Goal: Task Accomplishment & Management: Use online tool/utility

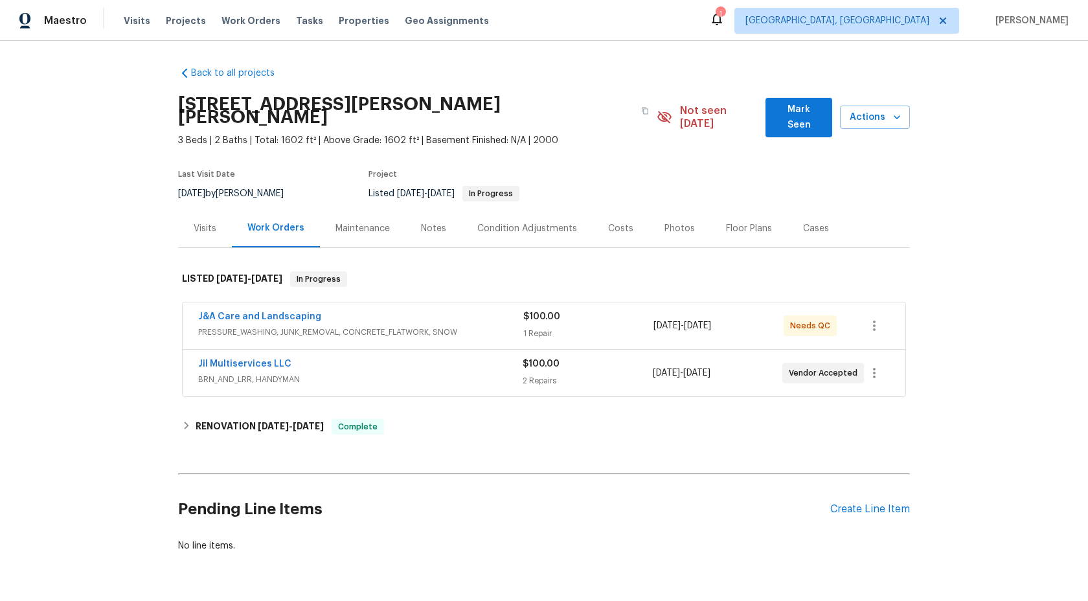
click at [353, 222] on div "Maintenance" at bounding box center [362, 228] width 54 height 13
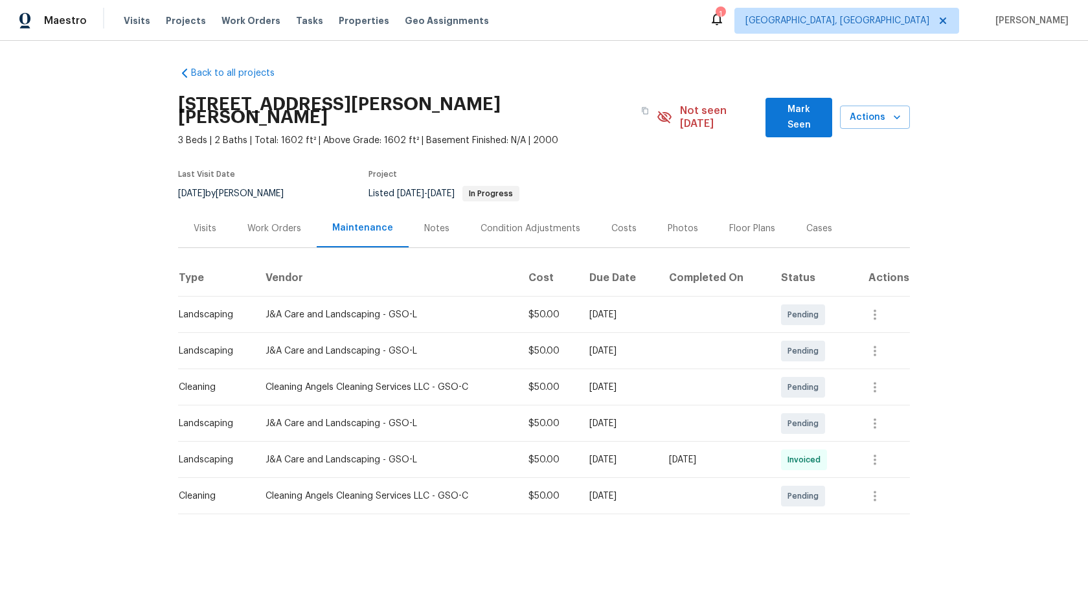
click at [340, 209] on div "Maintenance" at bounding box center [363, 228] width 92 height 38
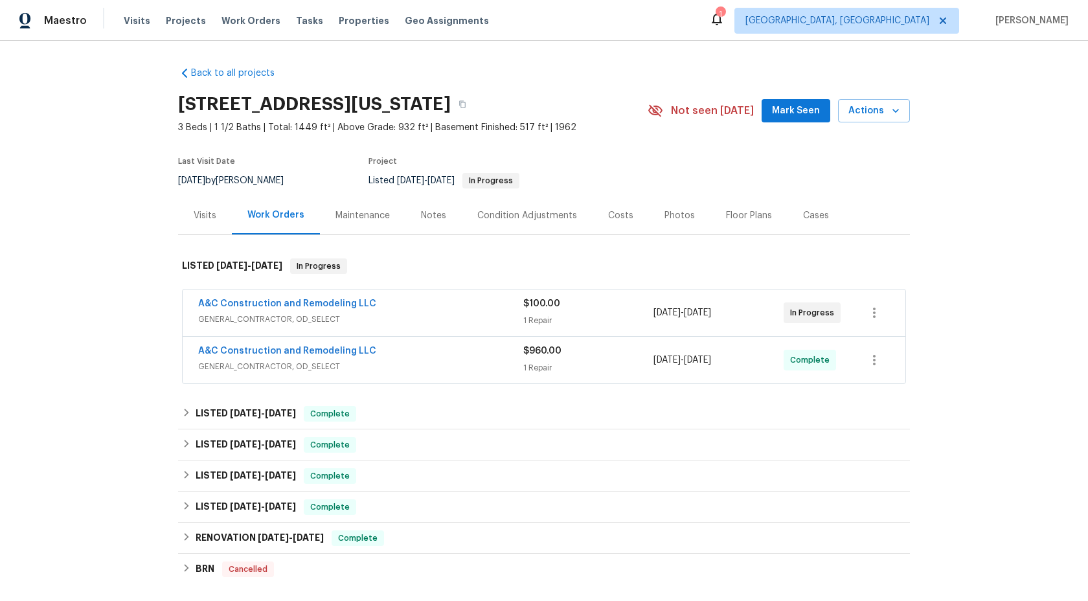
click at [346, 225] on div "Maintenance" at bounding box center [362, 215] width 85 height 38
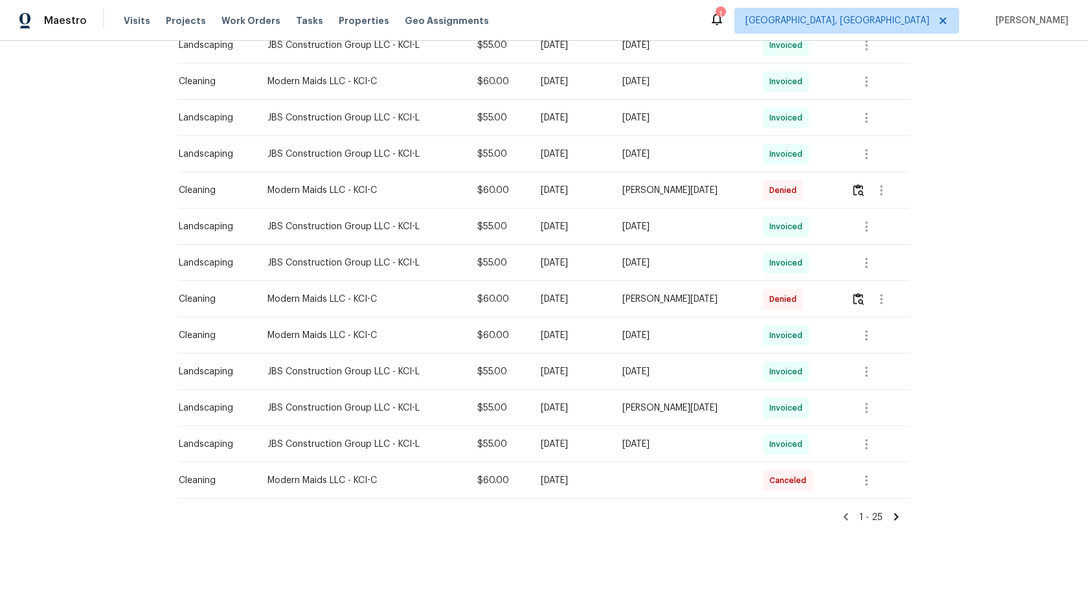
scroll to position [596, 0]
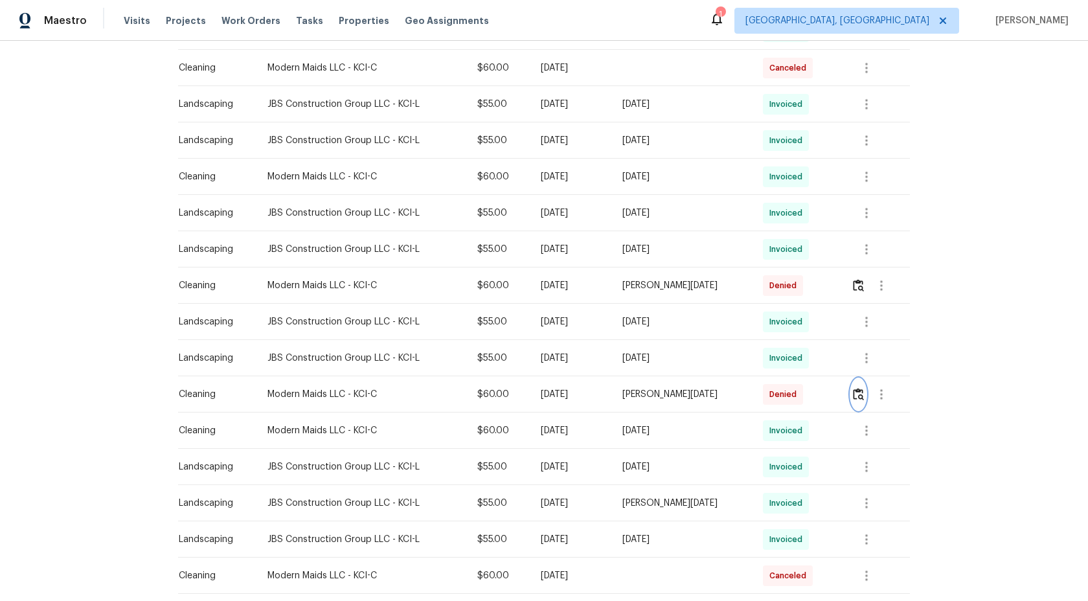
click at [862, 389] on img "button" at bounding box center [858, 394] width 11 height 12
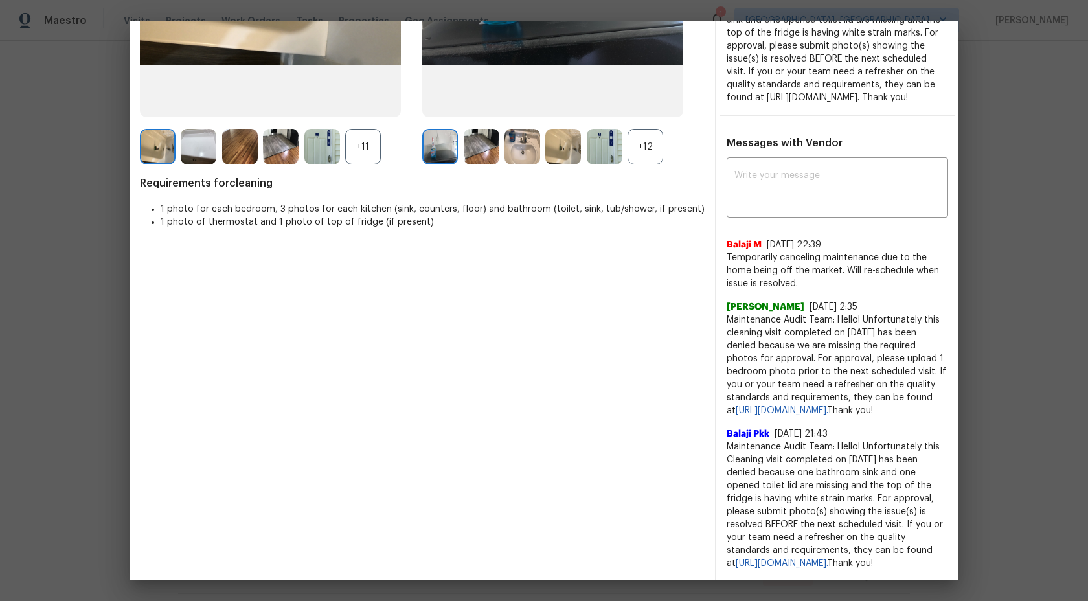
scroll to position [321, 0]
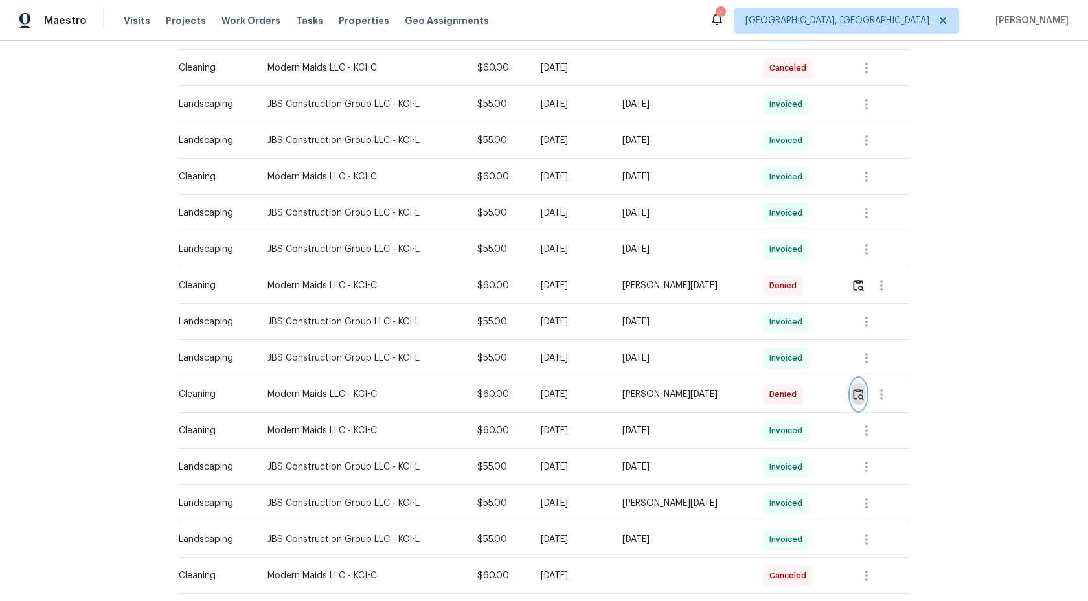
click at [861, 391] on img "button" at bounding box center [858, 394] width 11 height 12
click at [861, 284] on img "button" at bounding box center [858, 285] width 11 height 12
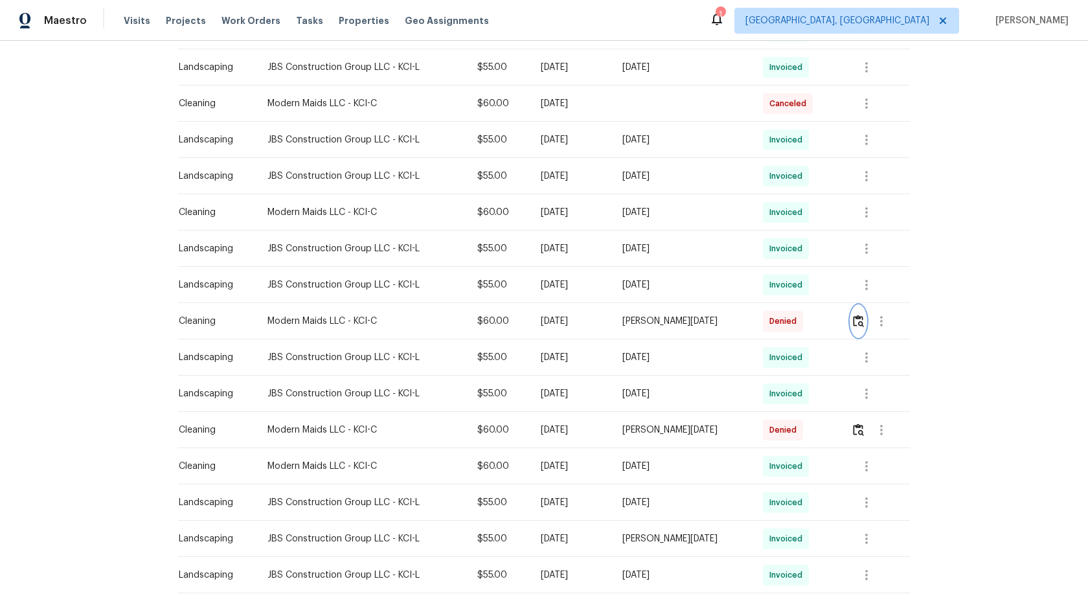
scroll to position [692, 0]
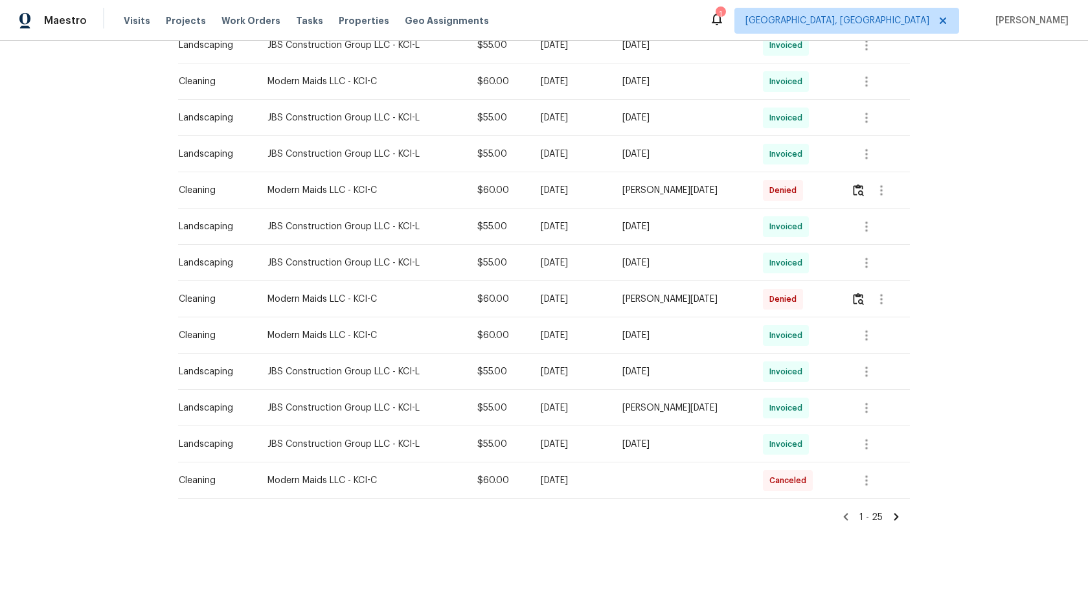
click at [894, 516] on icon at bounding box center [896, 517] width 12 height 12
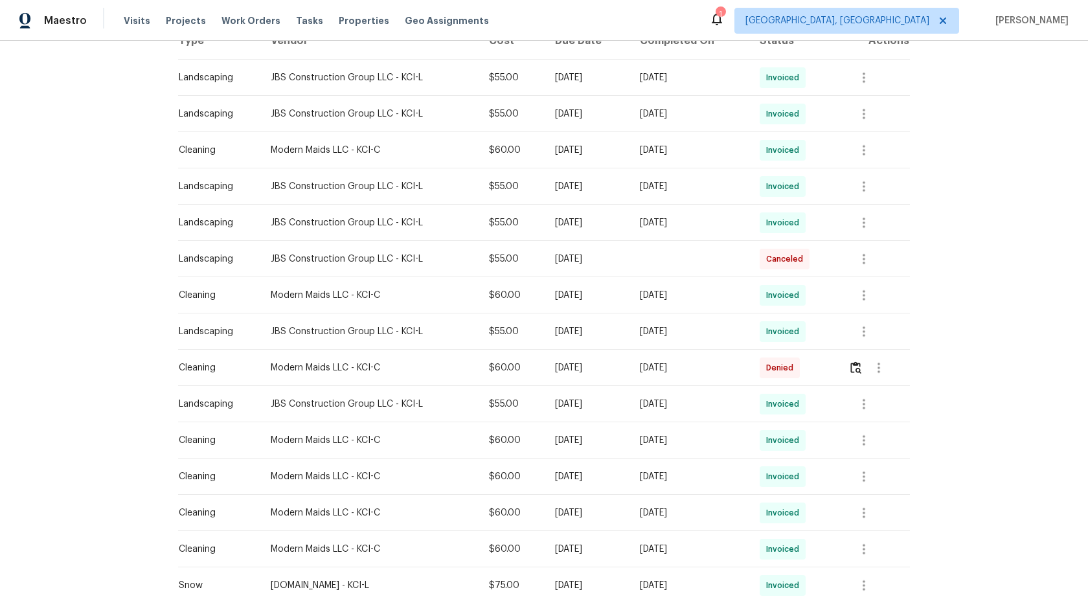
scroll to position [228, 0]
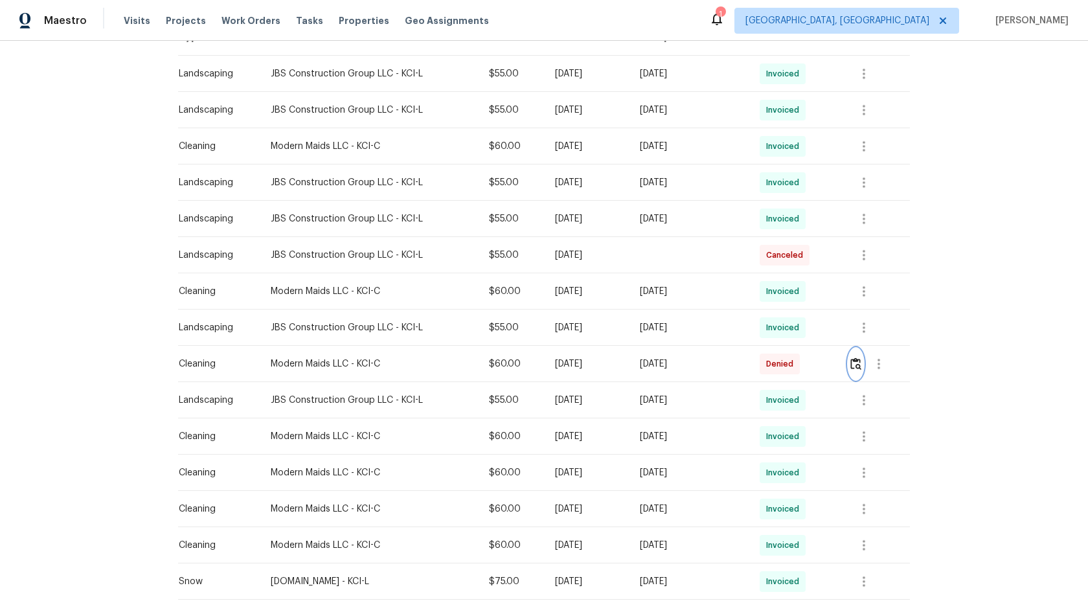
click at [857, 367] on img "button" at bounding box center [855, 363] width 11 height 12
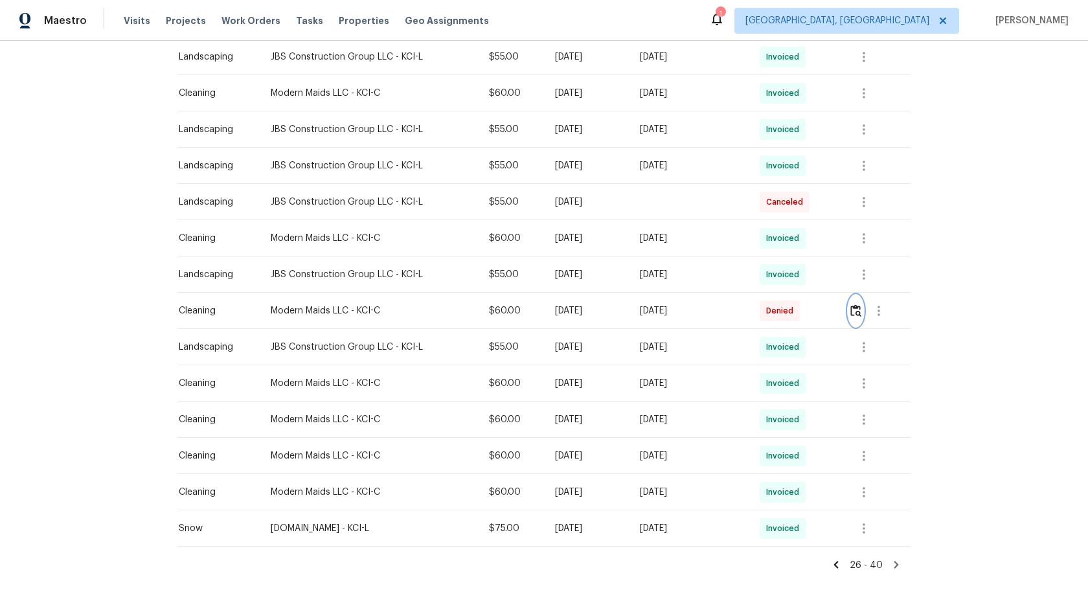
scroll to position [329, 0]
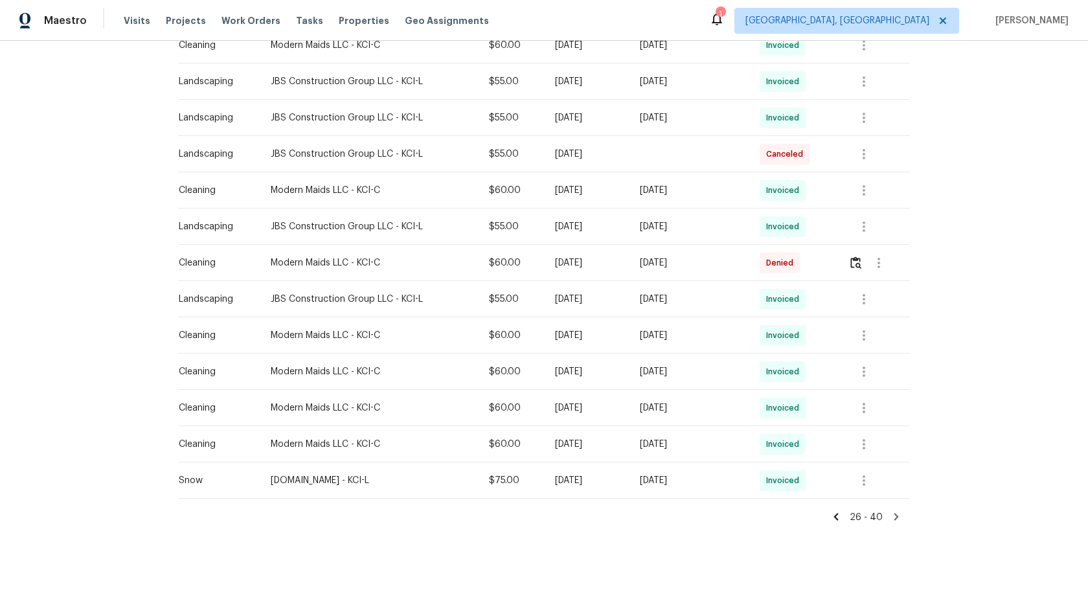
click at [840, 515] on icon at bounding box center [836, 517] width 12 height 12
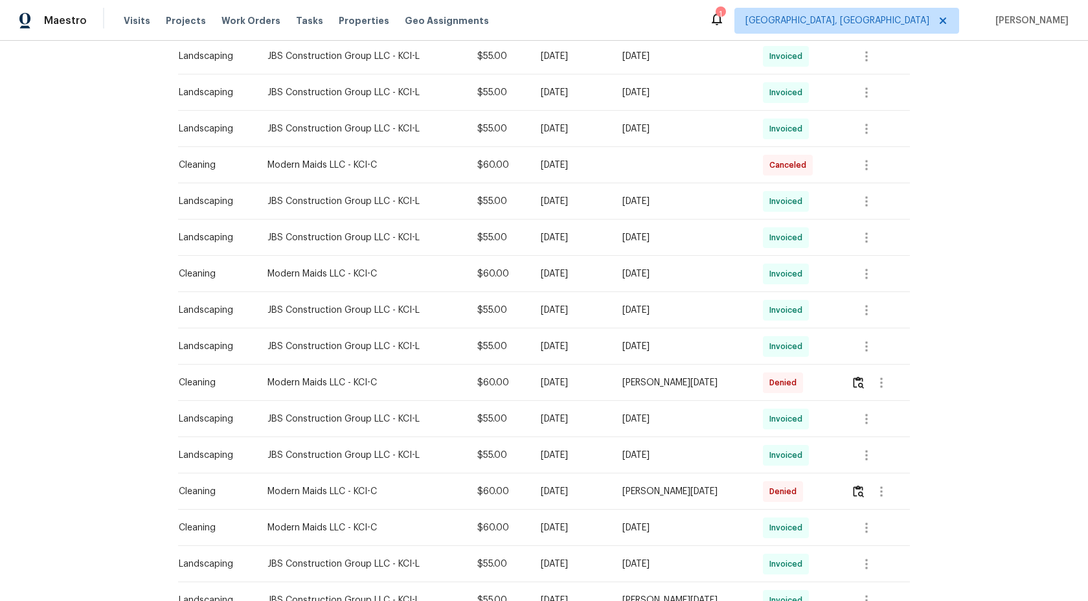
scroll to position [593, 0]
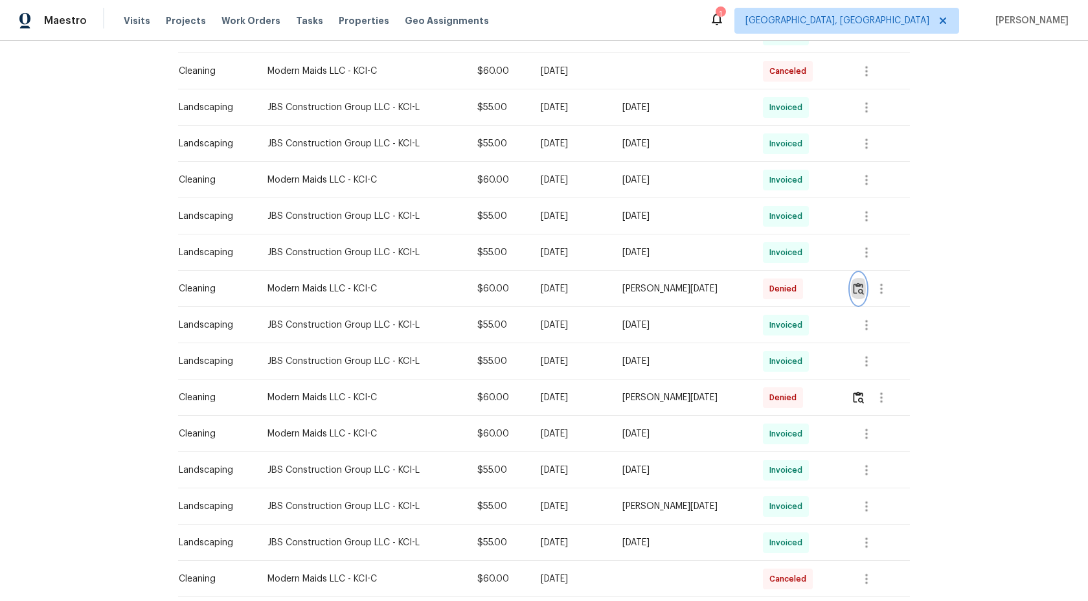
click at [859, 291] on img "button" at bounding box center [858, 288] width 11 height 12
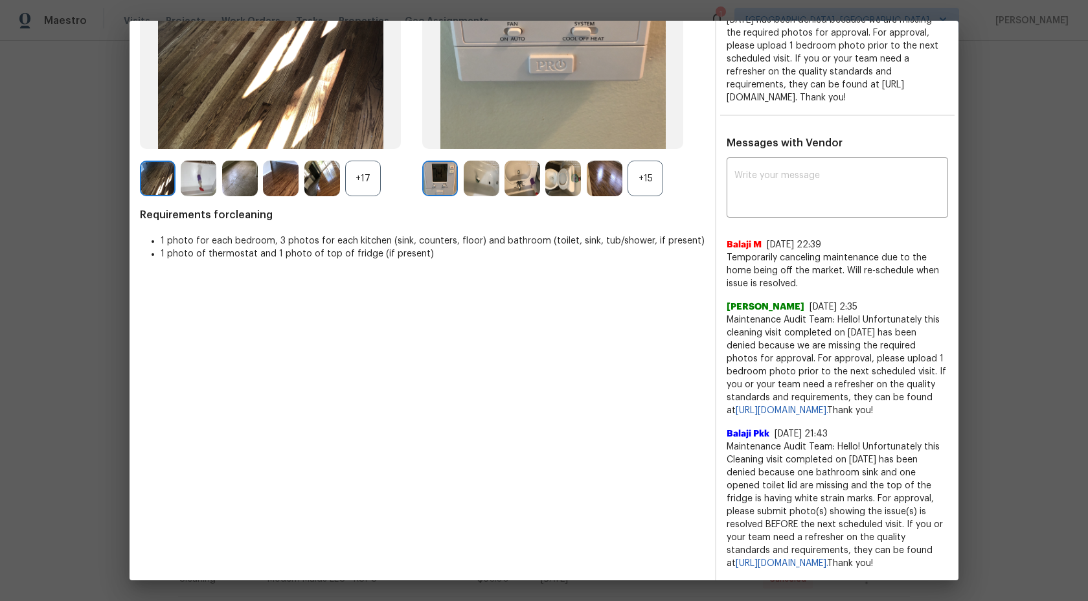
scroll to position [289, 0]
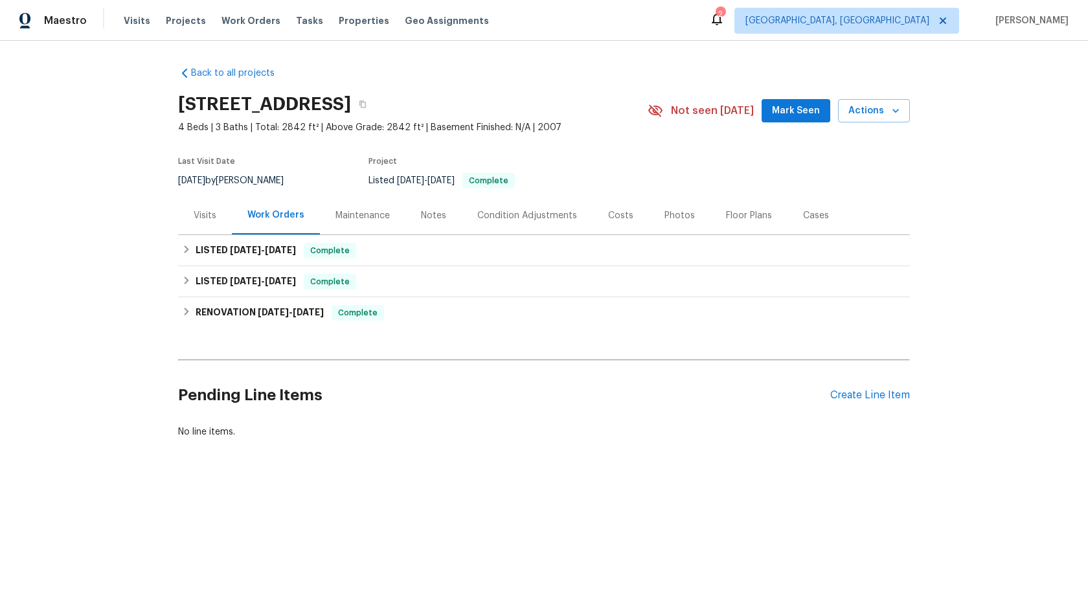
click at [372, 216] on div "Maintenance" at bounding box center [362, 215] width 54 height 13
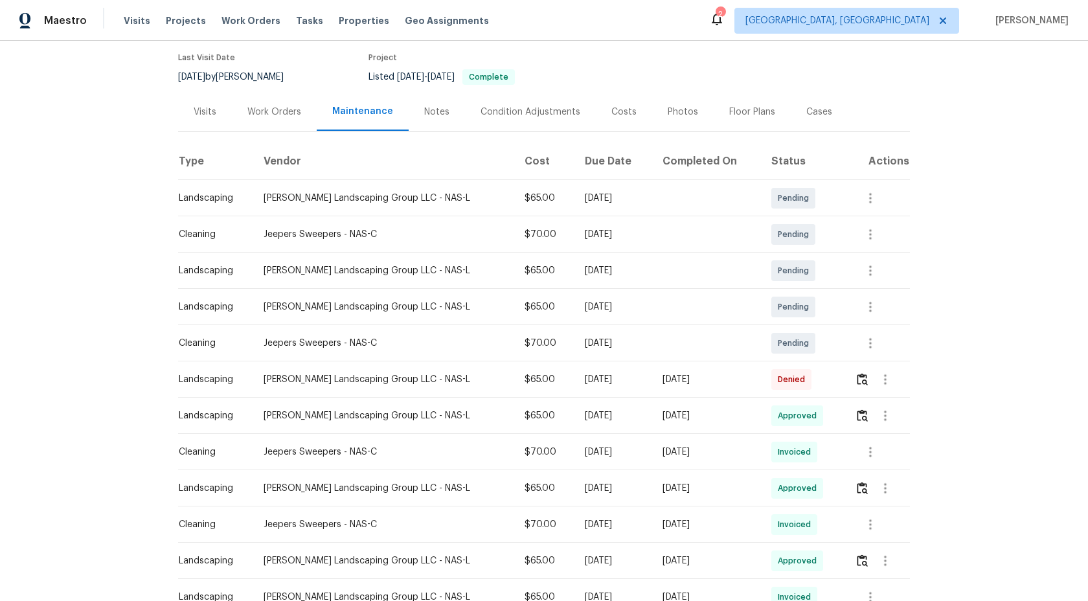
scroll to position [131, 0]
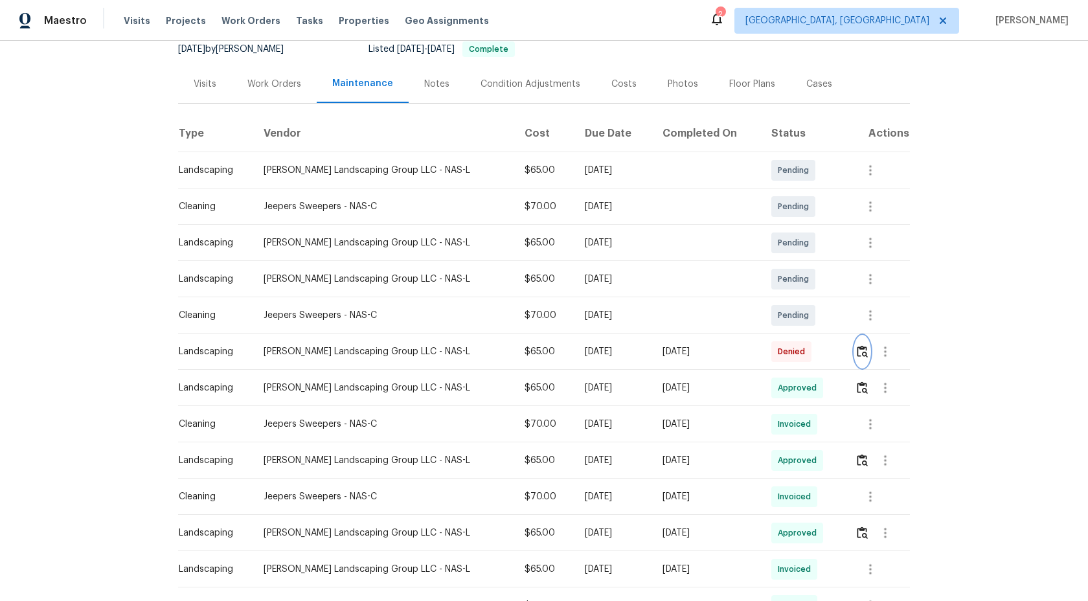
click at [859, 356] on img "button" at bounding box center [862, 351] width 11 height 12
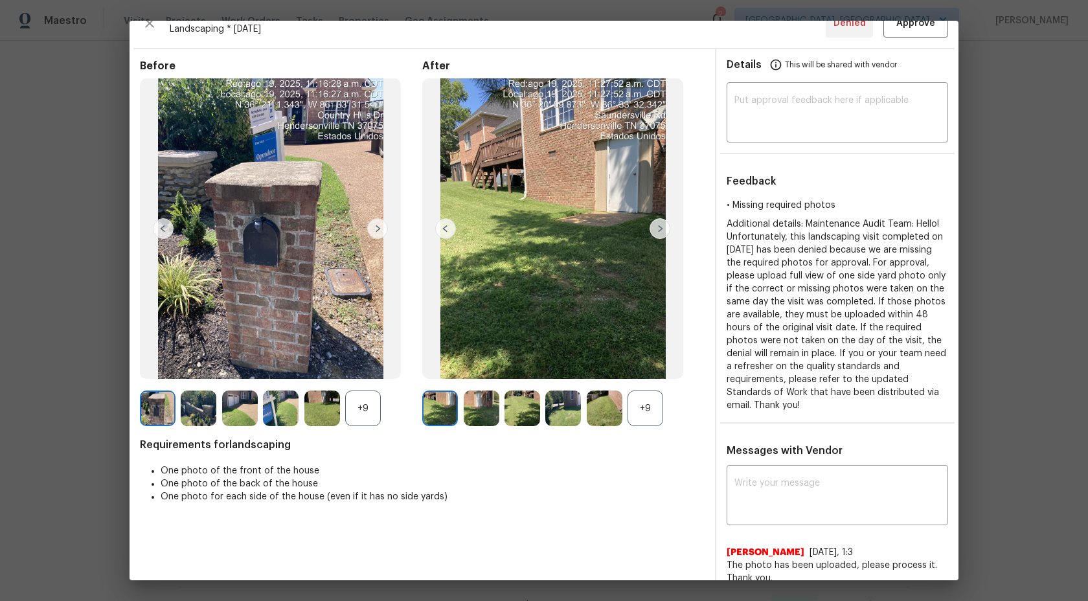
scroll to position [0, 0]
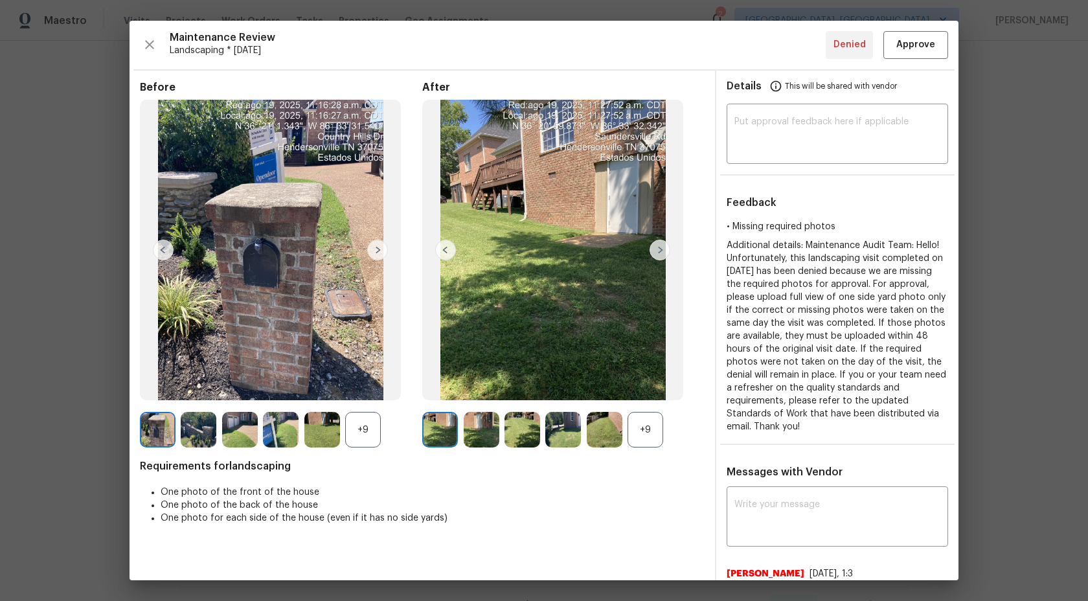
click at [643, 431] on div "+9" at bounding box center [646, 430] width 36 height 36
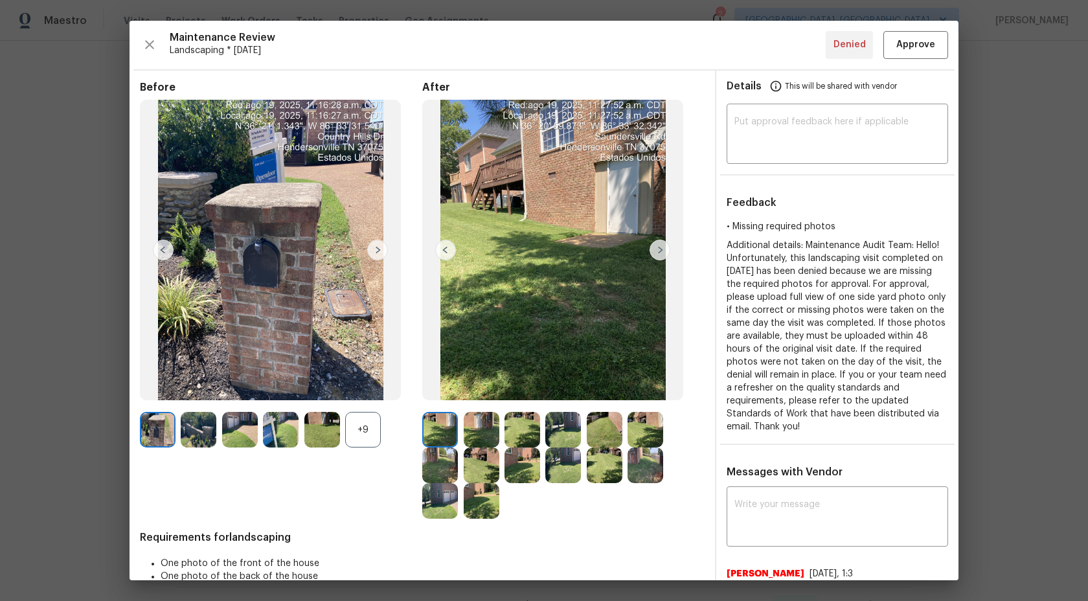
click at [363, 429] on div "+9" at bounding box center [363, 430] width 36 height 36
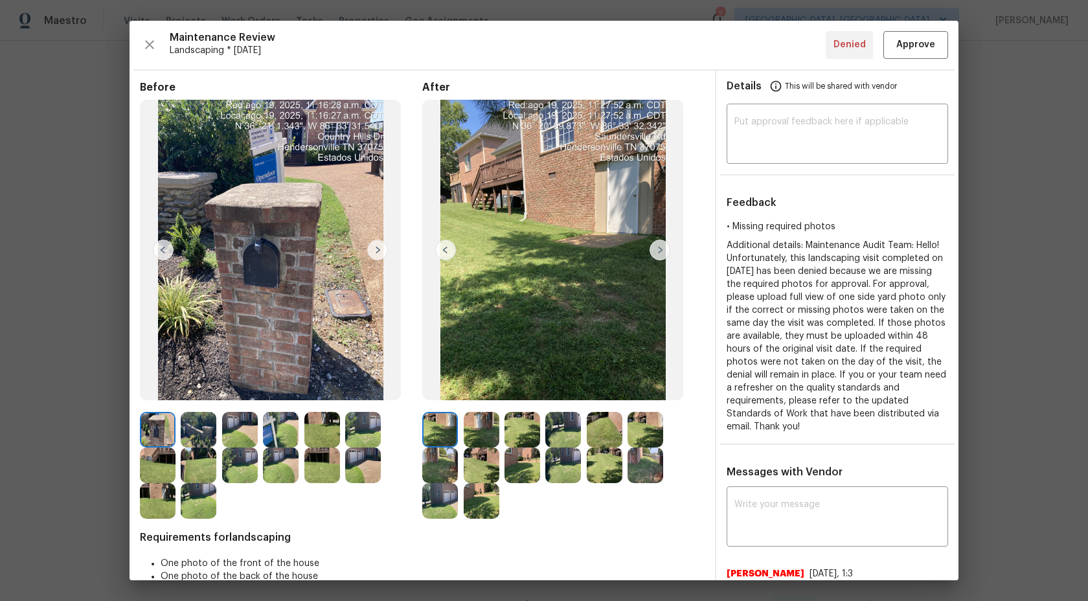
click at [523, 449] on img at bounding box center [522, 465] width 36 height 36
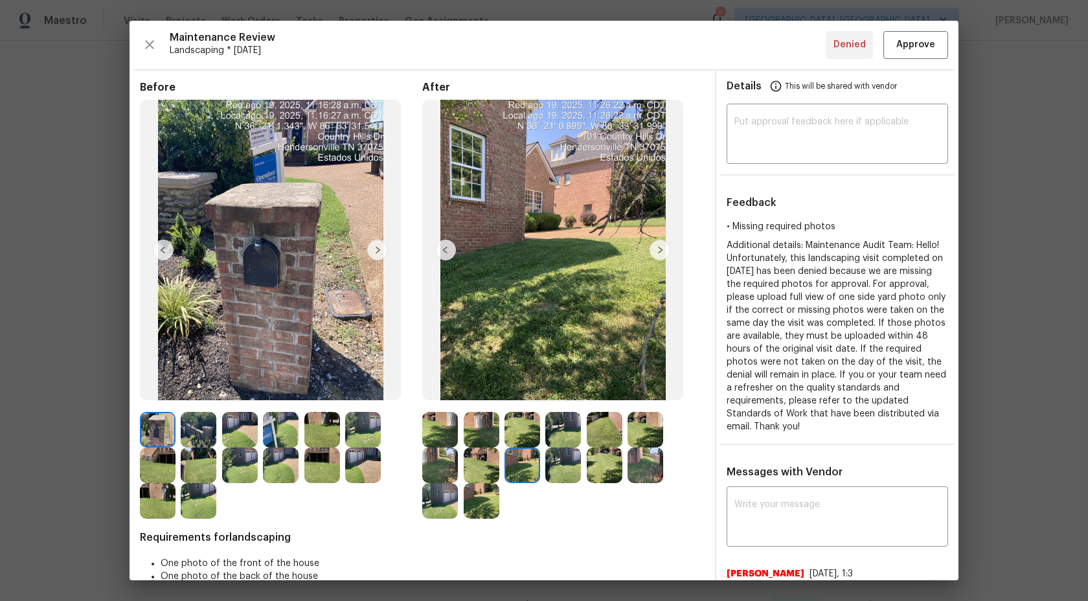
click at [529, 431] on img at bounding box center [522, 430] width 36 height 36
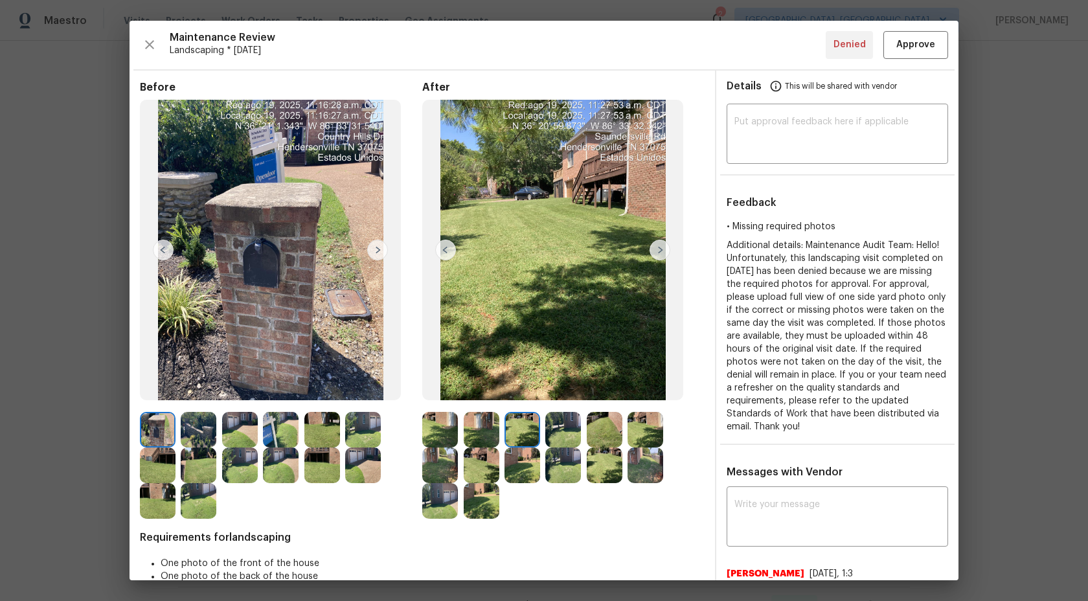
click at [560, 431] on img at bounding box center [563, 430] width 36 height 36
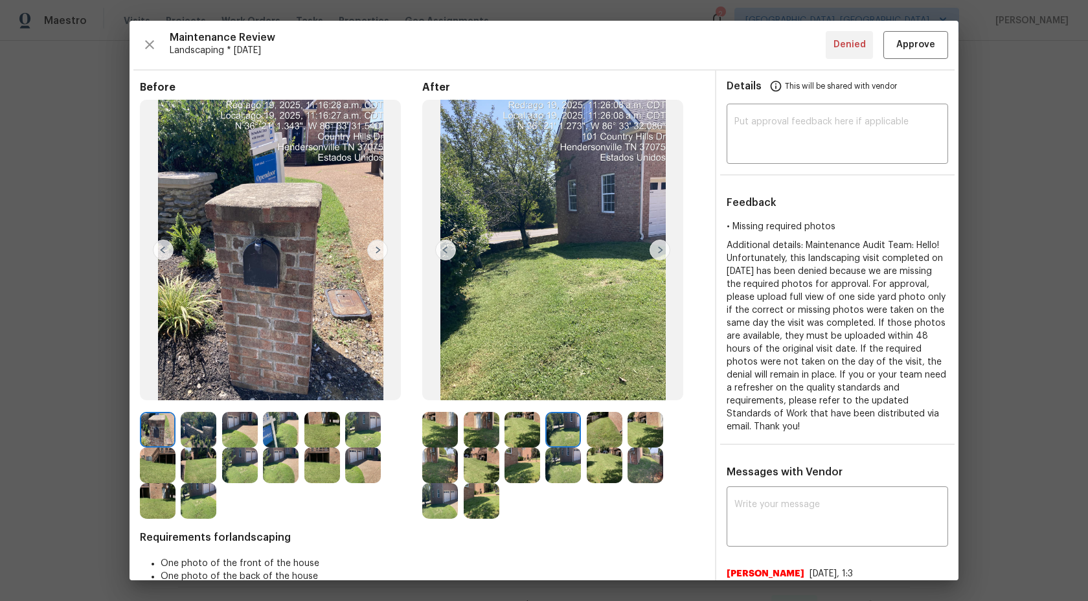
click at [573, 468] on img at bounding box center [563, 465] width 36 height 36
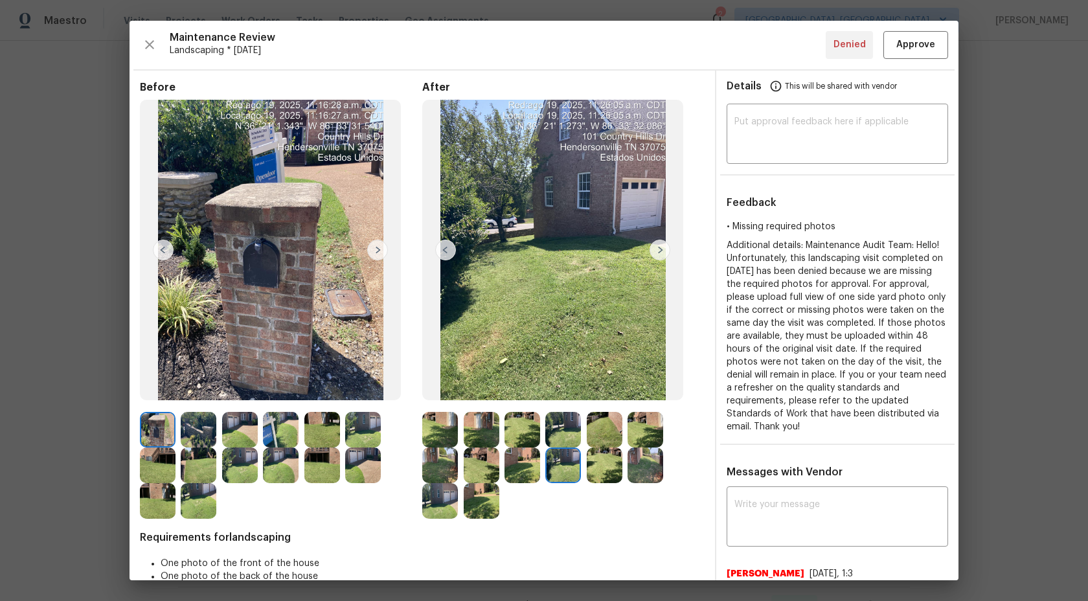
click at [601, 471] on img at bounding box center [605, 465] width 36 height 36
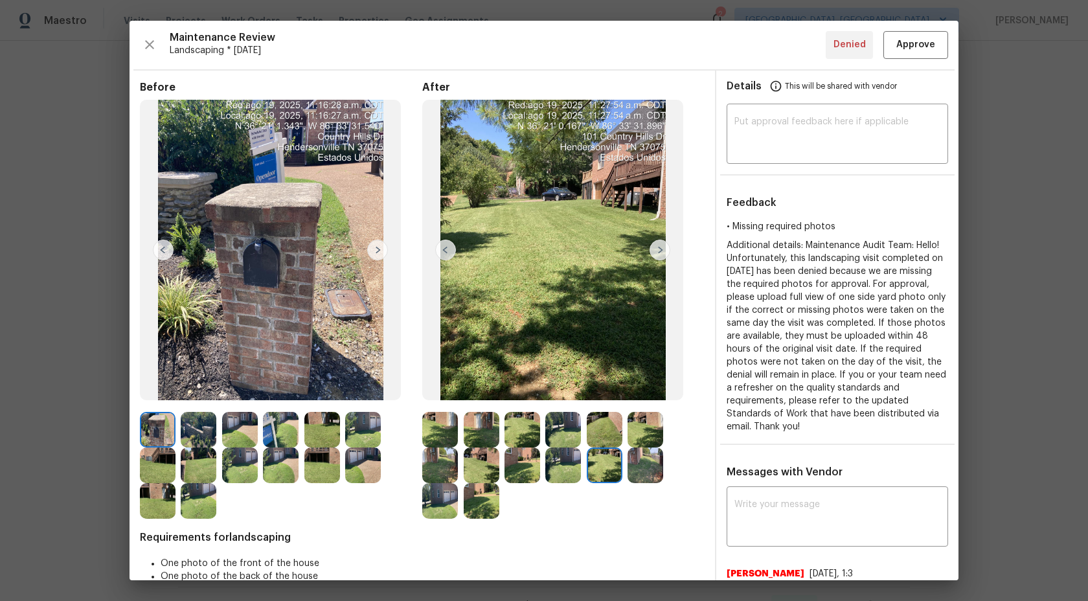
click at [600, 428] on img at bounding box center [605, 430] width 36 height 36
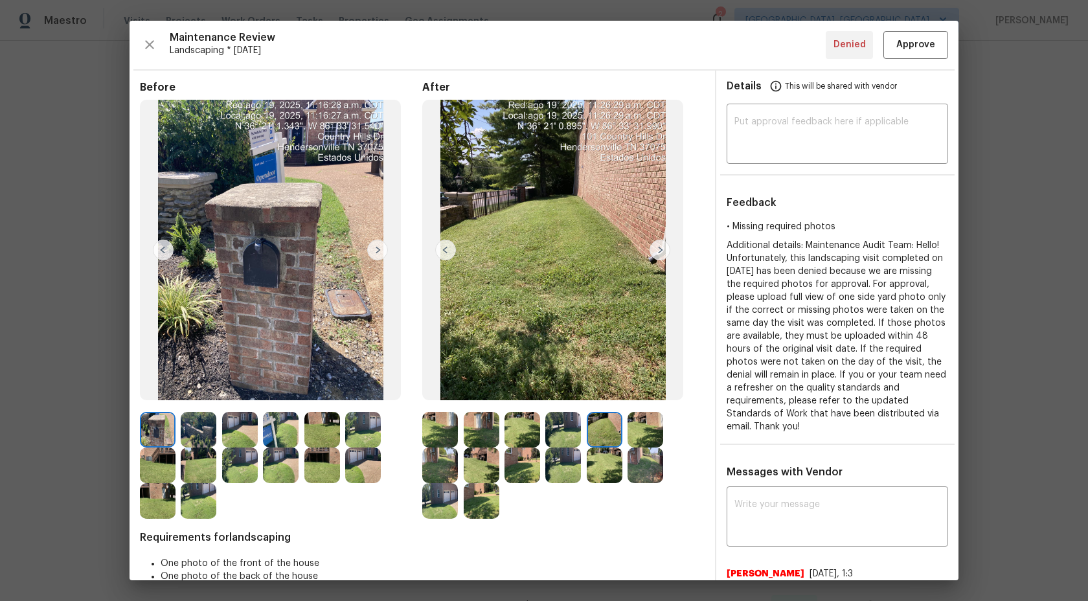
click at [447, 427] on img at bounding box center [440, 430] width 36 height 36
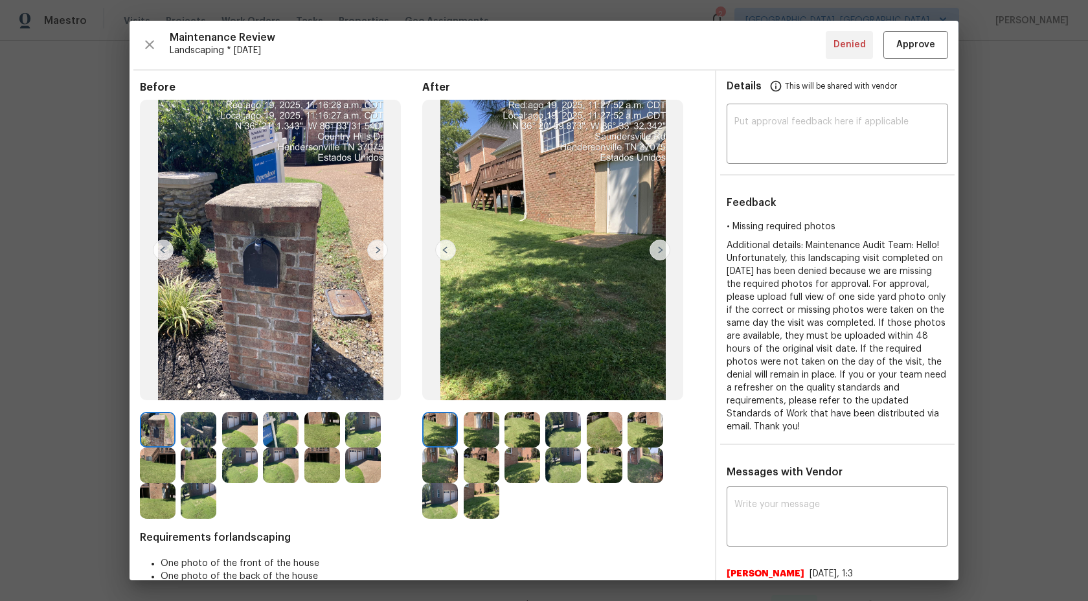
click at [479, 424] on img at bounding box center [482, 430] width 36 height 36
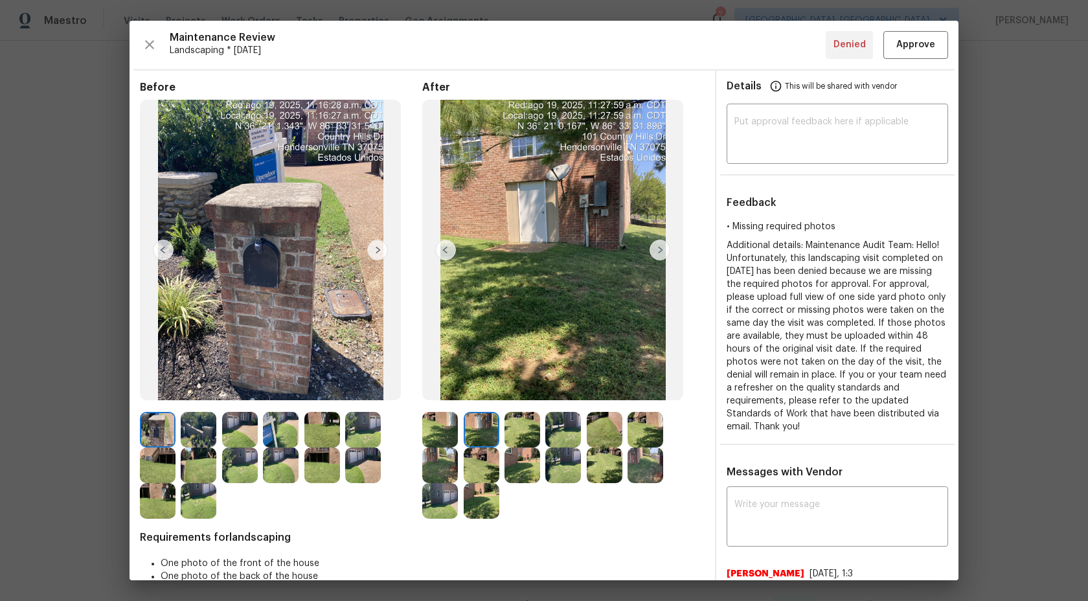
click at [520, 427] on img at bounding box center [522, 430] width 36 height 36
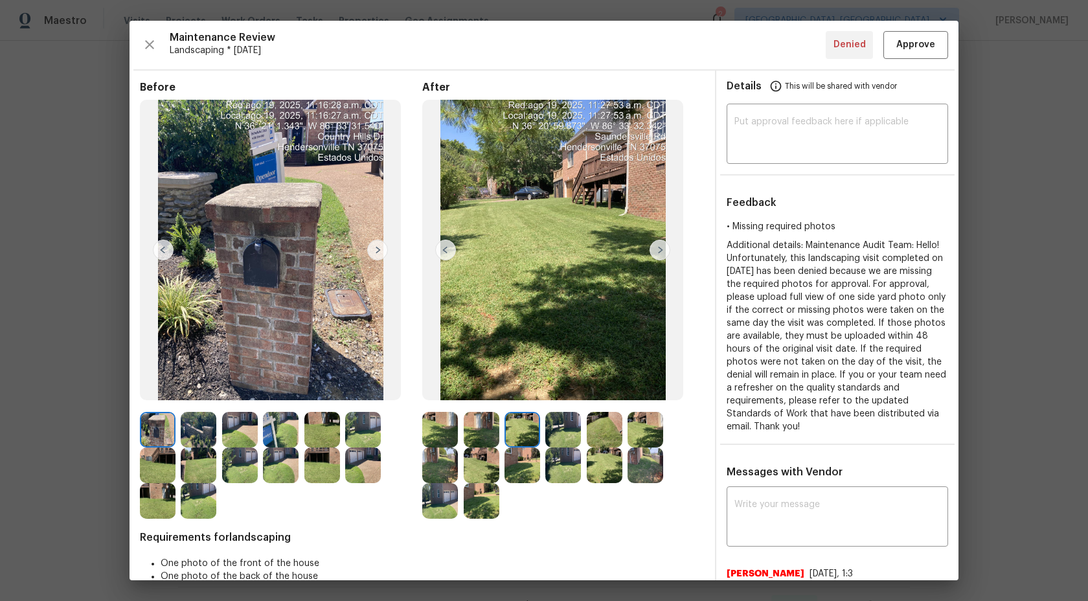
click at [566, 422] on img at bounding box center [563, 430] width 36 height 36
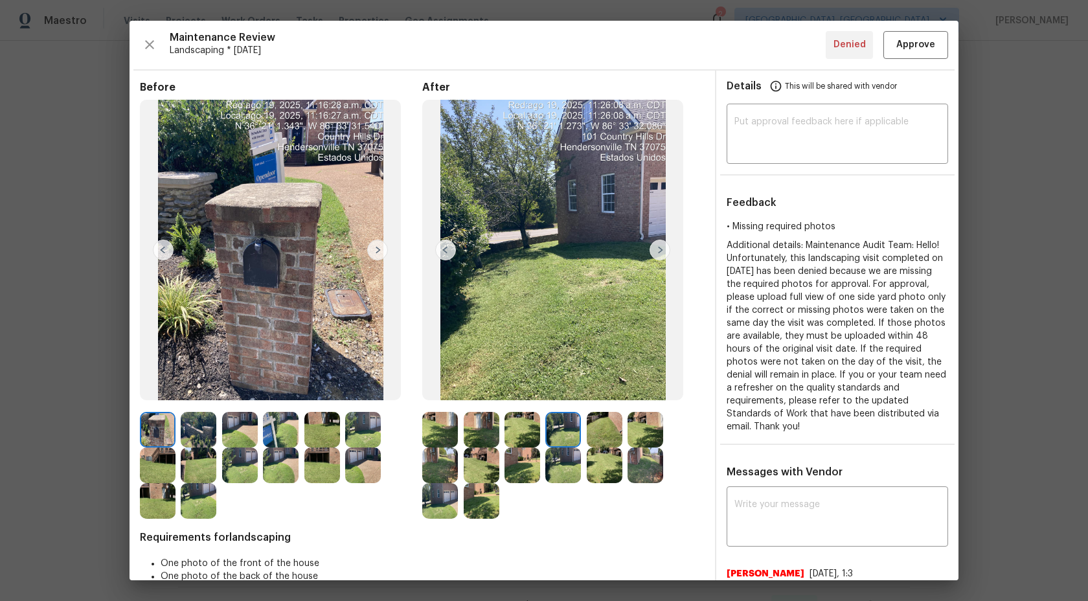
click at [599, 427] on img at bounding box center [605, 430] width 36 height 36
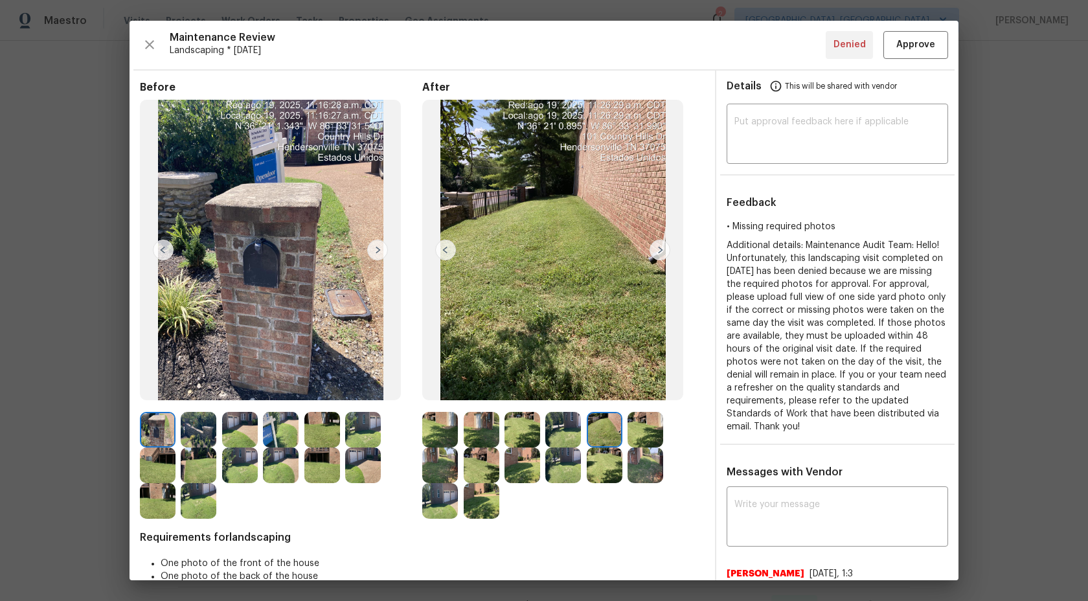
click at [646, 426] on img at bounding box center [646, 430] width 36 height 36
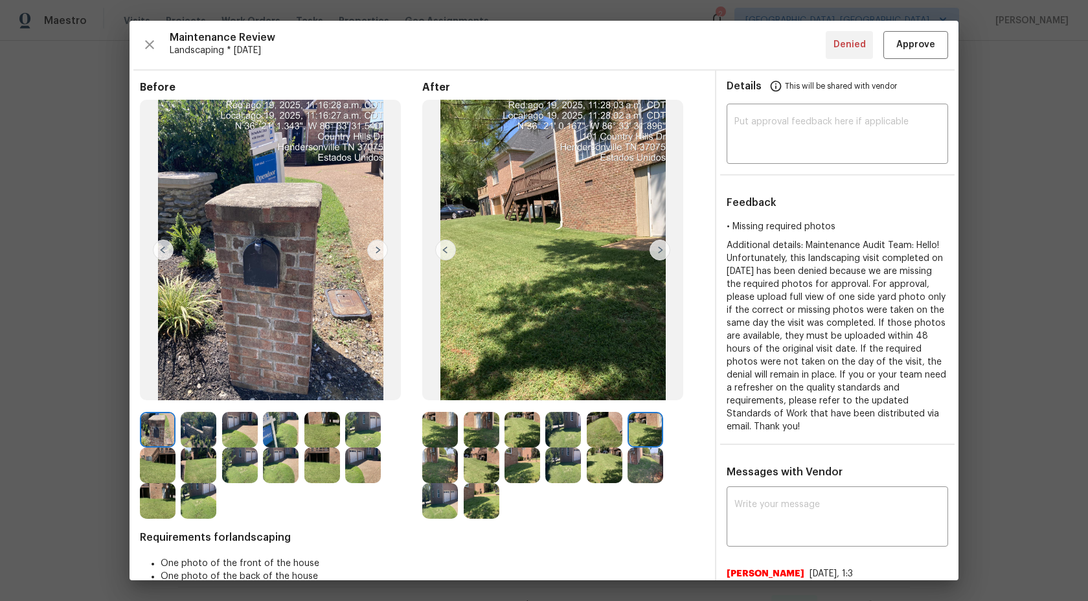
click at [651, 468] on img at bounding box center [646, 465] width 36 height 36
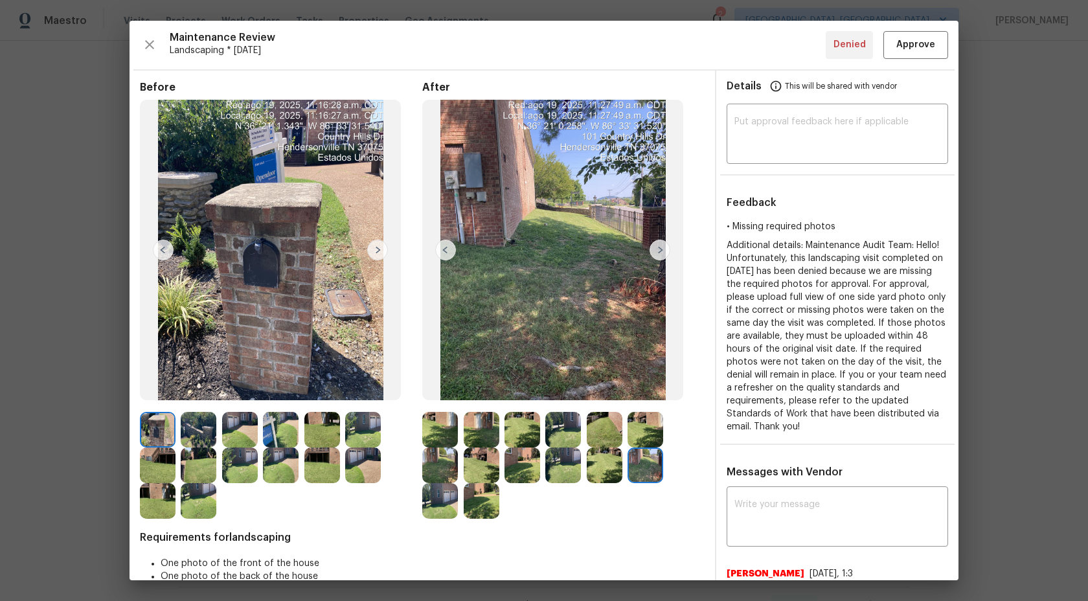
click at [600, 479] on img at bounding box center [605, 465] width 36 height 36
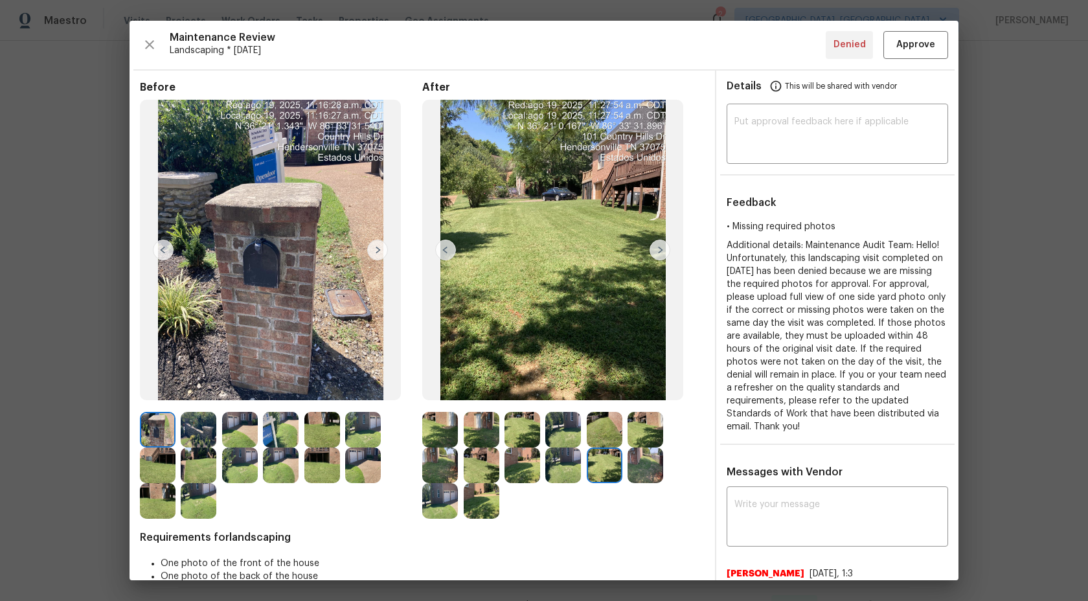
click at [545, 472] on div at bounding box center [524, 465] width 41 height 36
click at [530, 464] on img at bounding box center [522, 465] width 36 height 36
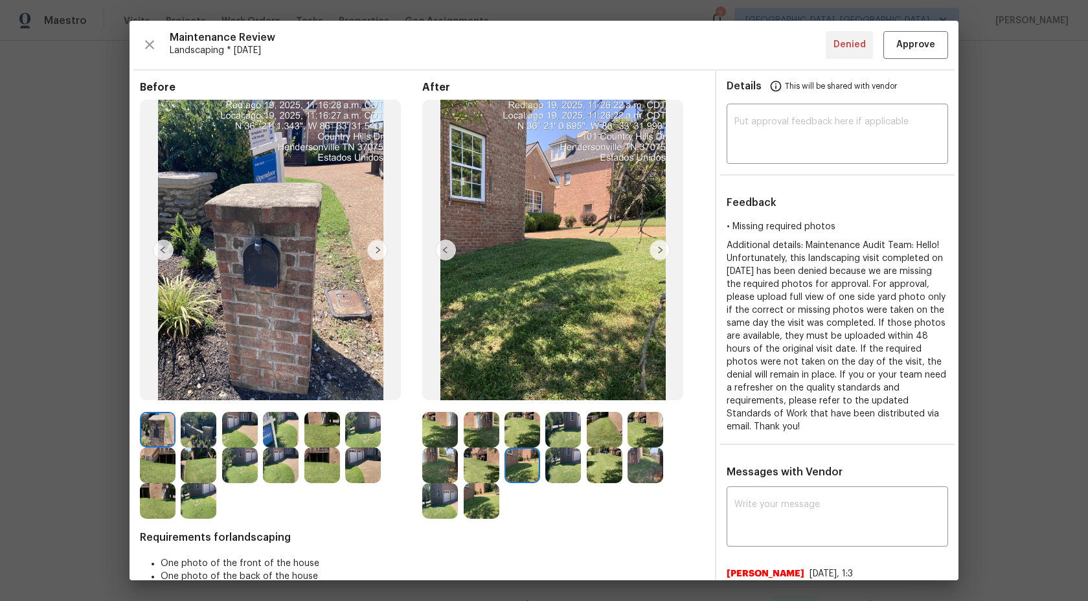
click at [492, 464] on img at bounding box center [482, 465] width 36 height 36
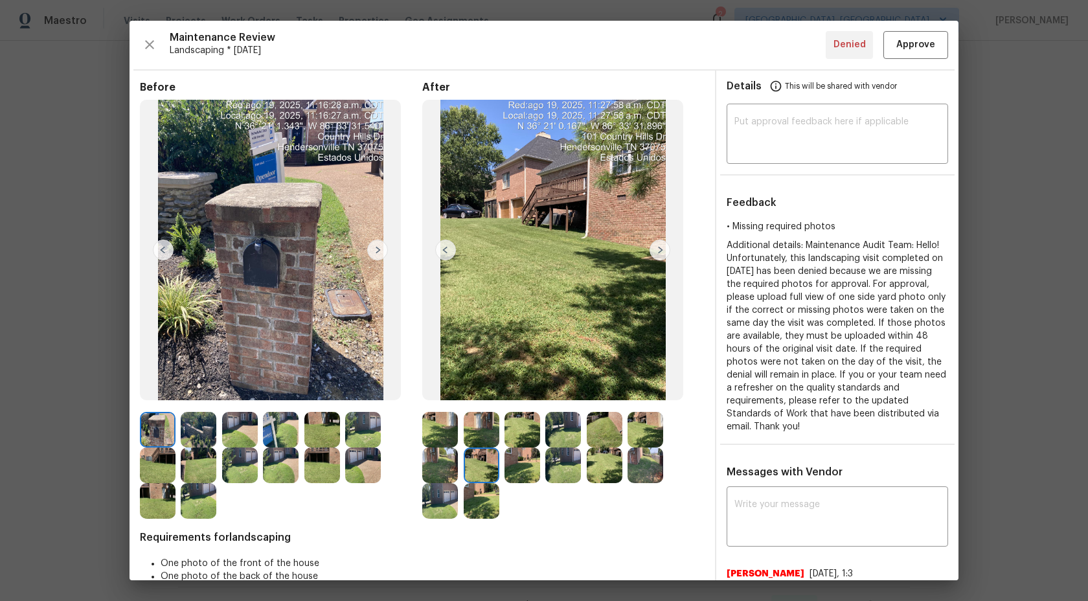
click at [449, 460] on img at bounding box center [440, 465] width 36 height 36
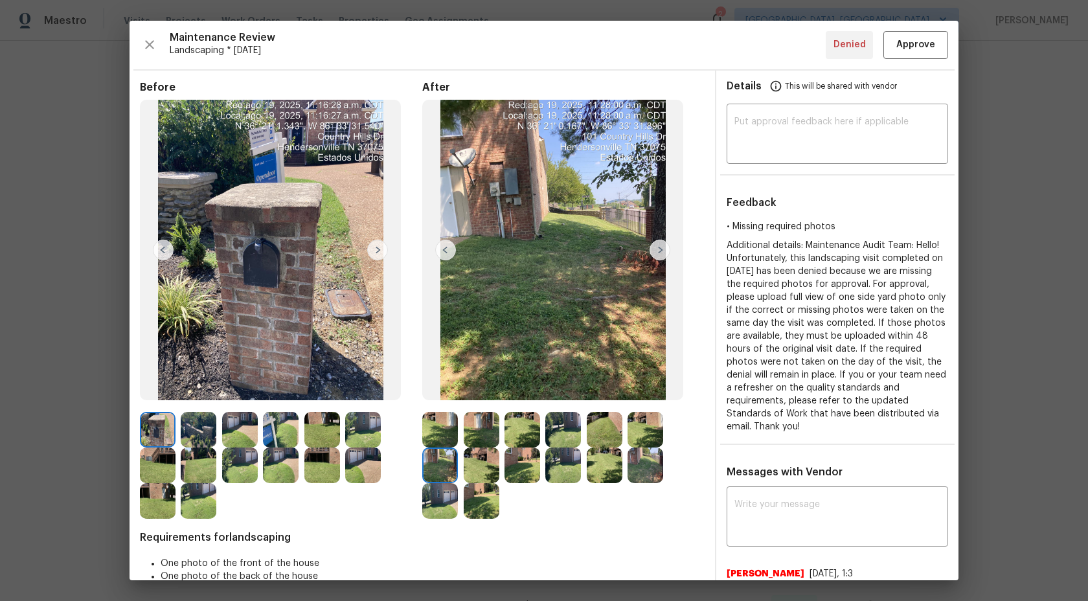
click at [440, 515] on img at bounding box center [440, 501] width 36 height 36
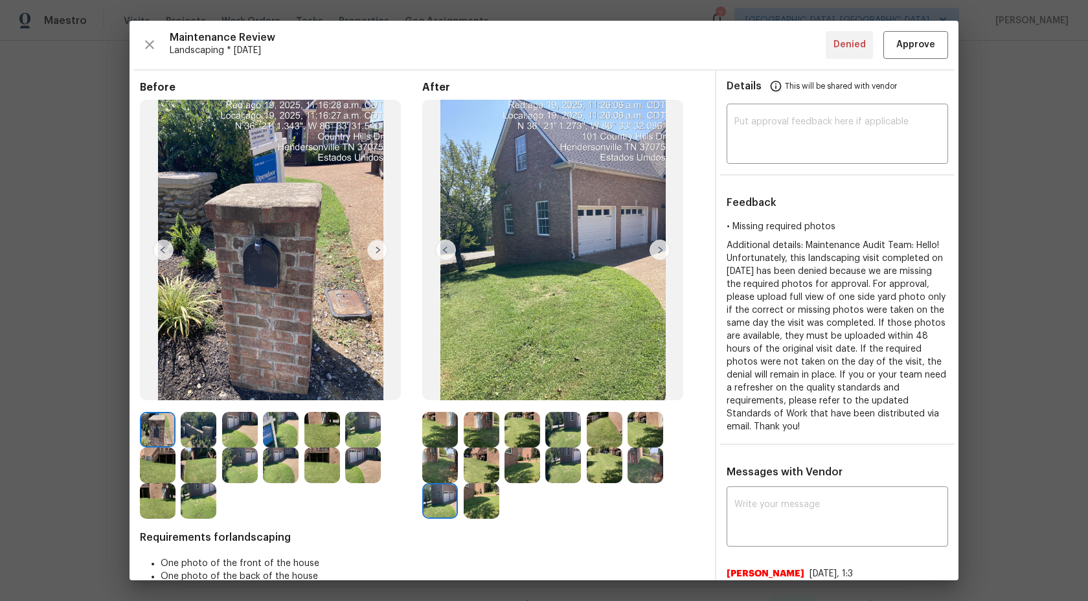
click at [473, 500] on img at bounding box center [482, 501] width 36 height 36
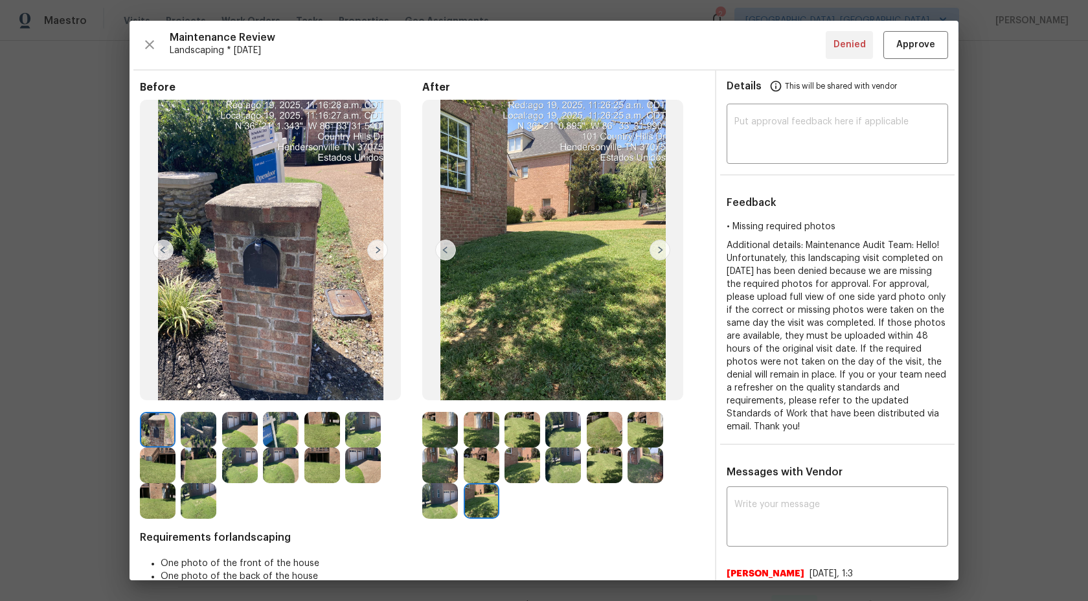
click at [203, 438] on img at bounding box center [199, 430] width 36 height 36
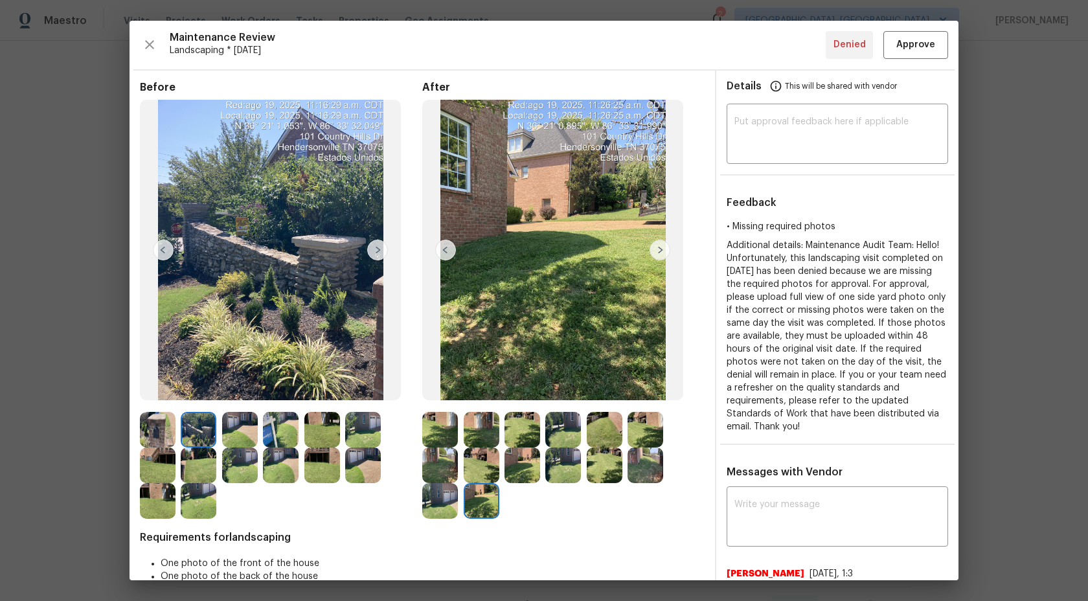
click at [251, 429] on img at bounding box center [240, 430] width 36 height 36
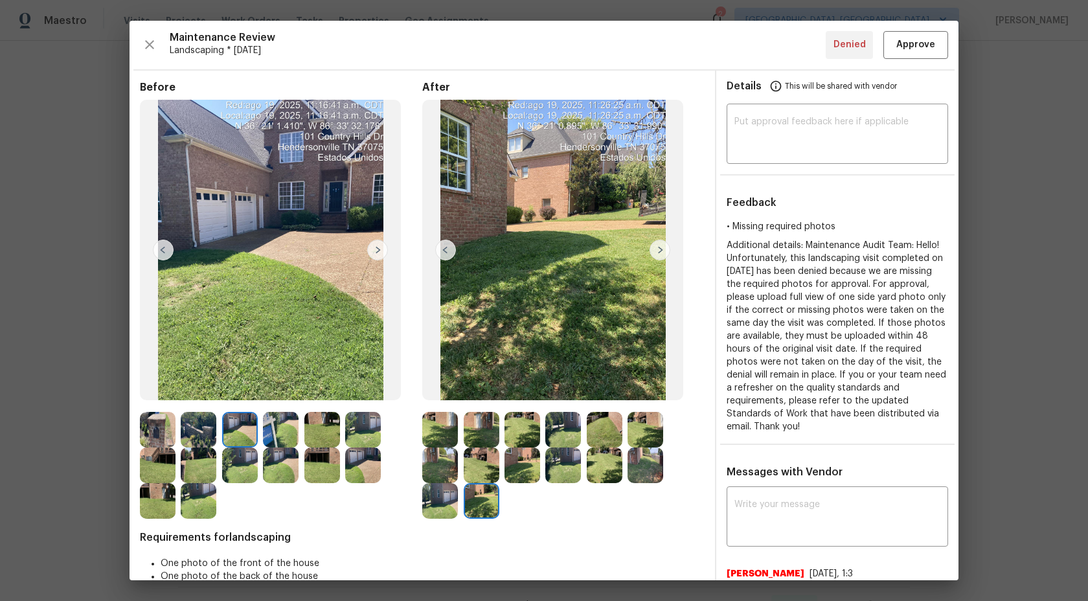
click at [250, 425] on img at bounding box center [240, 430] width 36 height 36
click at [294, 434] on img at bounding box center [281, 430] width 36 height 36
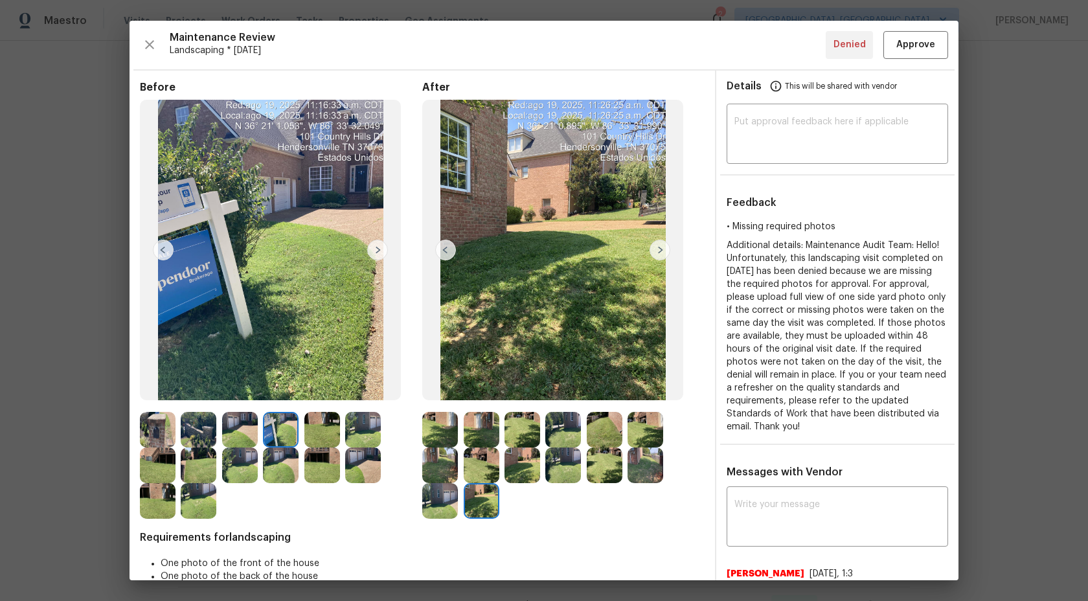
click at [317, 437] on img at bounding box center [322, 430] width 36 height 36
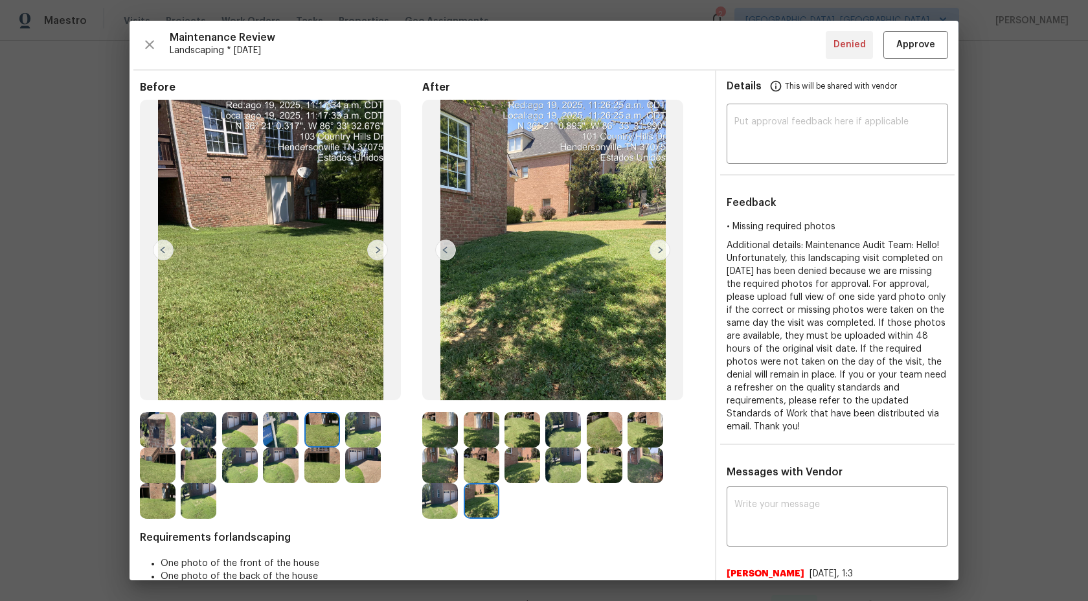
click at [359, 430] on img at bounding box center [363, 430] width 36 height 36
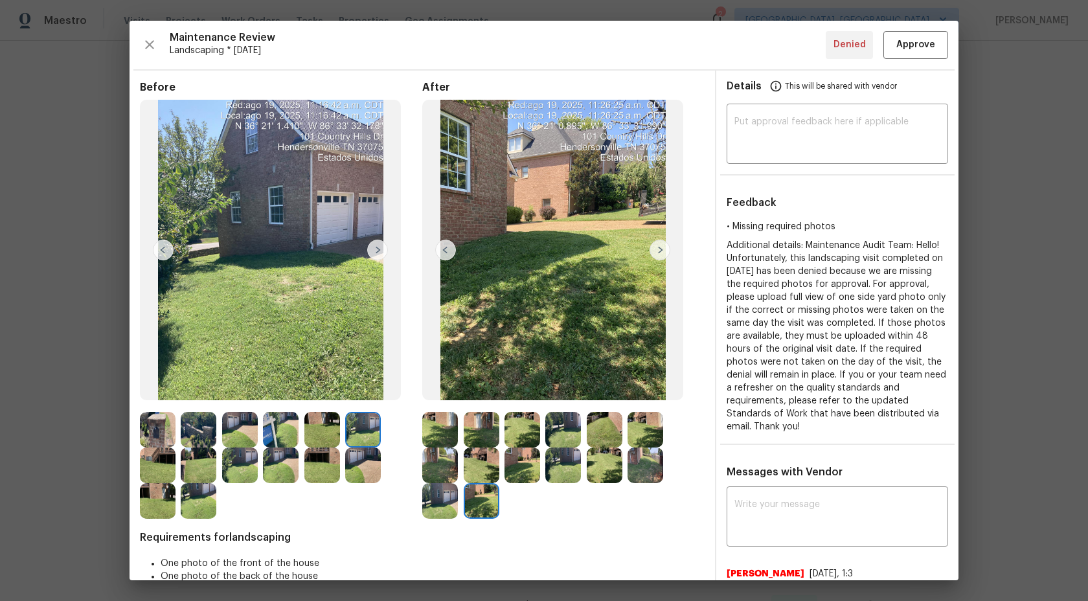
click at [359, 457] on img at bounding box center [363, 465] width 36 height 36
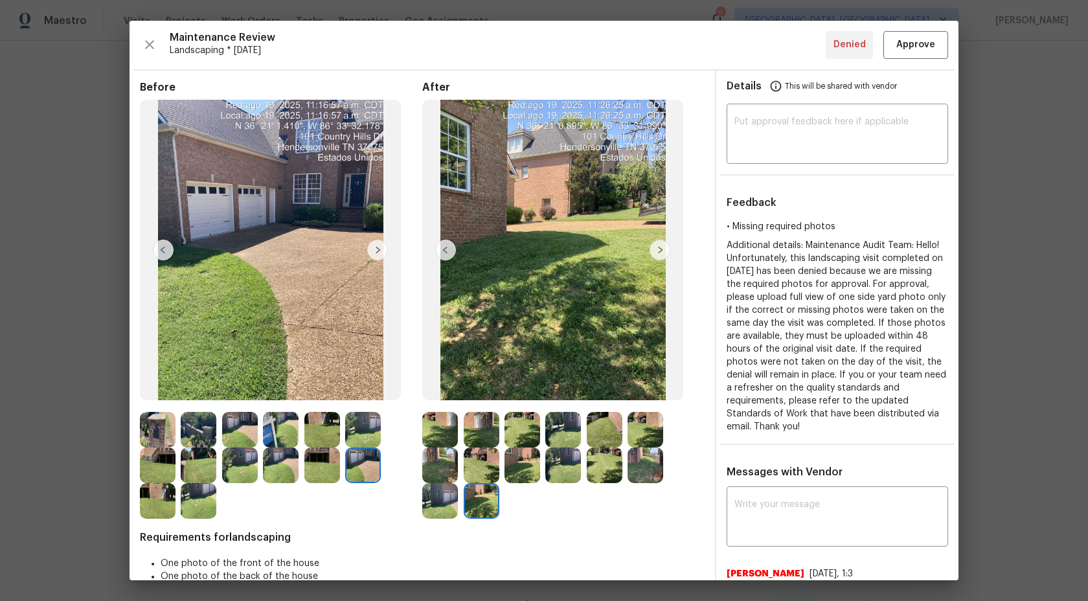
click at [441, 437] on img at bounding box center [440, 430] width 36 height 36
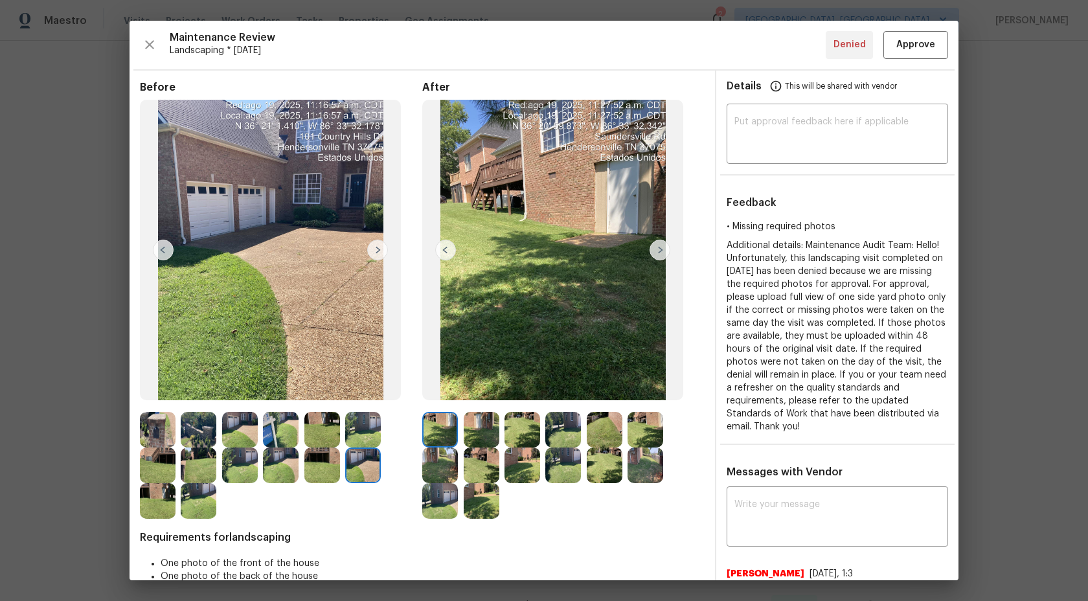
click at [481, 431] on img at bounding box center [482, 430] width 36 height 36
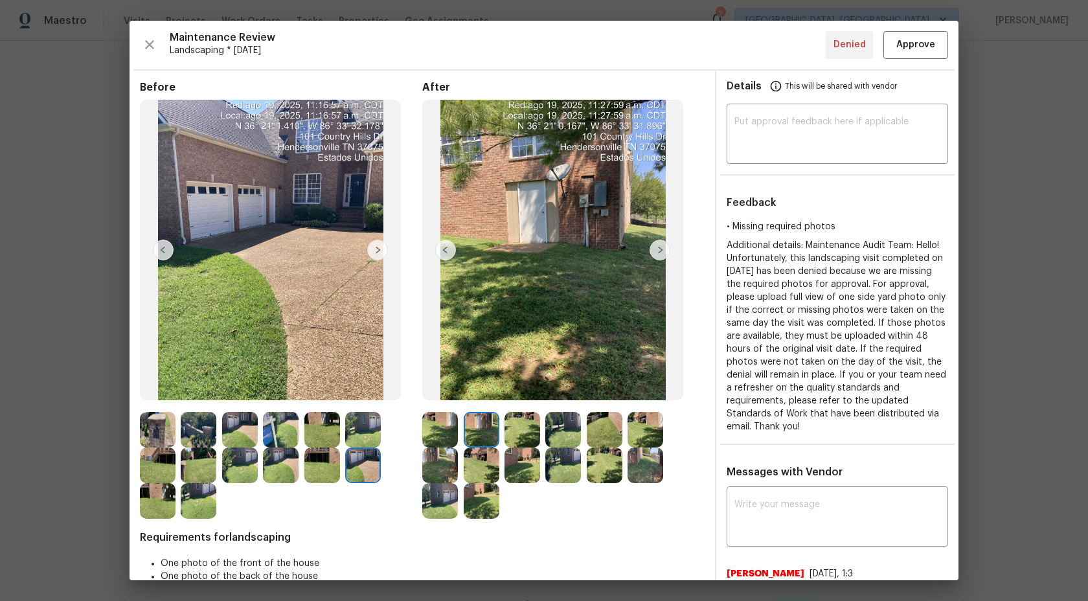
click at [443, 434] on img at bounding box center [440, 430] width 36 height 36
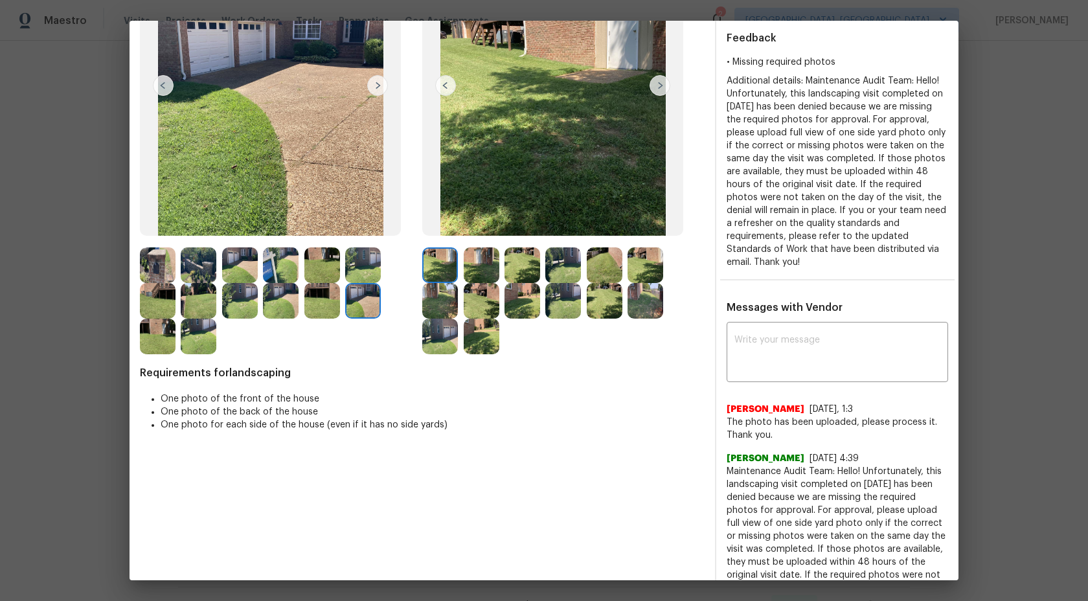
scroll to position [162, 0]
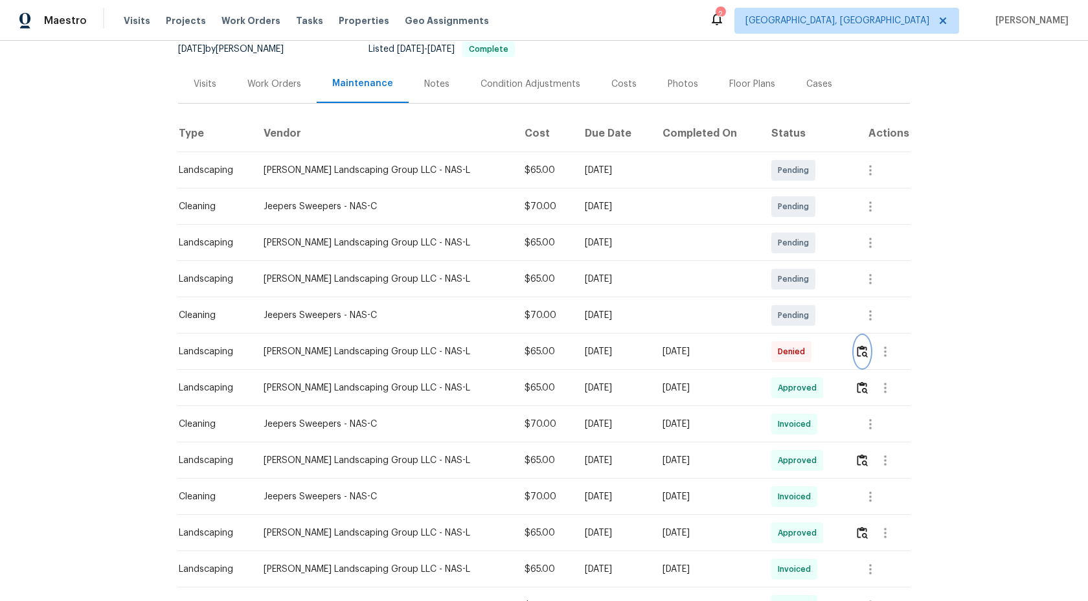
click at [862, 352] on img "button" at bounding box center [862, 351] width 11 height 12
click at [860, 349] on img "button" at bounding box center [862, 351] width 11 height 12
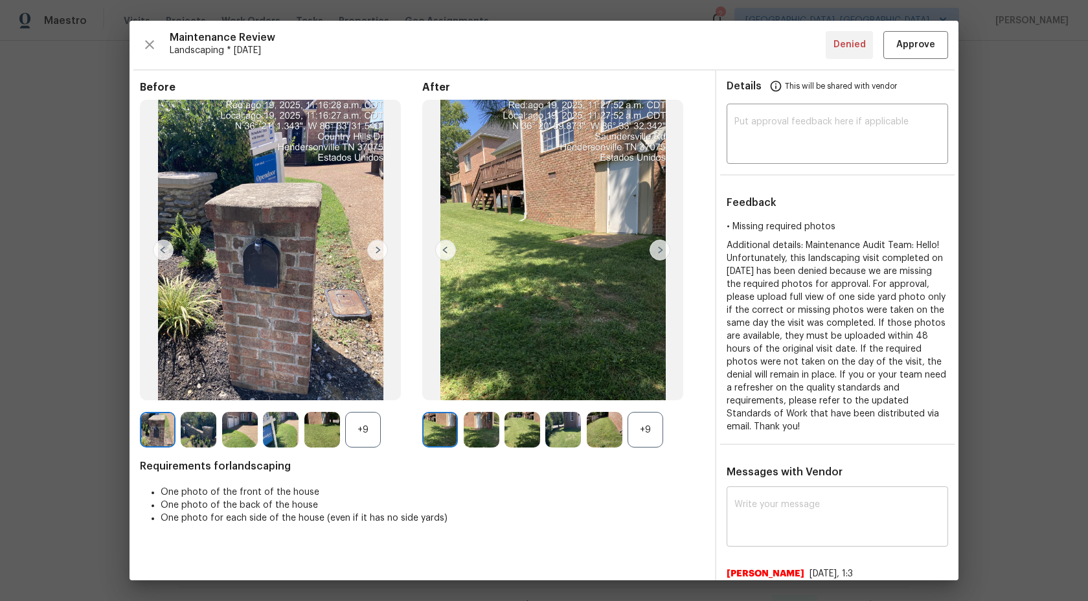
scroll to position [4, 0]
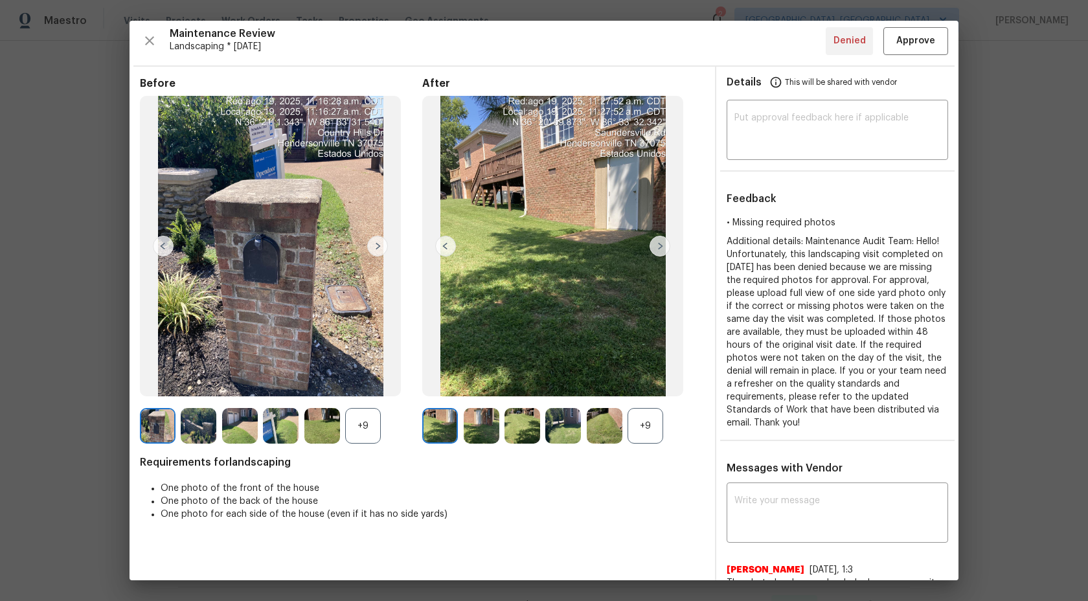
click at [642, 427] on div "+9" at bounding box center [646, 426] width 36 height 36
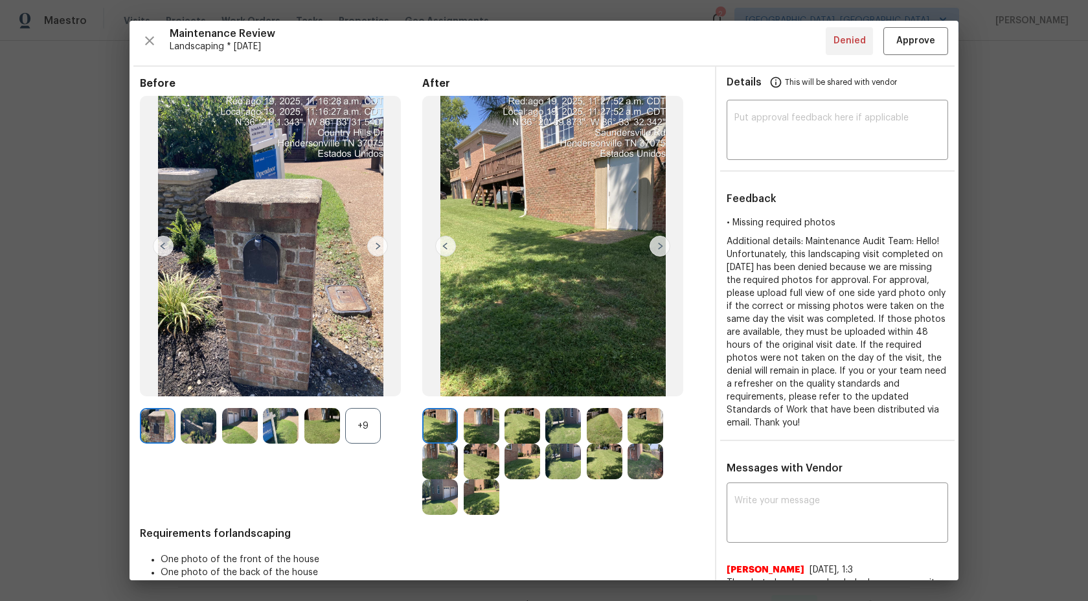
click at [657, 245] on img at bounding box center [660, 246] width 21 height 21
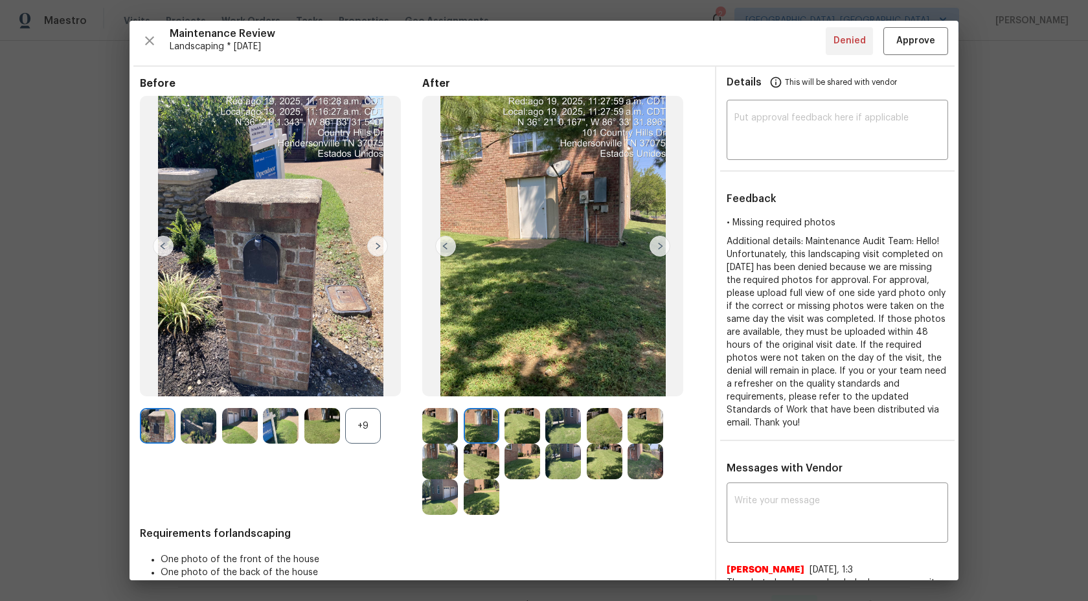
click at [657, 245] on img at bounding box center [660, 246] width 21 height 21
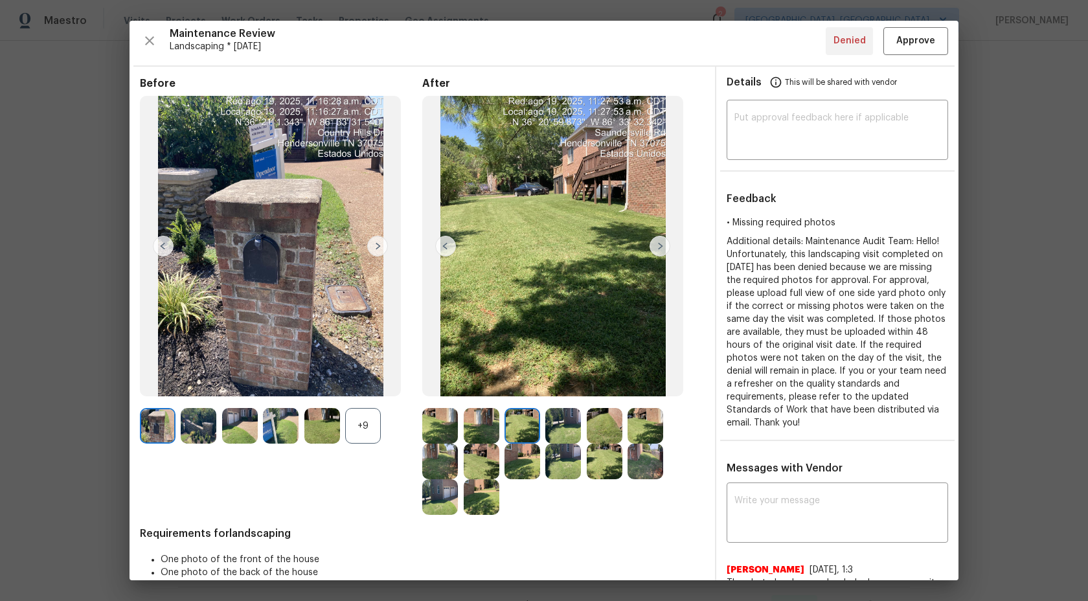
click at [657, 245] on img at bounding box center [660, 246] width 21 height 21
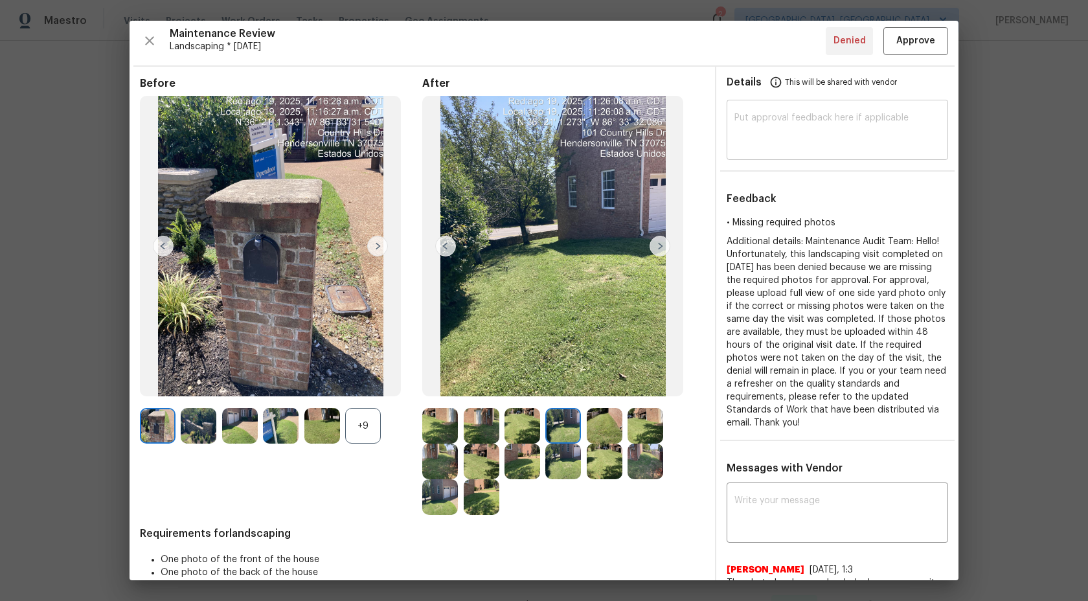
click at [765, 115] on textarea at bounding box center [837, 131] width 206 height 36
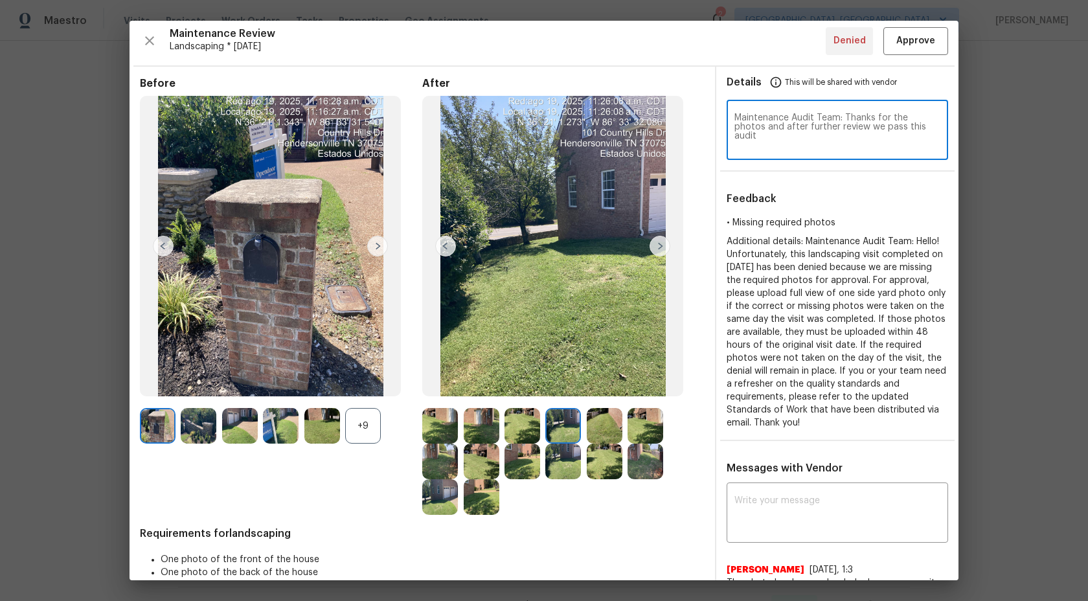
type textarea "Maintenance Audit Team: Thanks for the photos and after further review we pass …"
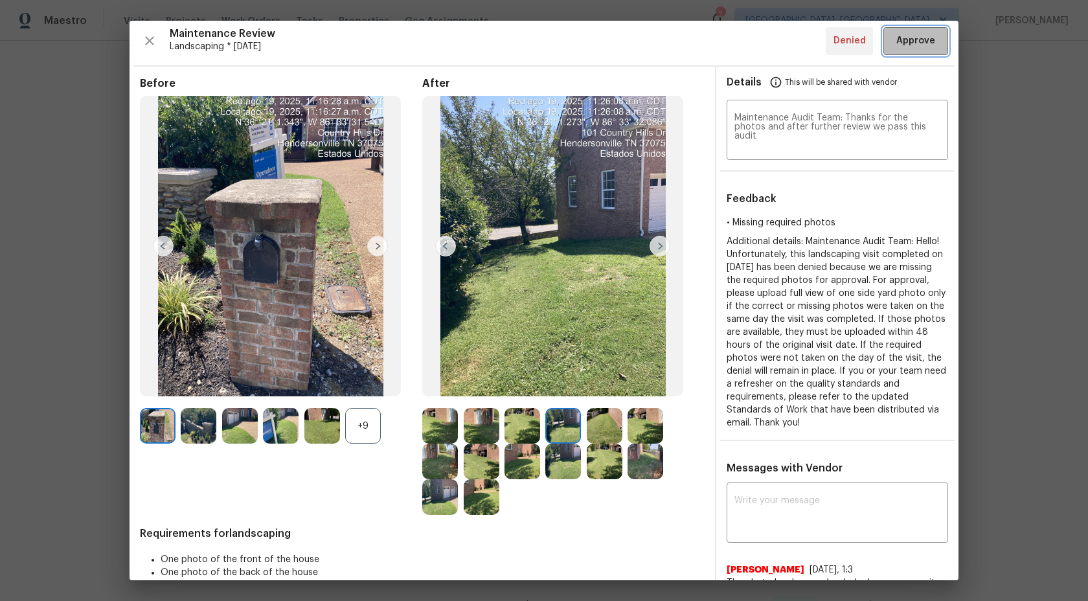
click at [929, 43] on span "Approve" at bounding box center [915, 41] width 39 height 16
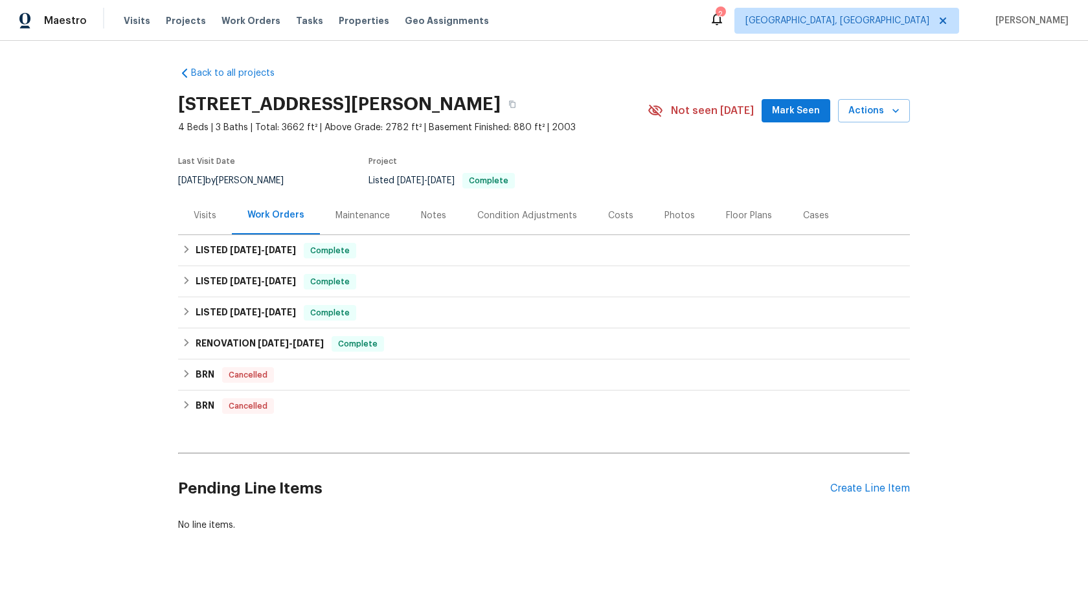
click at [359, 208] on div "Maintenance" at bounding box center [362, 215] width 85 height 38
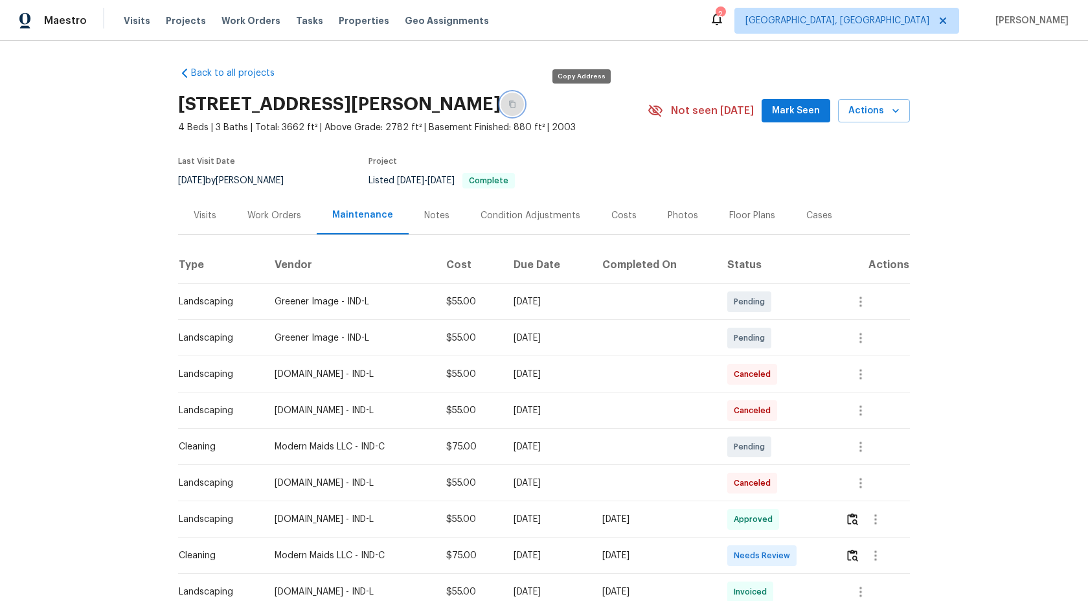
click at [516, 104] on icon "button" at bounding box center [512, 104] width 8 height 8
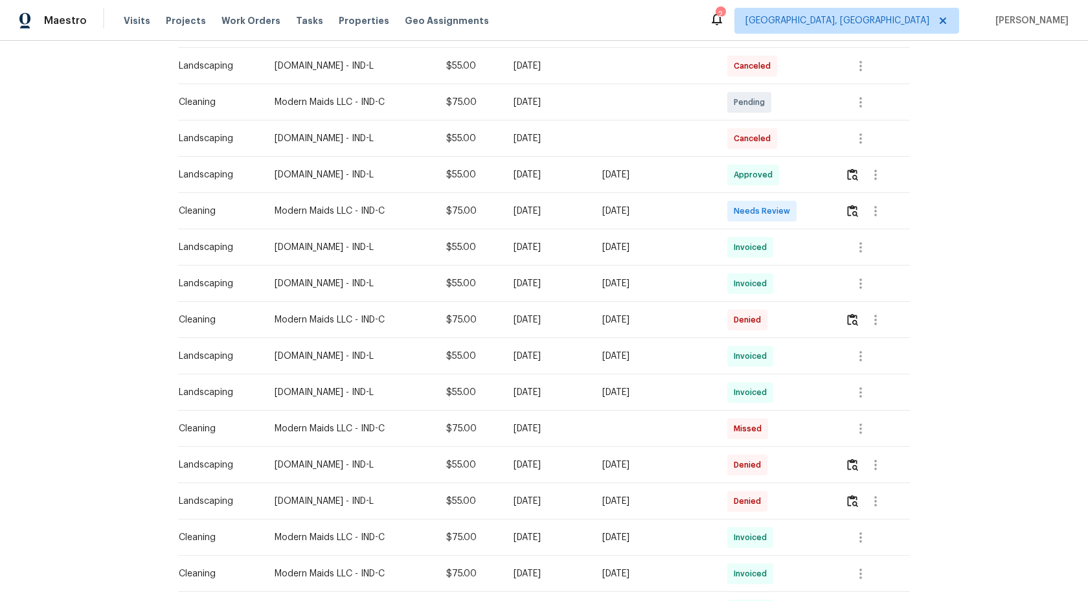
scroll to position [395, 0]
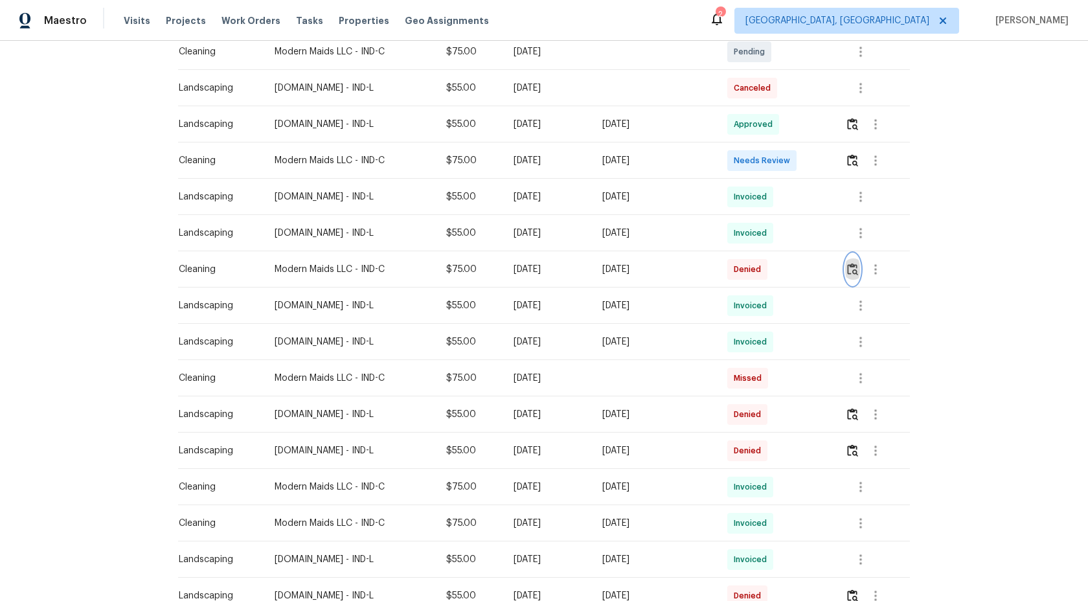
click at [854, 263] on img "button" at bounding box center [852, 269] width 11 height 12
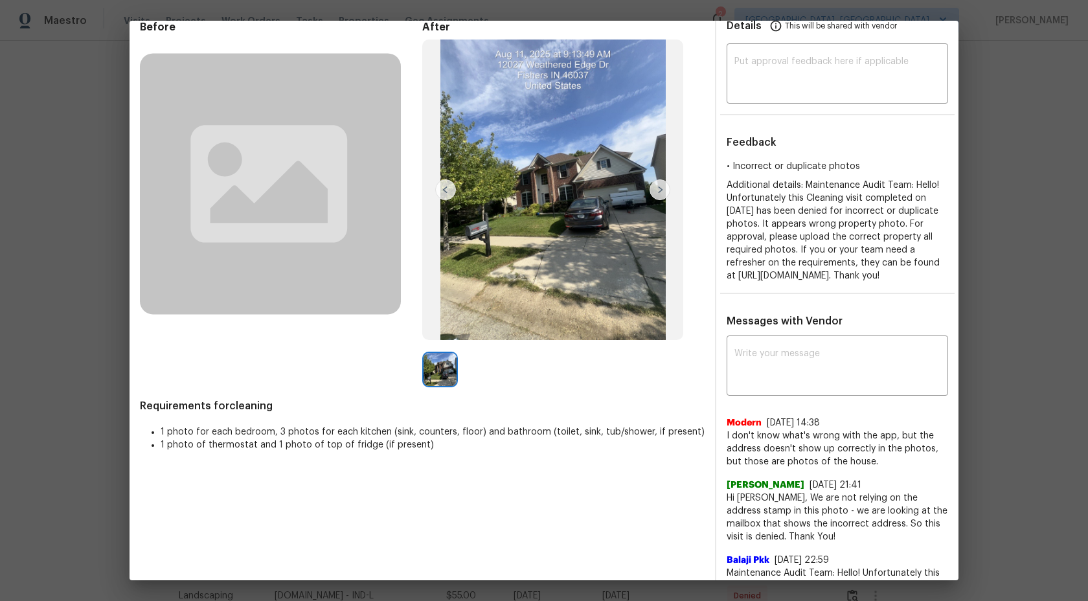
scroll to position [62, 0]
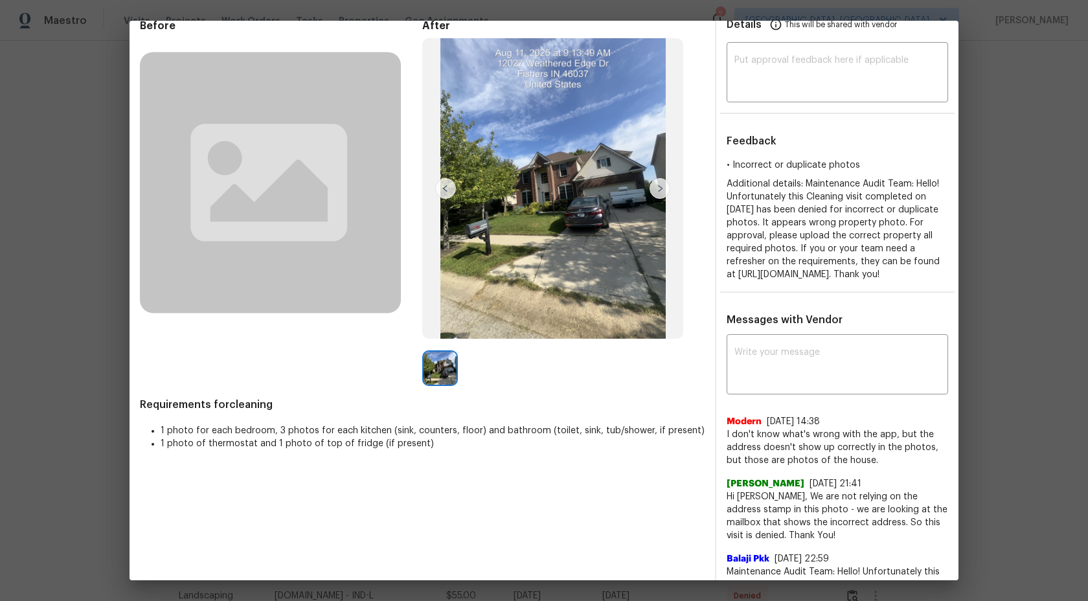
click at [662, 192] on img at bounding box center [660, 188] width 21 height 21
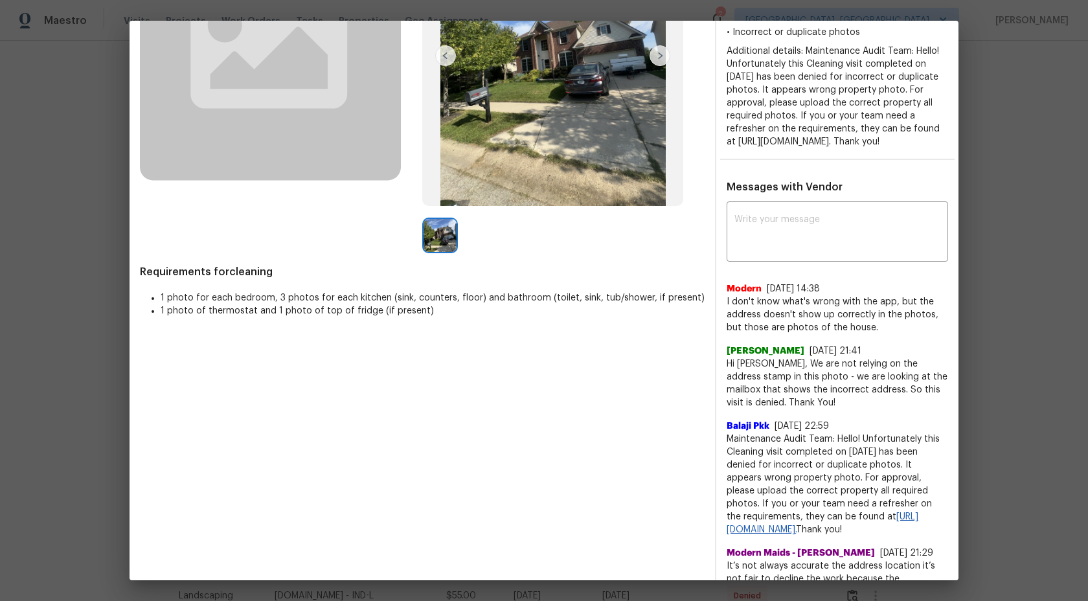
scroll to position [0, 0]
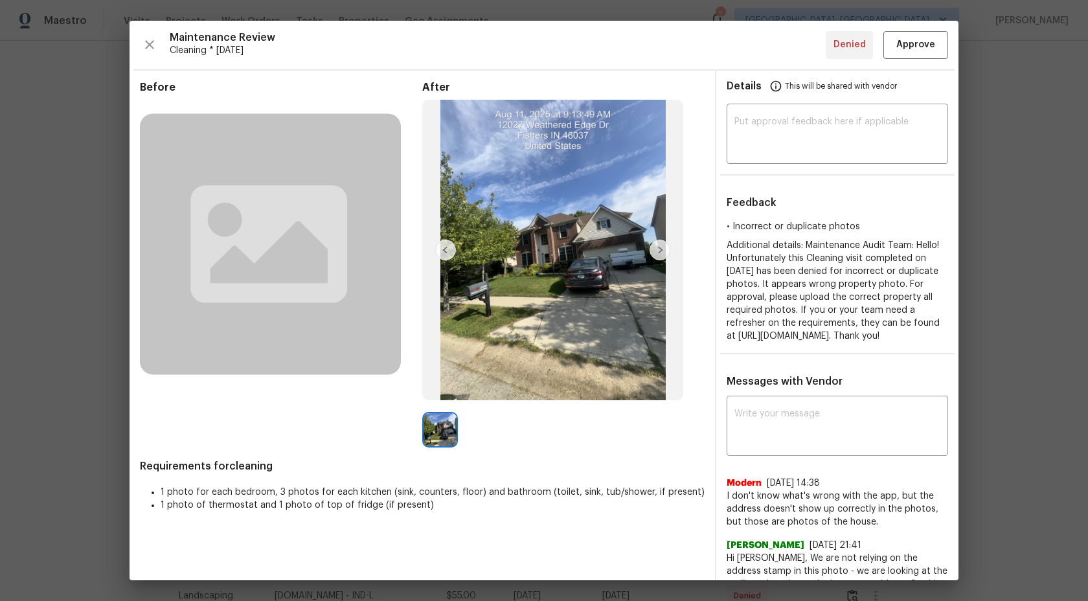
click at [657, 251] on img at bounding box center [660, 250] width 21 height 21
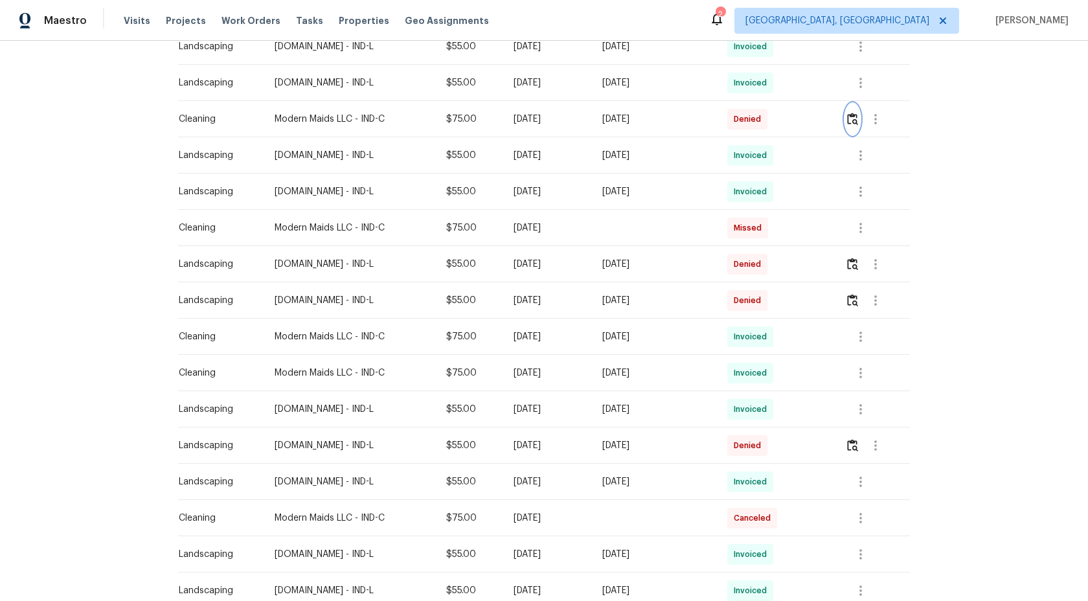
scroll to position [692, 0]
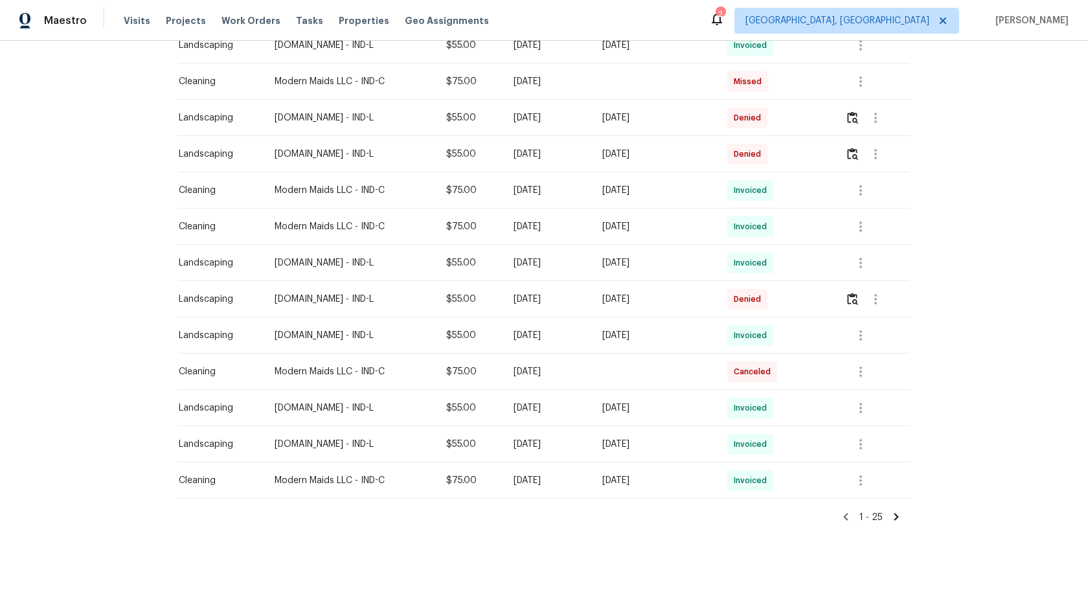
click at [895, 516] on icon at bounding box center [896, 517] width 12 height 12
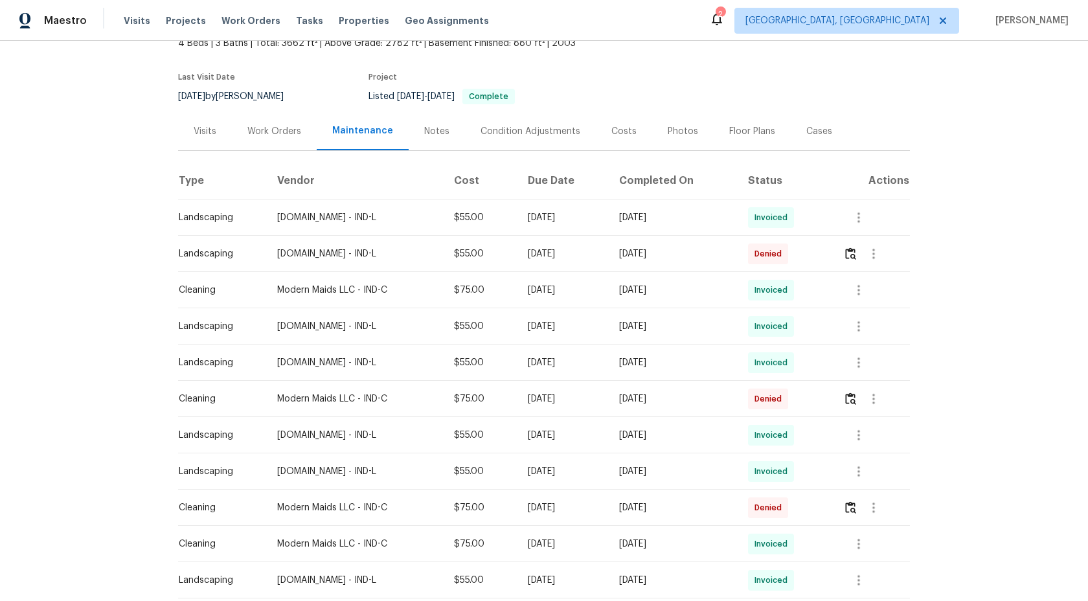
scroll to position [117, 0]
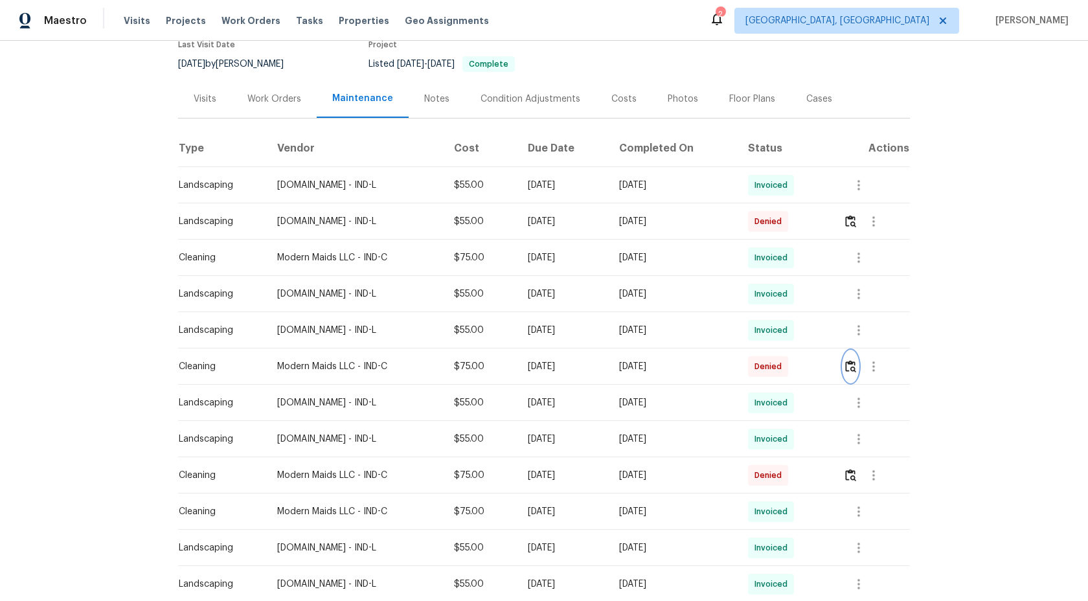
click at [857, 358] on button "button" at bounding box center [850, 366] width 15 height 31
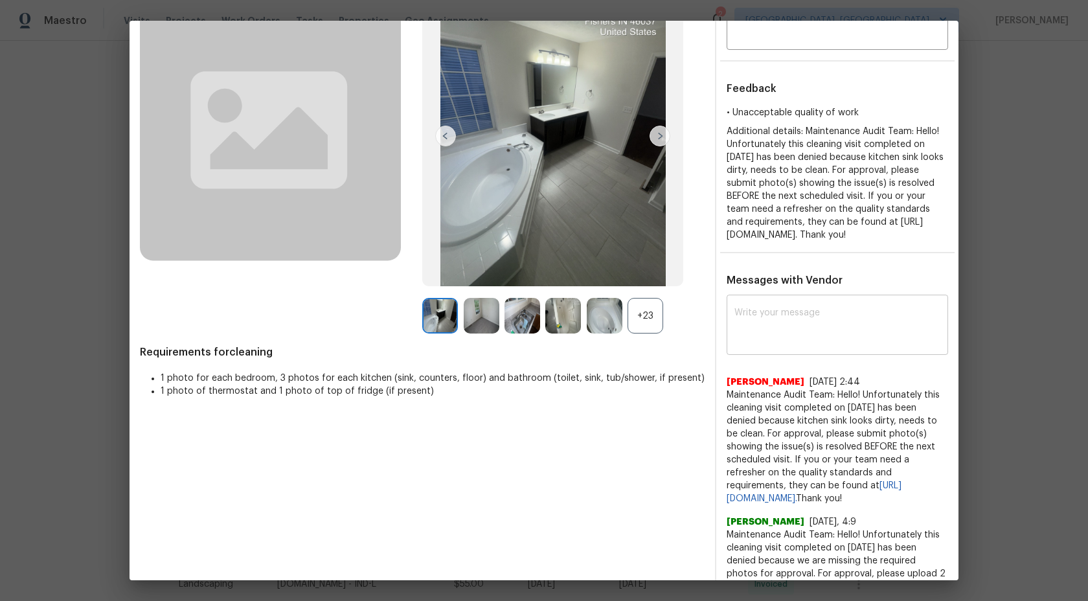
scroll to position [121, 0]
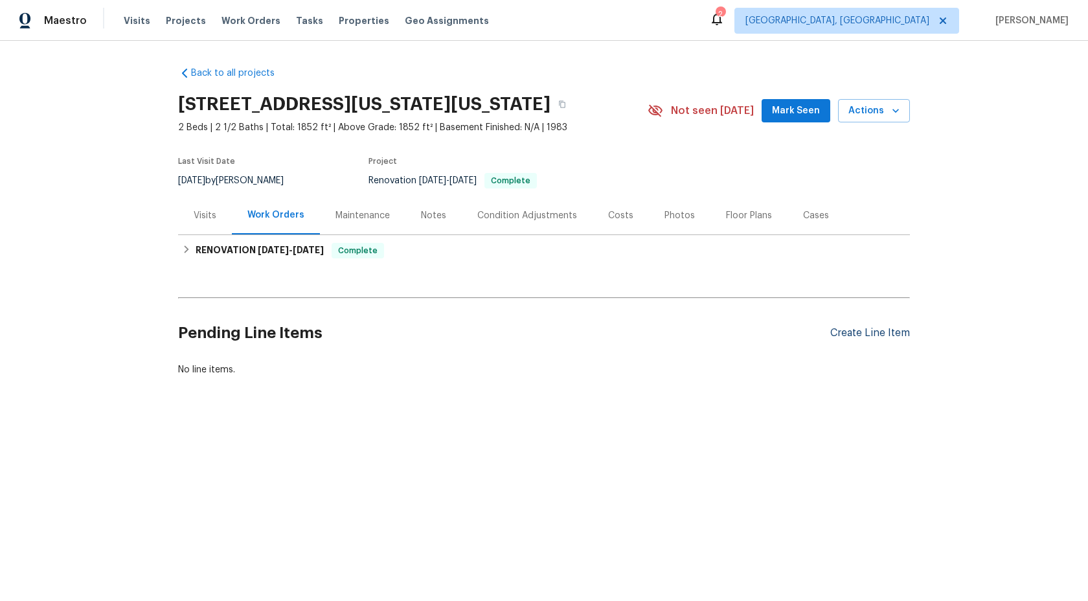
click at [852, 339] on div "Create Line Item" at bounding box center [870, 333] width 80 height 12
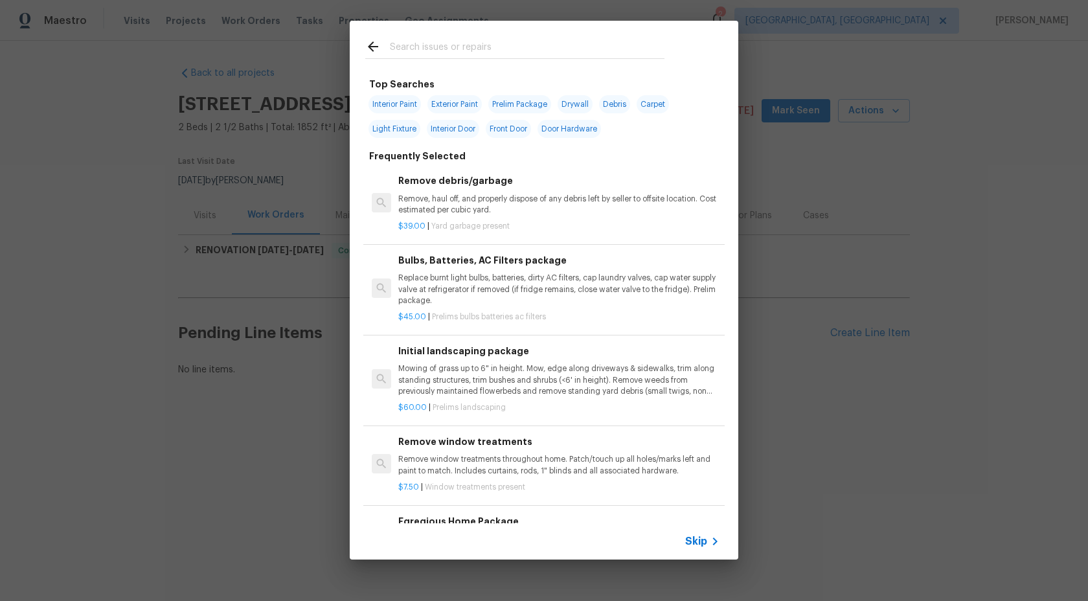
click at [698, 546] on span "Skip" at bounding box center [696, 541] width 22 height 13
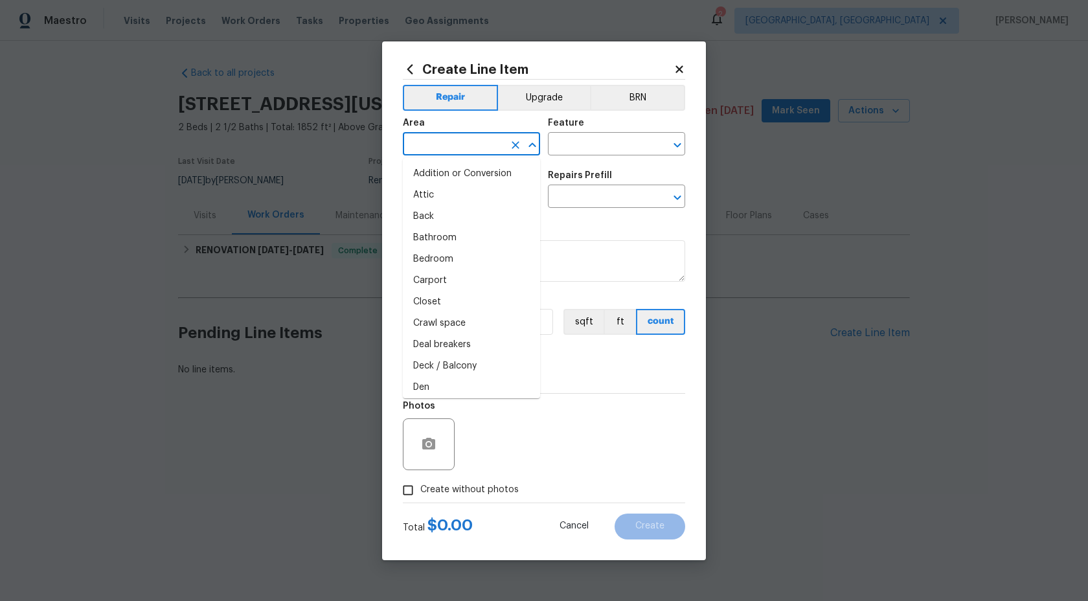
click at [477, 147] on input "text" at bounding box center [453, 145] width 101 height 20
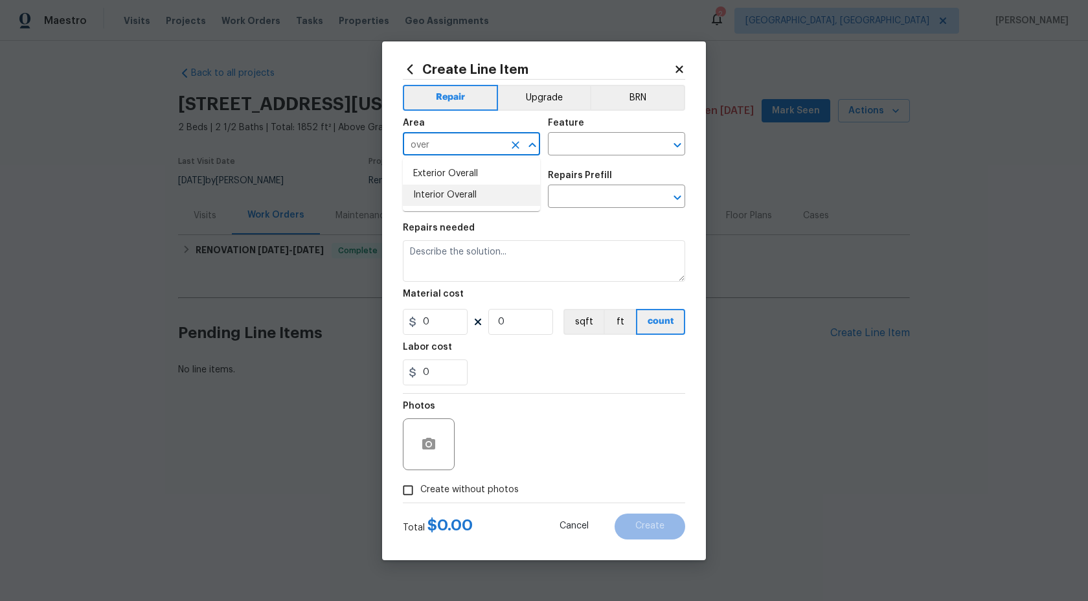
click at [477, 194] on li "Interior Overall" at bounding box center [471, 195] width 137 height 21
type input "Interior Overall"
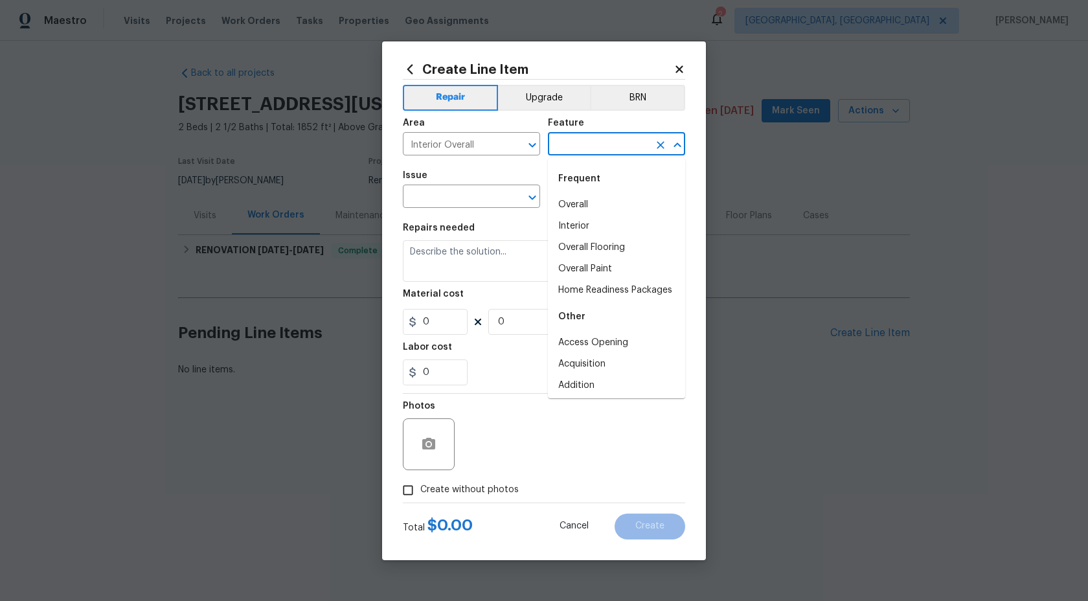
click at [591, 150] on input "text" at bounding box center [598, 145] width 101 height 20
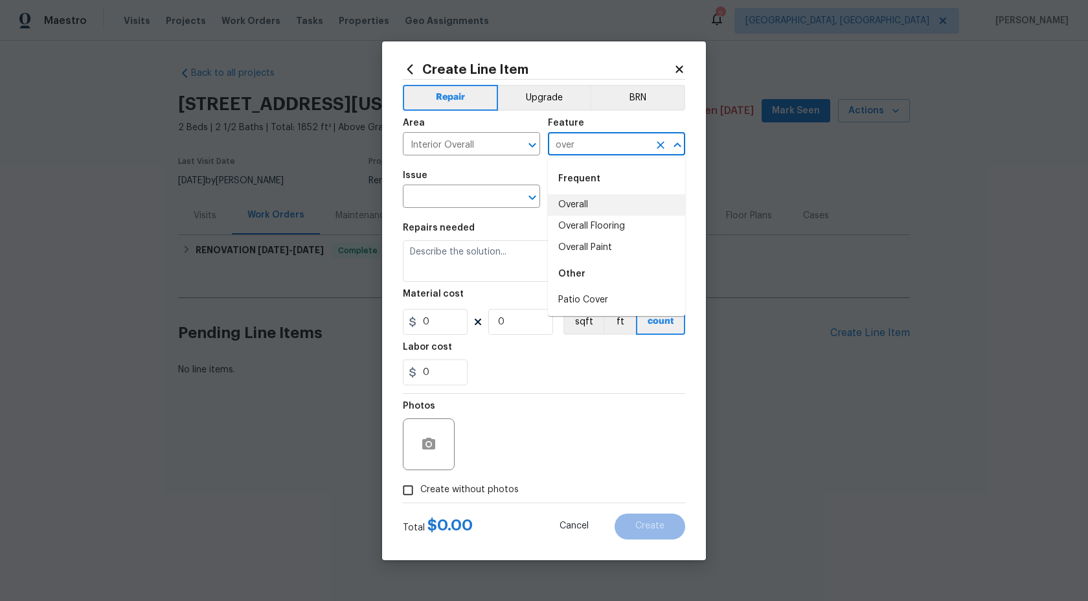
click at [584, 204] on li "Overall" at bounding box center [616, 204] width 137 height 21
type input "Overall"
click at [480, 201] on input "text" at bounding box center [453, 198] width 101 height 20
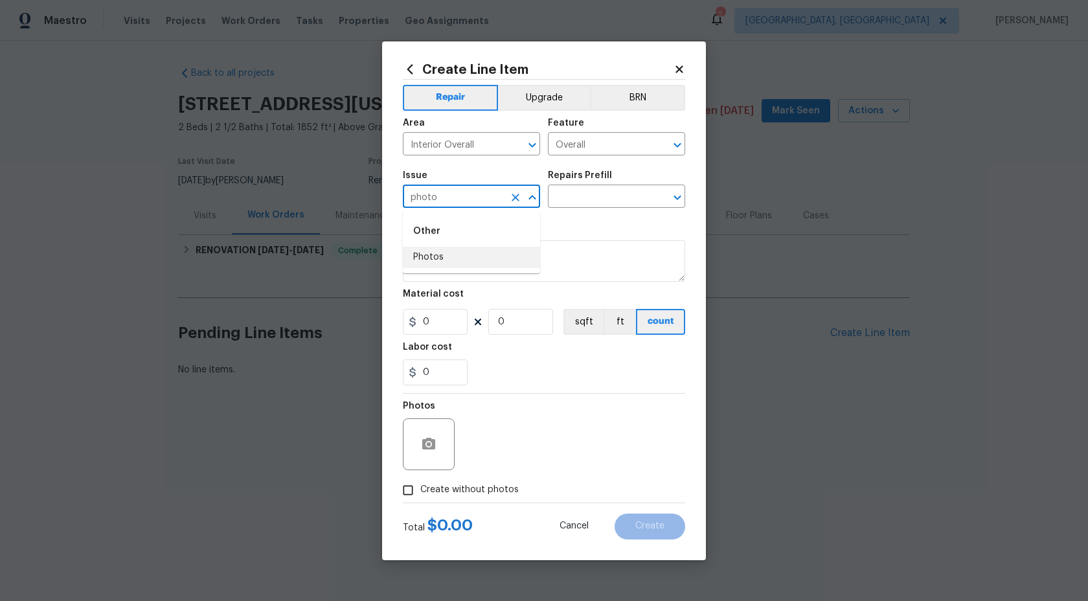
click at [453, 260] on li "Photos" at bounding box center [471, 257] width 137 height 21
type input "Photos"
click at [575, 212] on div "Issue Photos ​ Repairs Prefill ​" at bounding box center [544, 189] width 282 height 52
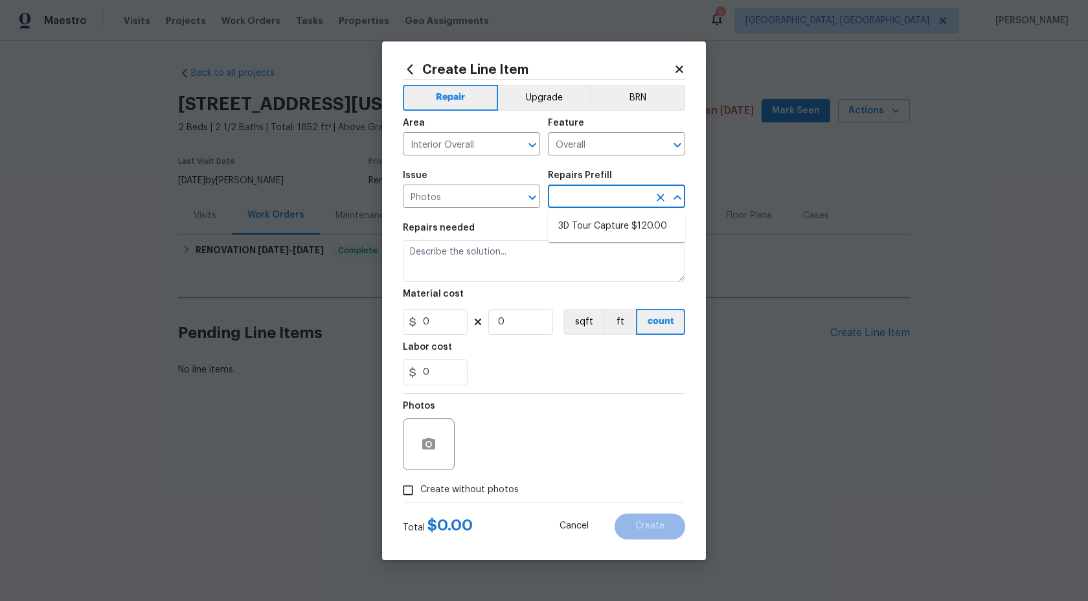
click at [587, 192] on input "text" at bounding box center [598, 198] width 101 height 20
click at [580, 226] on li "3D Tour Capture $120.00" at bounding box center [616, 226] width 137 height 21
type input "3D Tour Capture $120.00"
type textarea "Capture 3D tour of home"
type input "1"
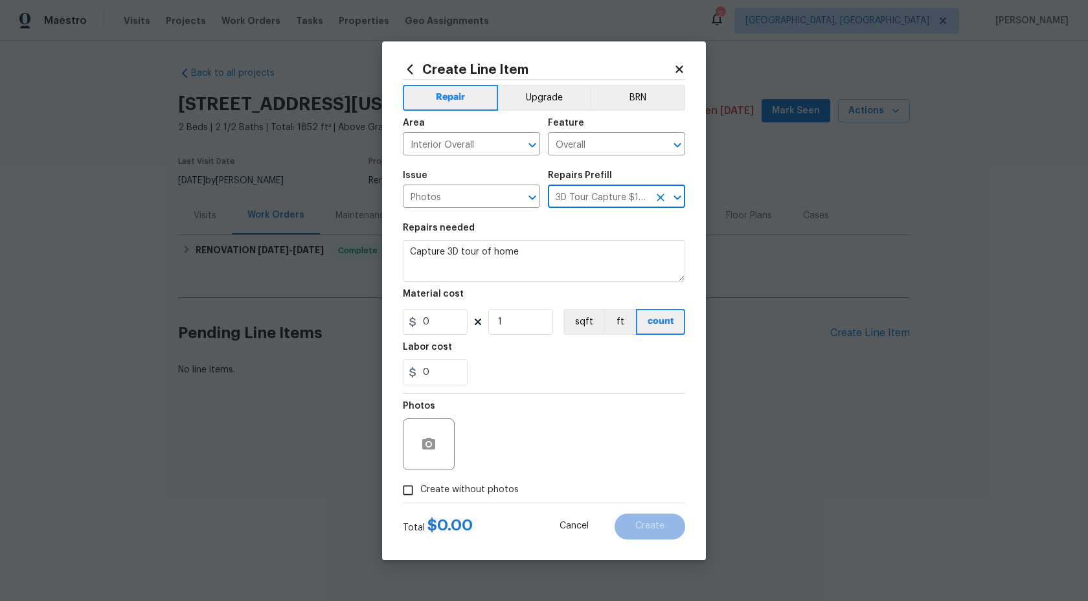
type input "120"
click at [409, 491] on input "Create without photos" at bounding box center [408, 490] width 25 height 25
checkbox input "true"
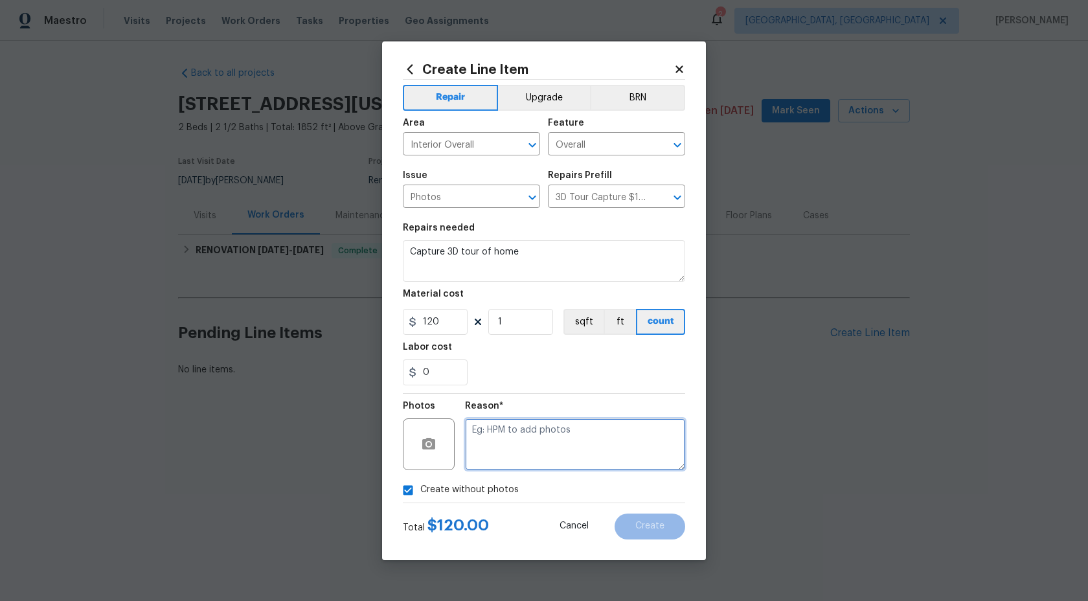
click at [499, 453] on textarea at bounding box center [575, 444] width 220 height 52
type textarea "."
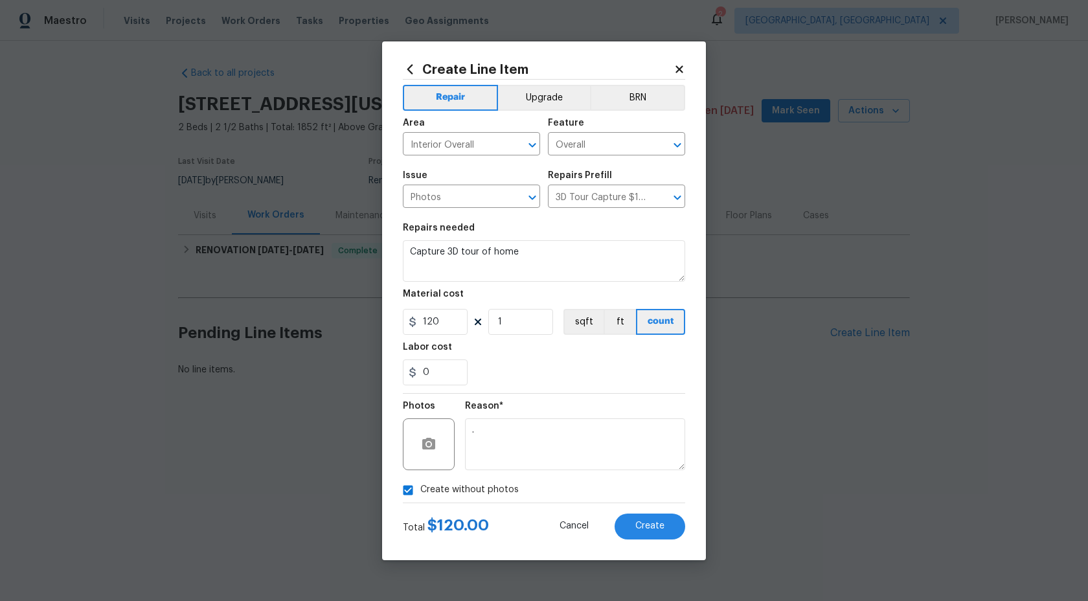
click at [664, 540] on div "Create Line Item Repair Upgrade BRN Area Interior Overall ​ Feature Overall ​ I…" at bounding box center [544, 300] width 324 height 519
click at [666, 515] on button "Create" at bounding box center [650, 527] width 71 height 26
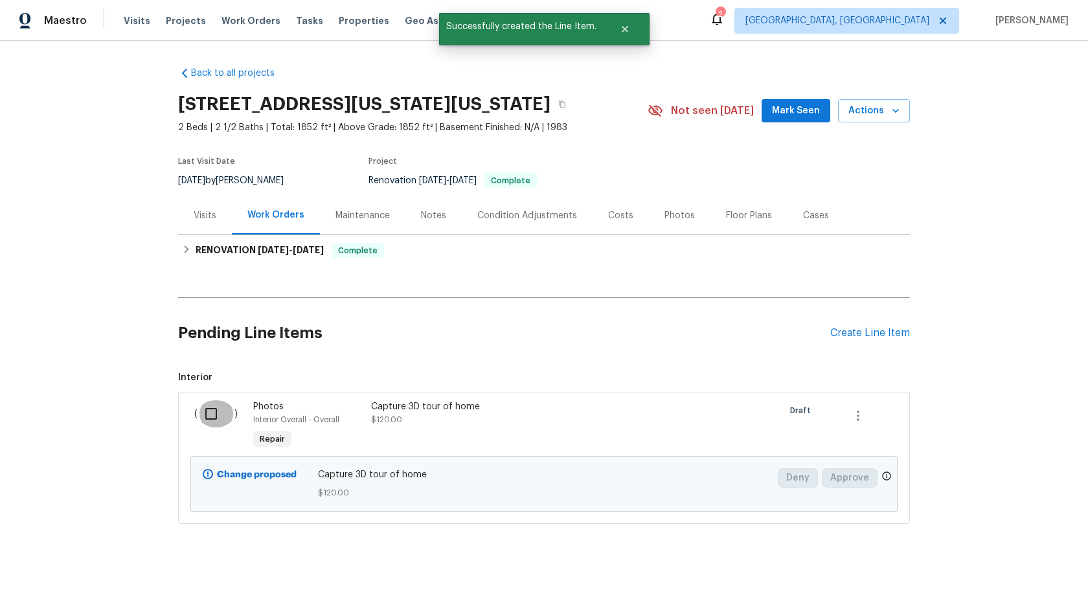
click at [213, 426] on input "checkbox" at bounding box center [216, 413] width 37 height 27
checkbox input "true"
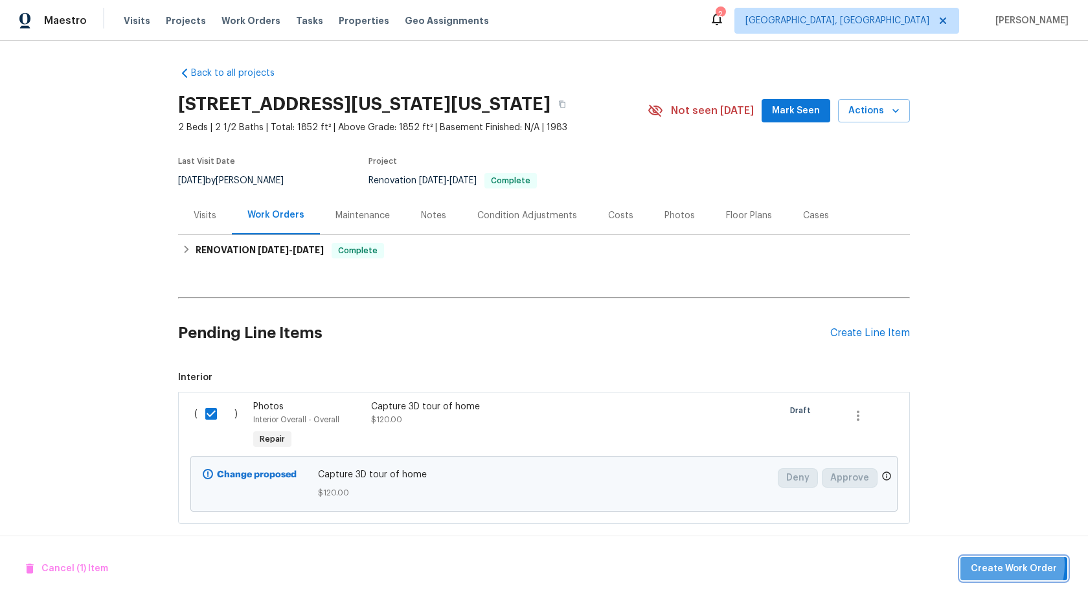
click at [1002, 565] on span "Create Work Order" at bounding box center [1014, 569] width 86 height 16
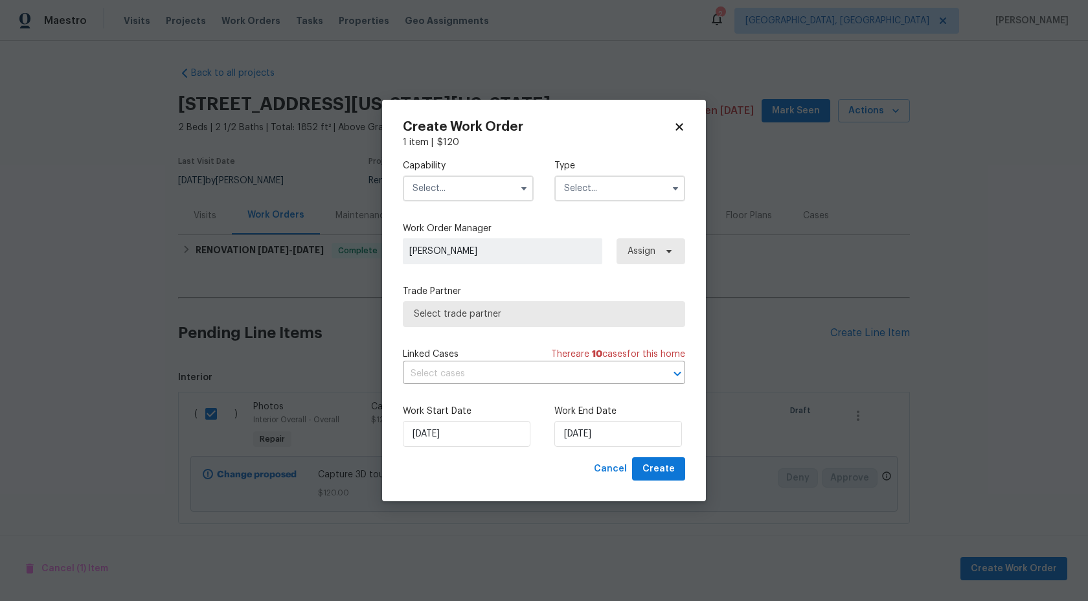
click at [464, 187] on input "text" at bounding box center [468, 188] width 131 height 26
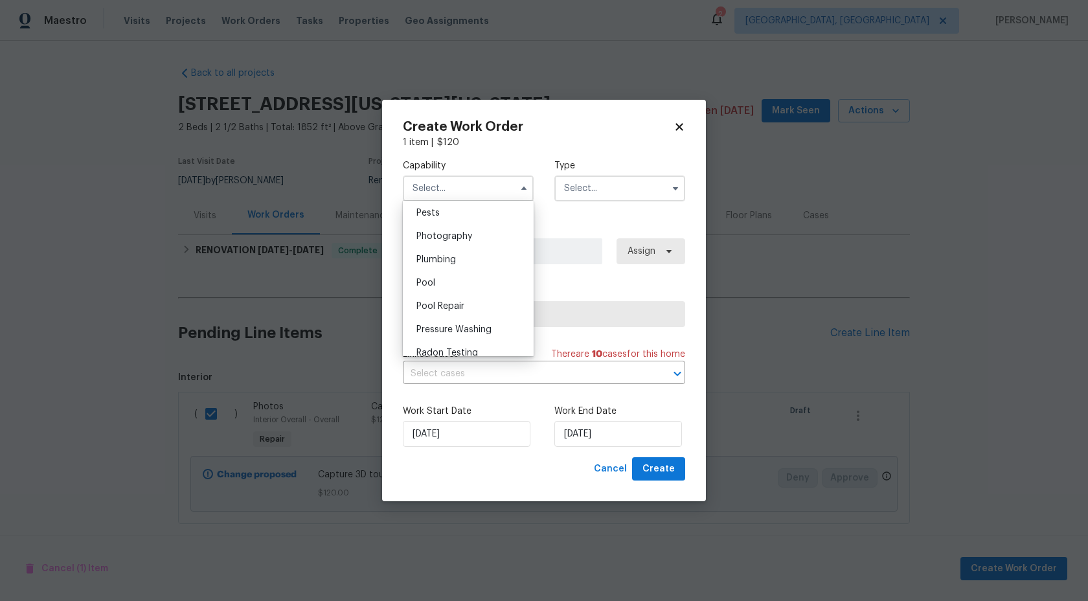
scroll to position [1074, 0]
click at [464, 278] on span "Photography" at bounding box center [444, 275] width 56 height 9
type input "Photography"
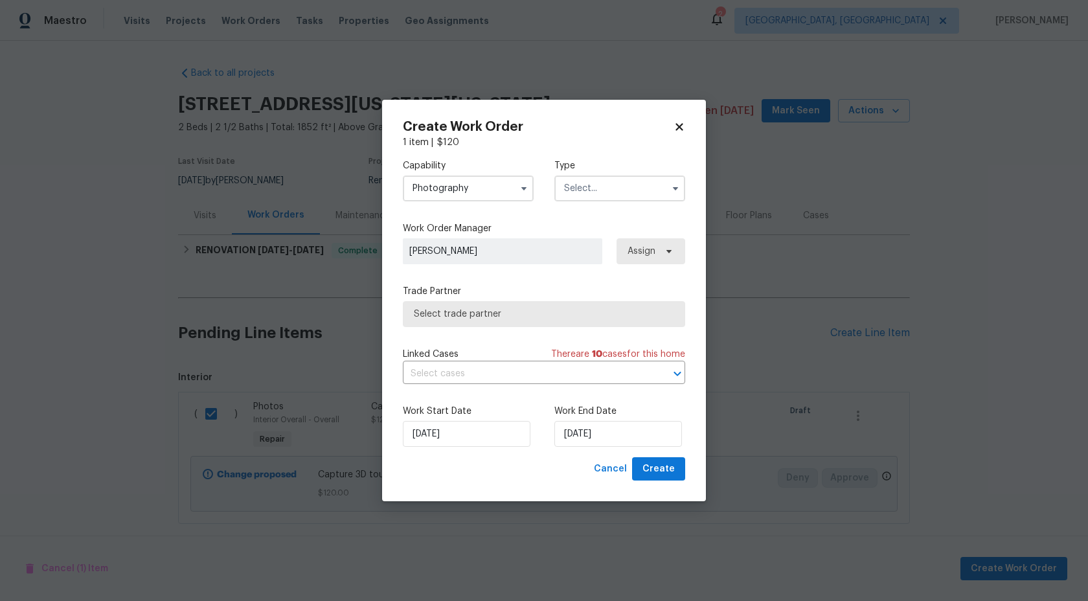
click at [612, 194] on input "text" at bounding box center [619, 188] width 131 height 26
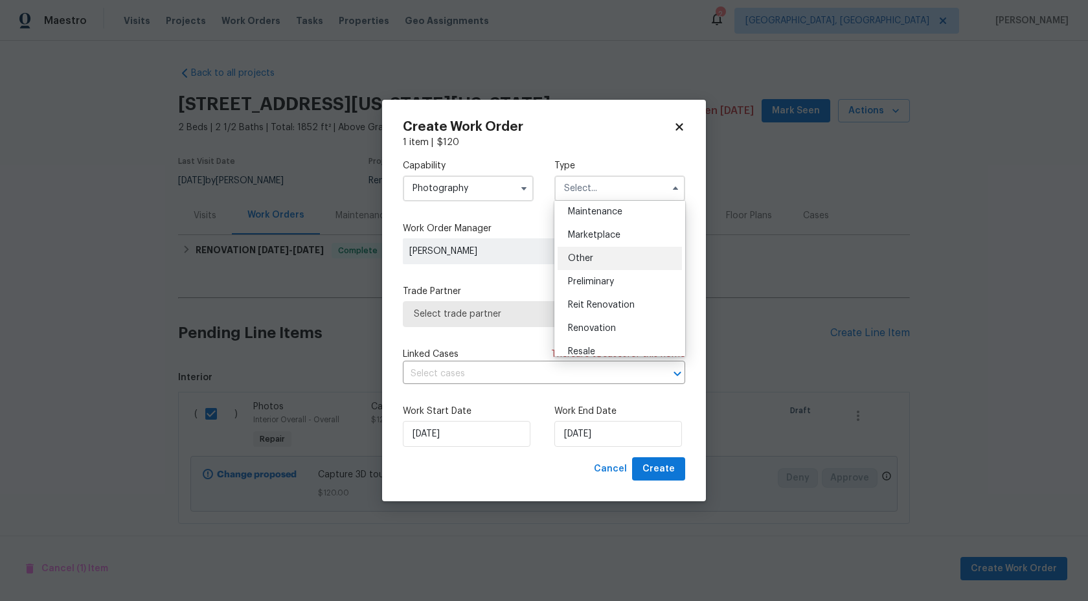
scroll to position [212, 0]
click at [595, 253] on div "Other" at bounding box center [620, 259] width 124 height 23
type input "Other"
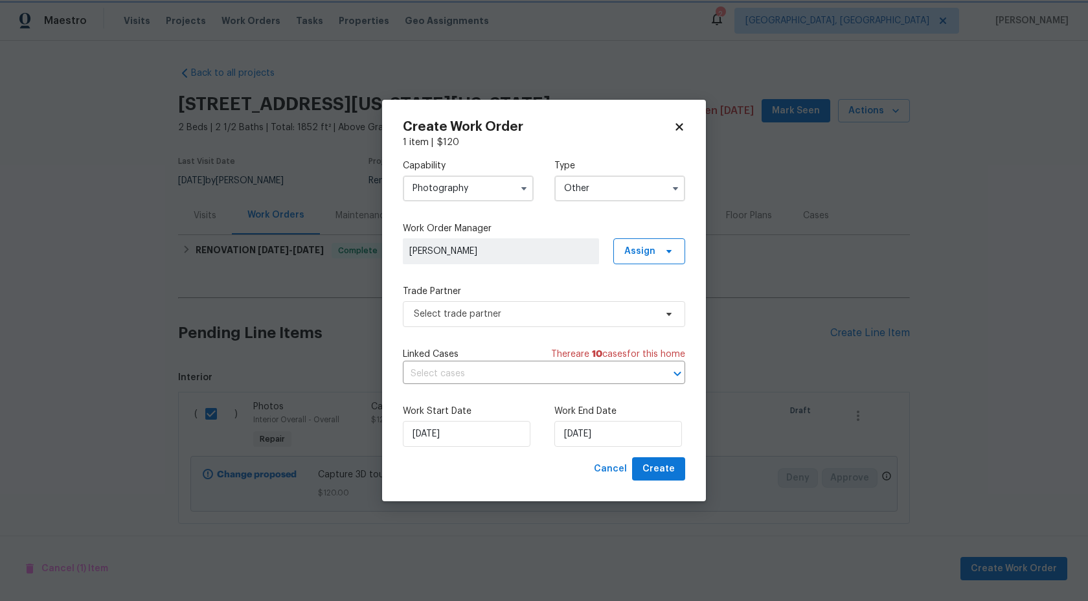
scroll to position [0, 0]
click at [500, 304] on span "Select trade partner" at bounding box center [544, 314] width 282 height 26
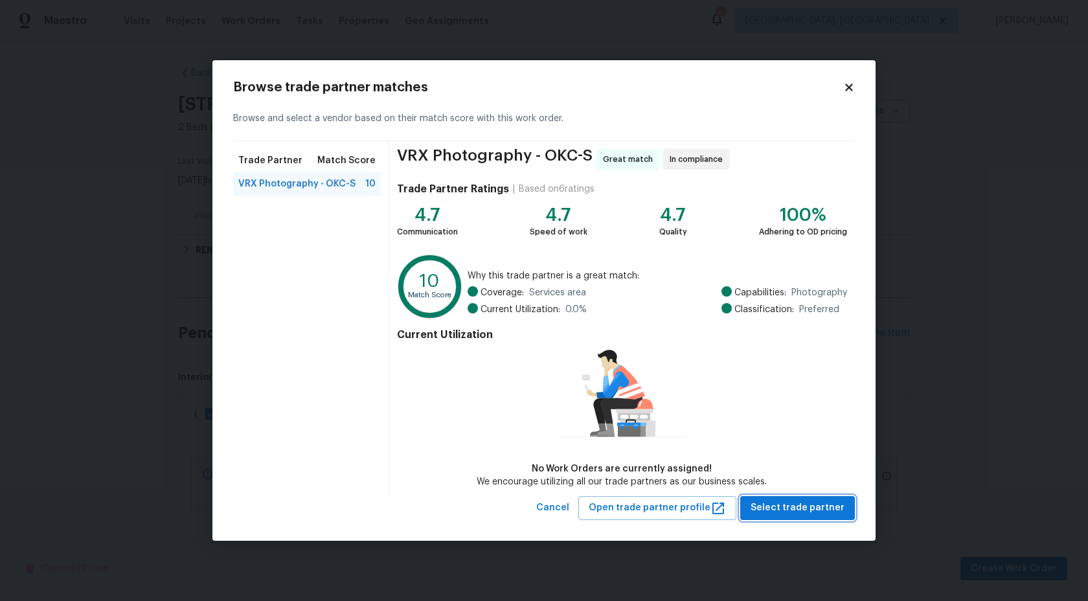
click at [792, 512] on span "Select trade partner" at bounding box center [798, 508] width 94 height 16
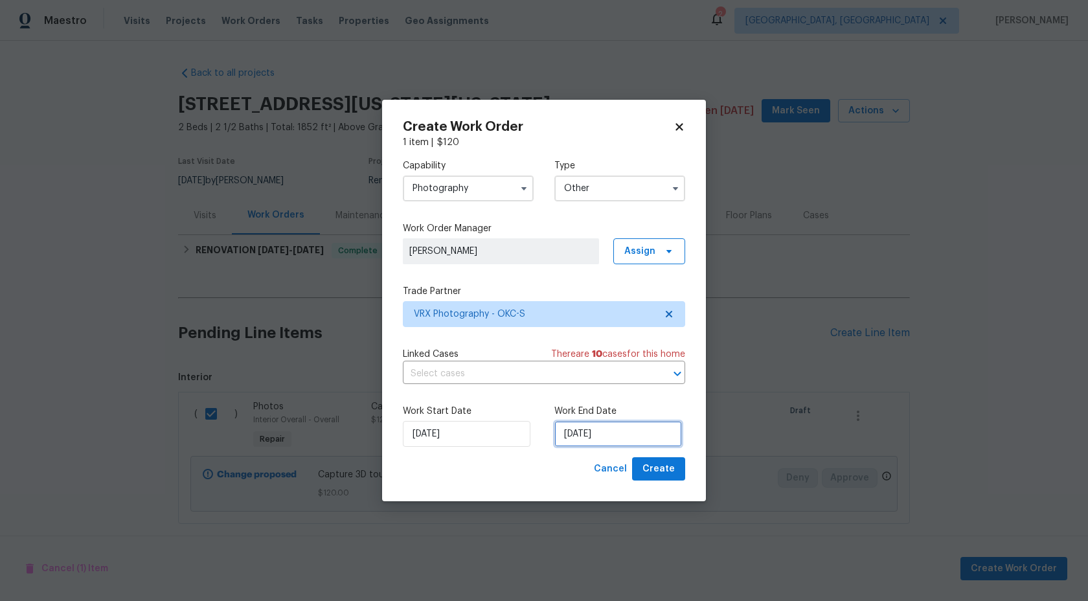
click at [610, 437] on input "27/08/2025" at bounding box center [618, 434] width 128 height 26
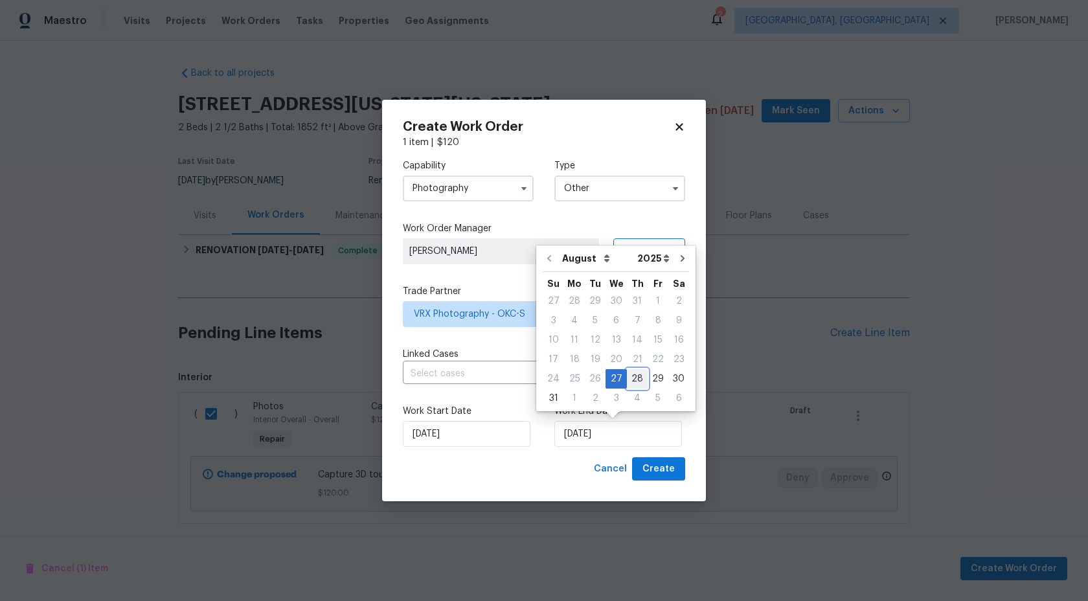
click at [637, 379] on div "28" at bounding box center [637, 379] width 21 height 18
type input "28/08/2025"
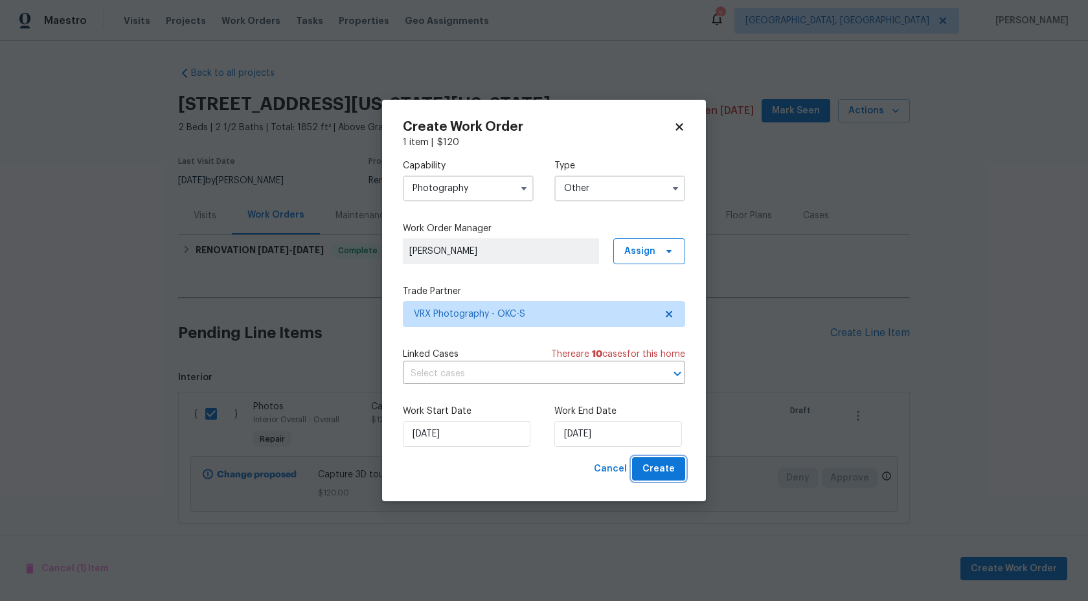
click at [657, 466] on span "Create" at bounding box center [658, 469] width 32 height 16
checkbox input "false"
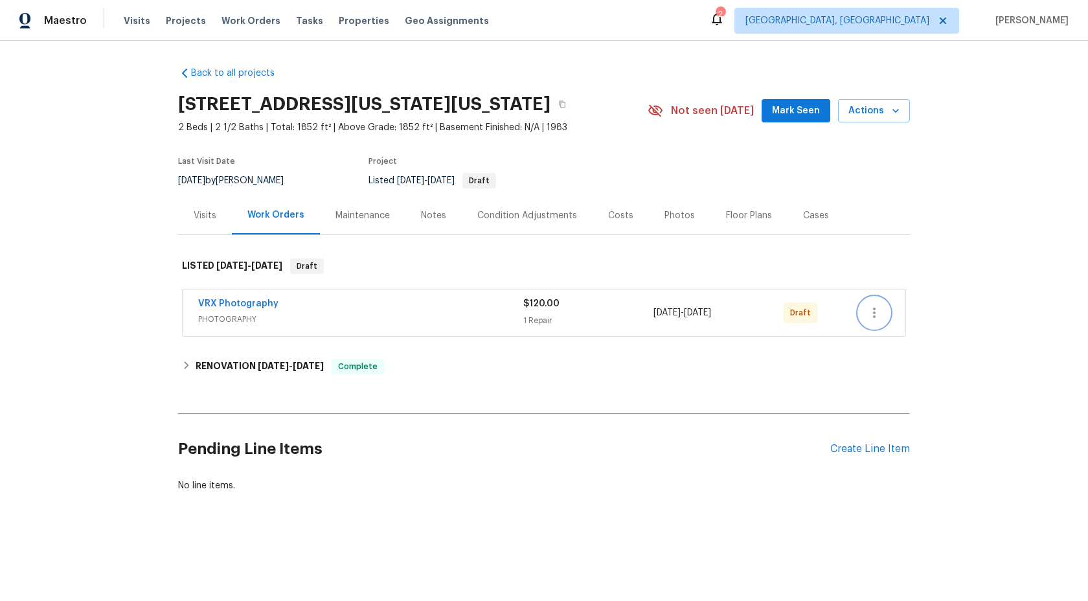
click at [879, 321] on icon "button" at bounding box center [874, 313] width 16 height 16
click at [879, 326] on li "Send to Vendor" at bounding box center [931, 325] width 144 height 21
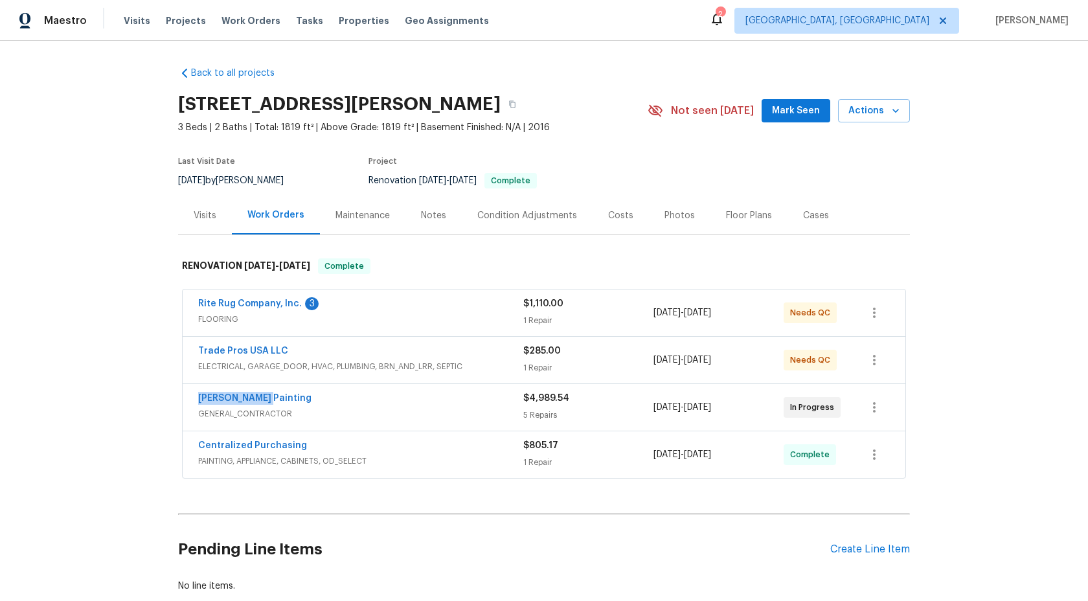
drag, startPoint x: 262, startPoint y: 396, endPoint x: 183, endPoint y: 402, distance: 79.8
click at [183, 402] on div "[PERSON_NAME] Painting GENERAL_CONTRACTOR $4,989.54 5 Repairs [DATE] - [DATE] I…" at bounding box center [544, 407] width 723 height 47
copy link "[PERSON_NAME] Painting"
click at [510, 105] on icon "button" at bounding box center [512, 104] width 8 height 8
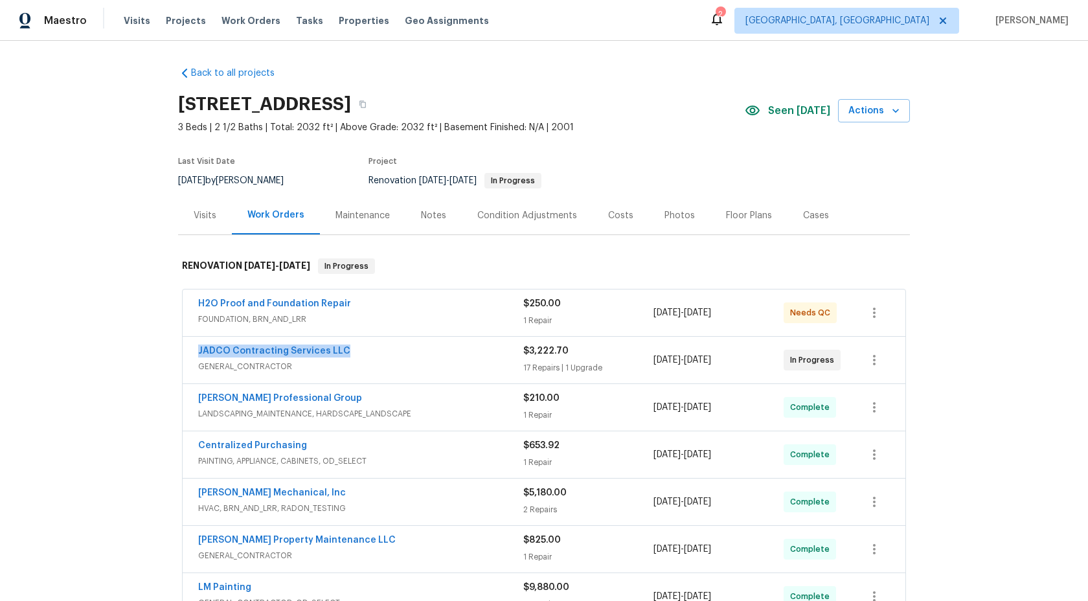
drag, startPoint x: 347, startPoint y: 350, endPoint x: 194, endPoint y: 349, distance: 152.8
click at [194, 349] on div "JADCO Contracting Services LLC GENERAL_CONTRACTOR $3,222.70 17 Repairs | 1 Upgr…" at bounding box center [544, 360] width 723 height 47
copy link "JADCO Contracting Services LLC"
click at [407, 369] on span "GENERAL_CONTRACTOR" at bounding box center [360, 366] width 325 height 13
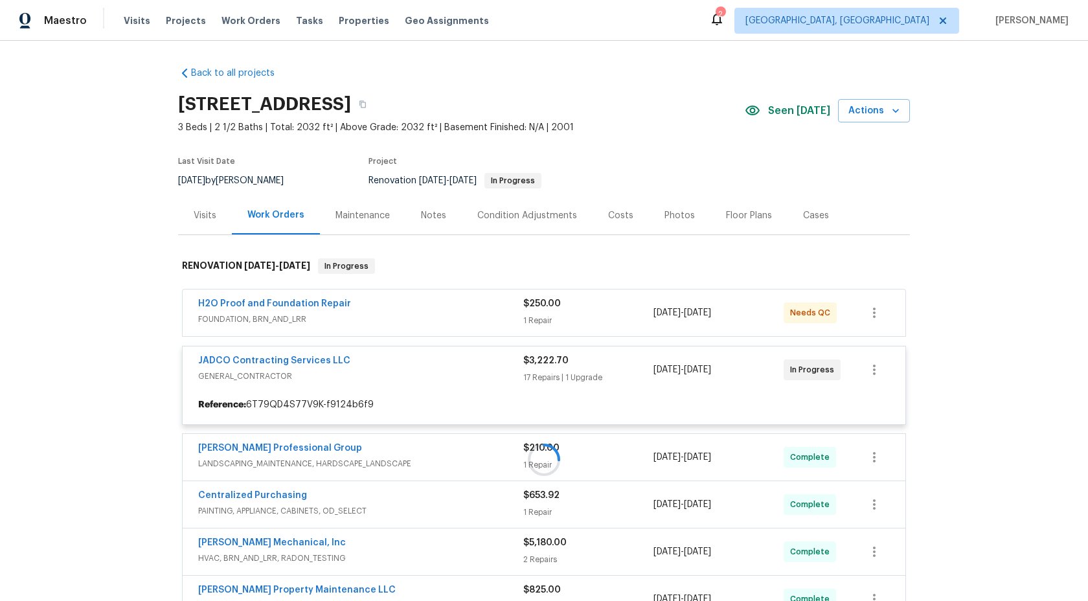
drag, startPoint x: 343, startPoint y: 357, endPoint x: 193, endPoint y: 359, distance: 150.3
click at [192, 359] on div at bounding box center [544, 459] width 732 height 429
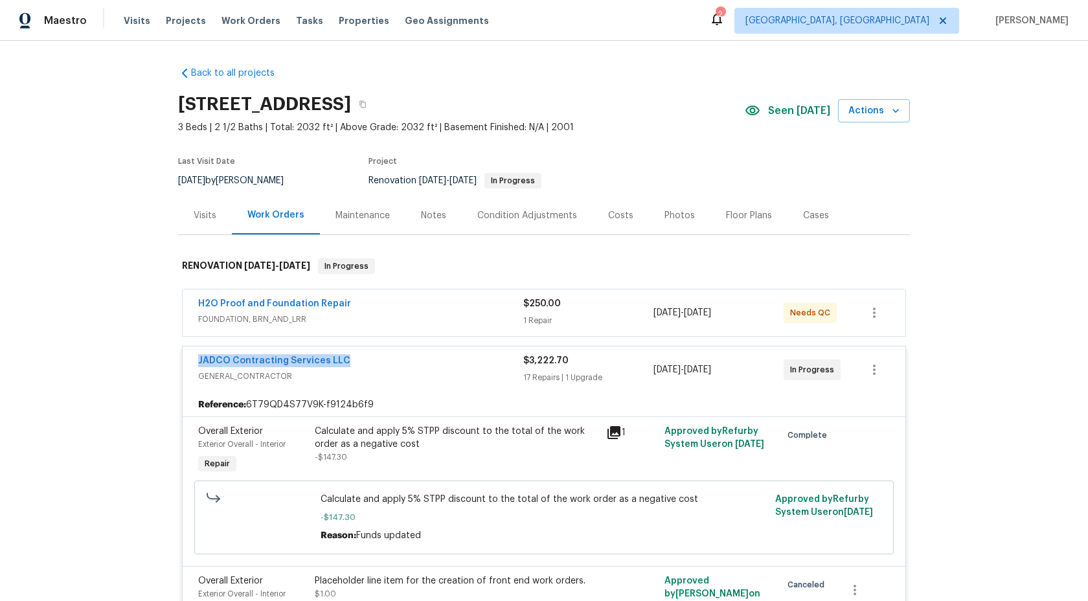
drag, startPoint x: 344, startPoint y: 359, endPoint x: 179, endPoint y: 359, distance: 164.5
copy link "JADCO Contracting Services LLC"
click at [447, 369] on div "JADCO Contracting Services LLC" at bounding box center [360, 362] width 325 height 16
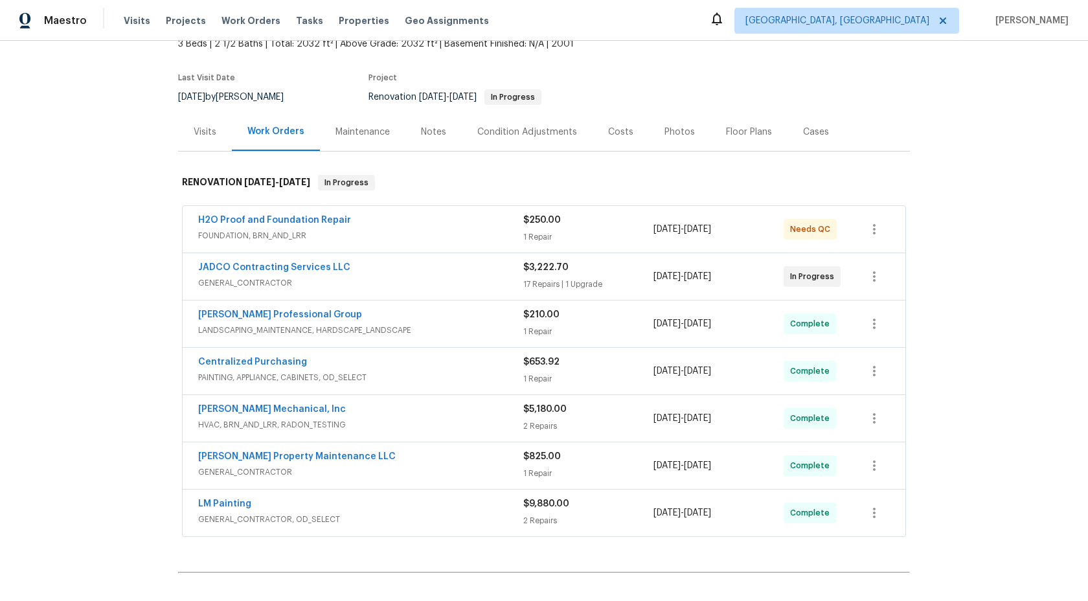
scroll to position [93, 0]
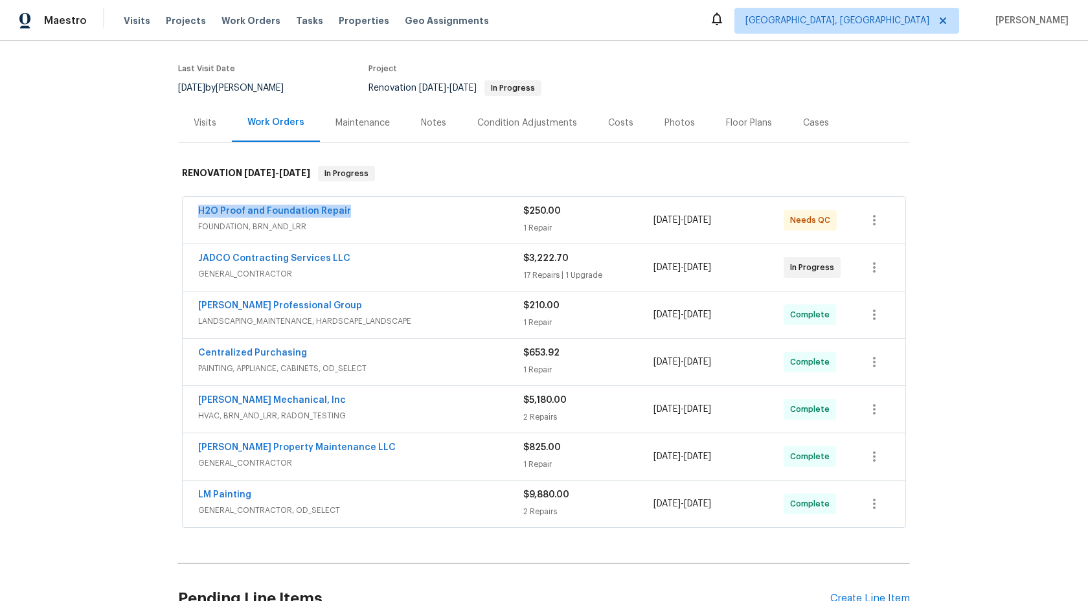
drag, startPoint x: 350, startPoint y: 208, endPoint x: 167, endPoint y: 208, distance: 182.6
click at [167, 208] on div "Back to all projects 3034 Stonebridge Creek Dr, Lithonia, GA 30058 3 Beds | 2 1…" at bounding box center [544, 321] width 1088 height 560
copy link "H2O Proof and Foundation Repair"
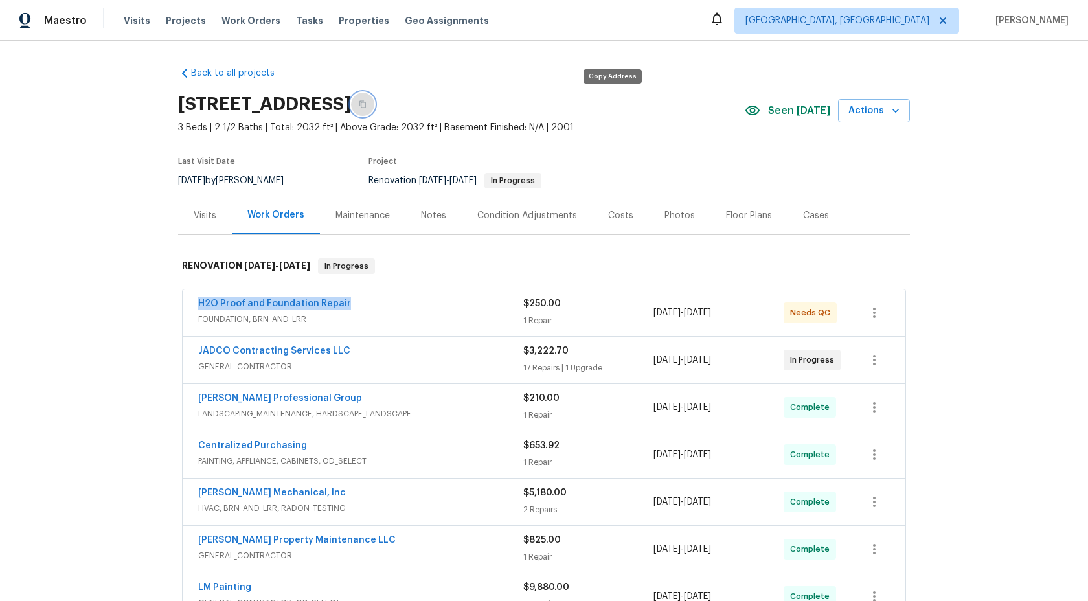
click at [366, 102] on icon "button" at bounding box center [362, 104] width 6 height 7
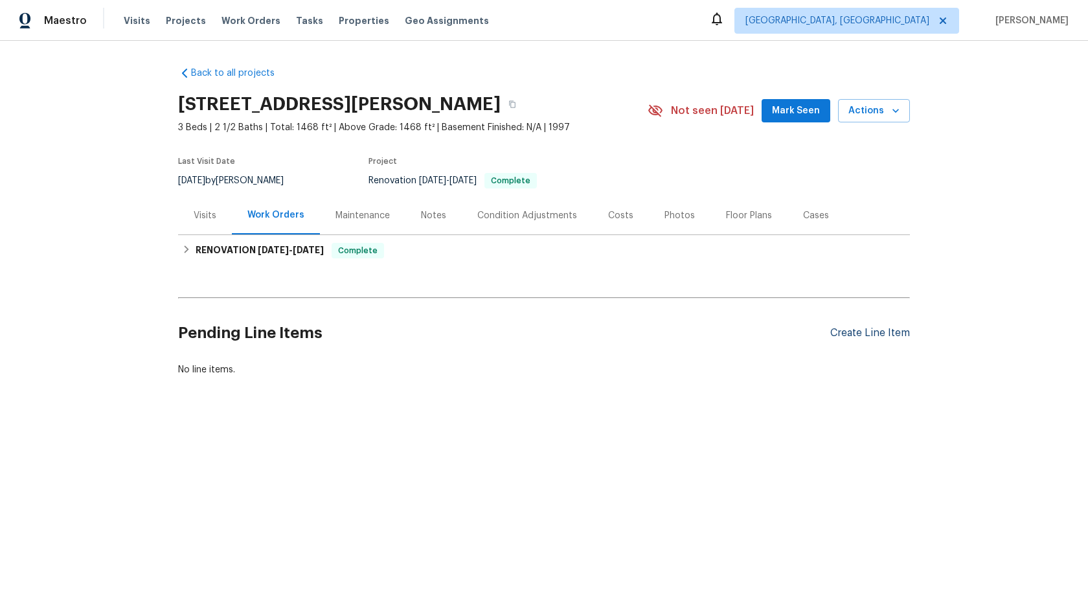
click at [866, 330] on div "Create Line Item" at bounding box center [870, 333] width 80 height 12
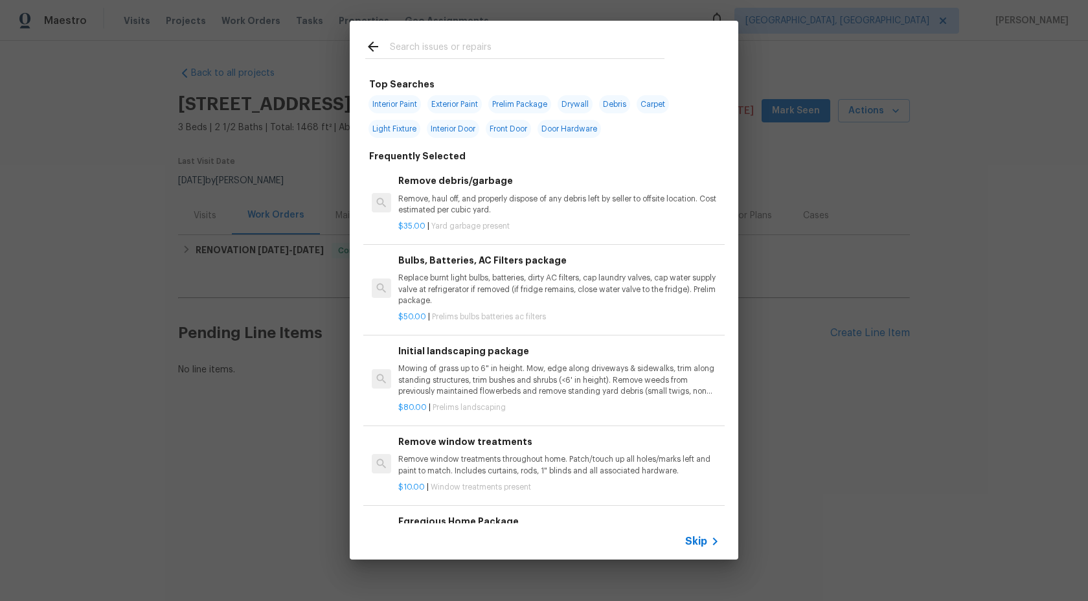
click at [695, 543] on span "Skip" at bounding box center [696, 541] width 22 height 13
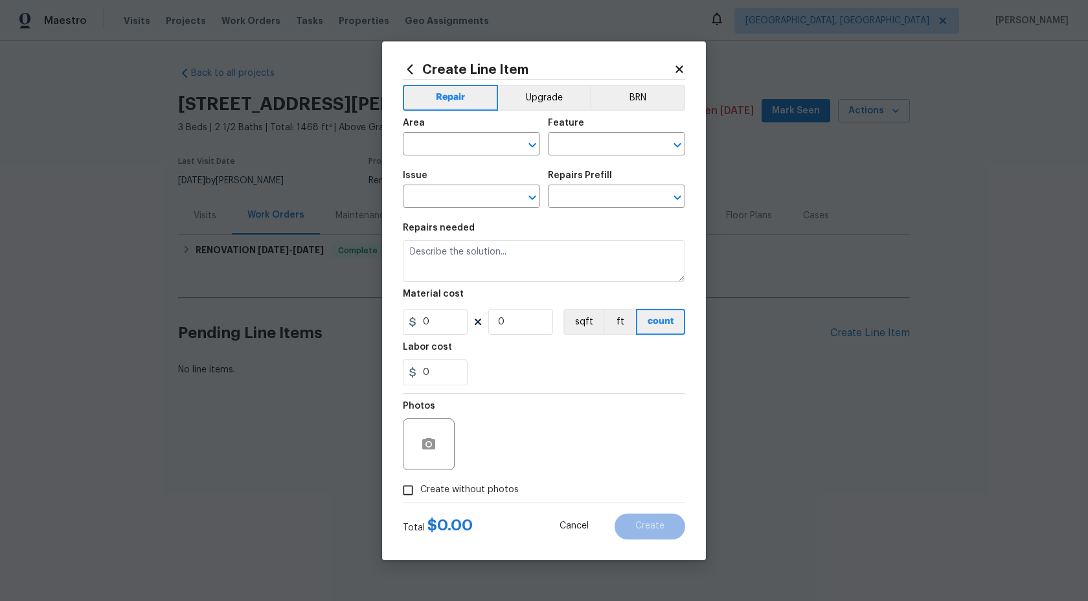
click at [479, 127] on div "Area" at bounding box center [471, 127] width 137 height 17
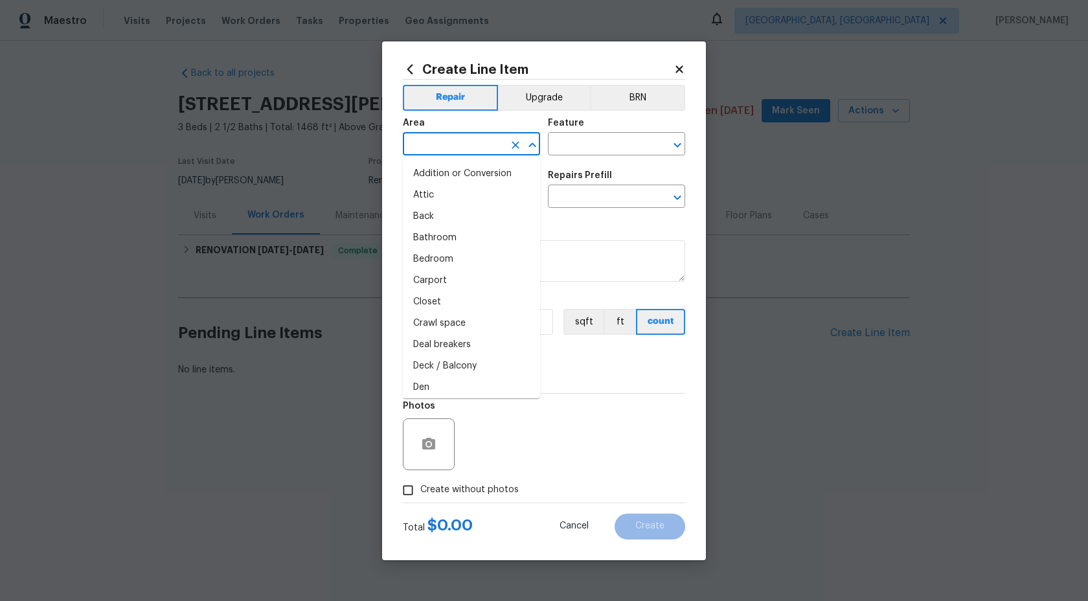
click at [474, 139] on input "text" at bounding box center [453, 145] width 101 height 20
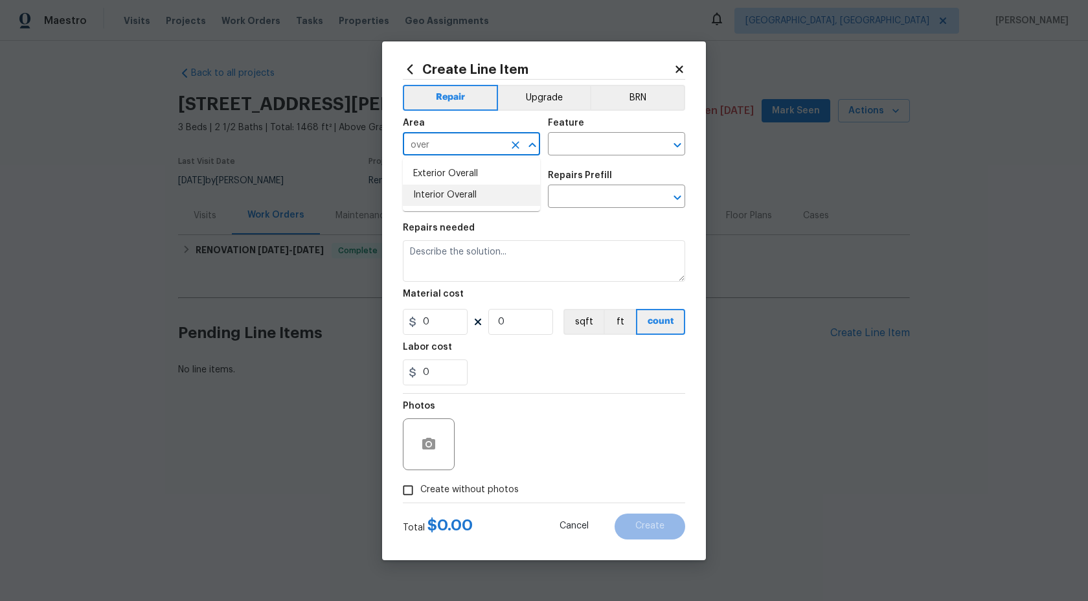
click at [455, 194] on li "Interior Overall" at bounding box center [471, 195] width 137 height 21
type input "Interior Overall"
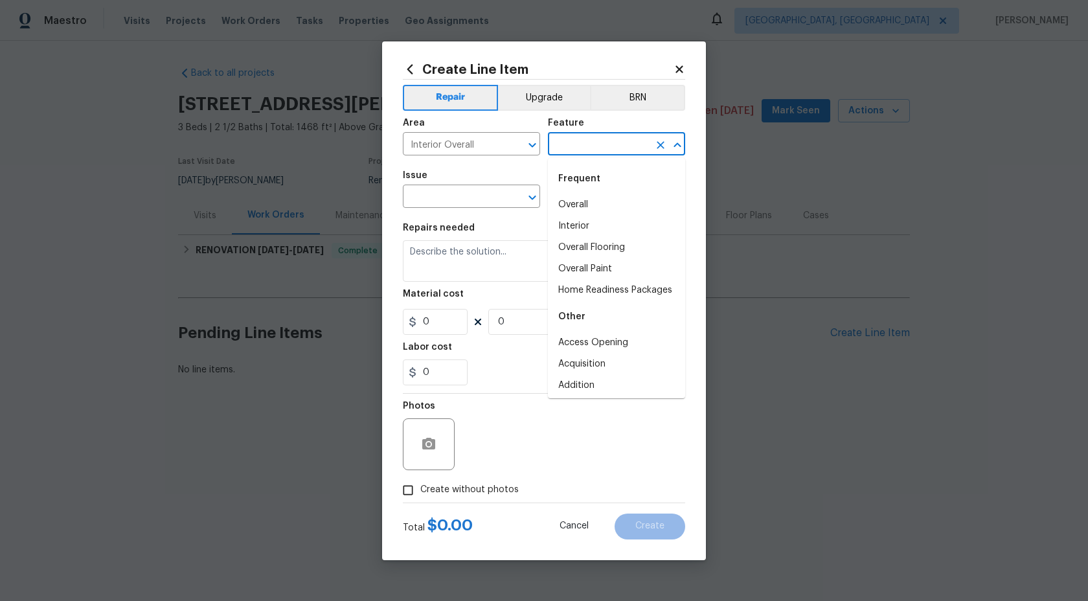
click at [563, 145] on input "text" at bounding box center [598, 145] width 101 height 20
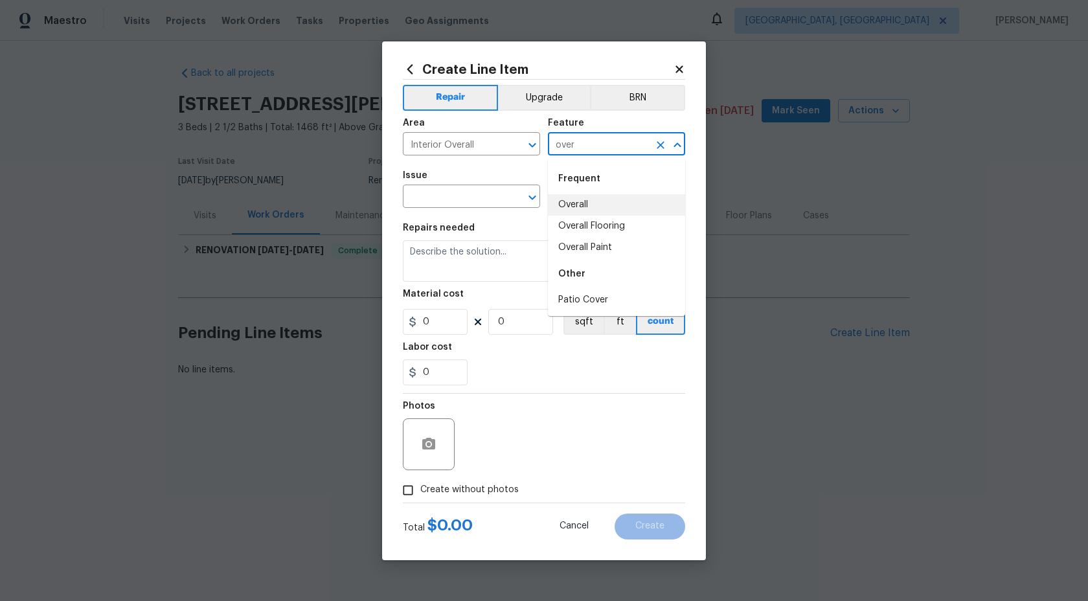
click at [582, 207] on li "Overall" at bounding box center [616, 204] width 137 height 21
type input "Overall"
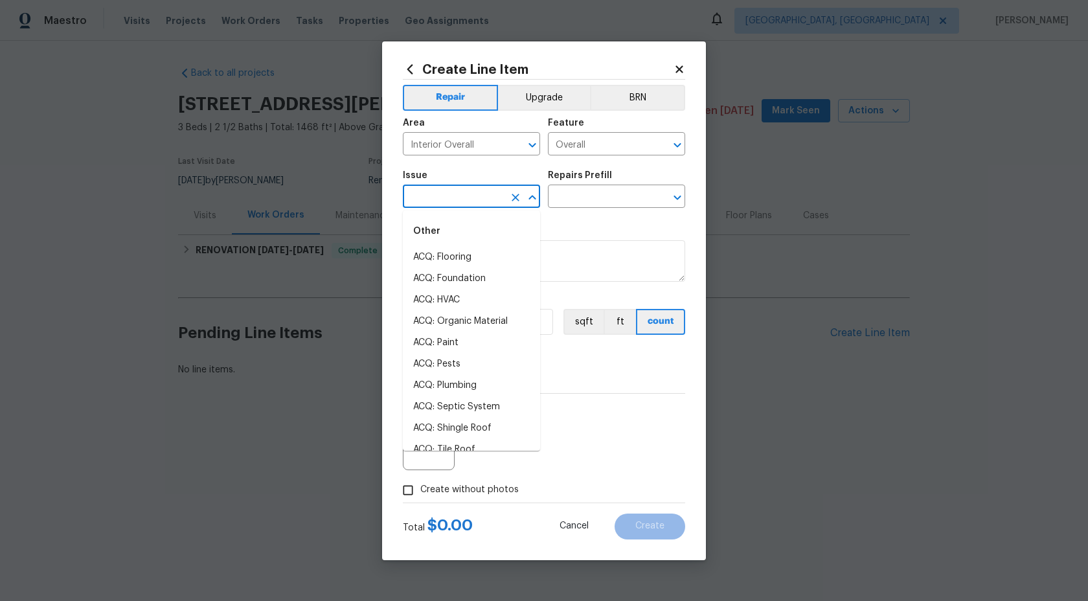
click at [466, 207] on input "text" at bounding box center [453, 198] width 101 height 20
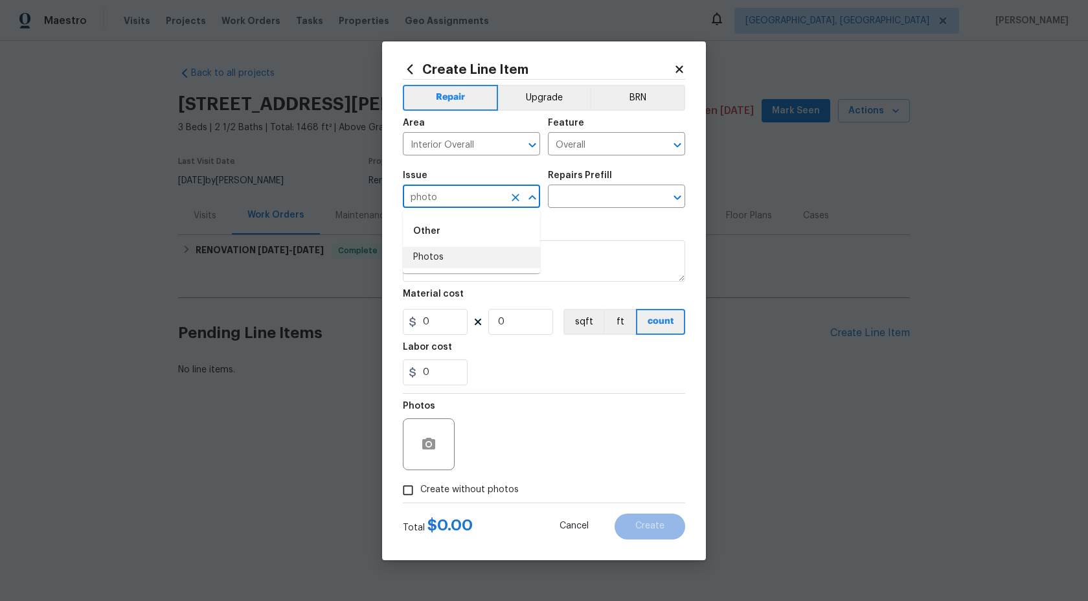
click at [454, 260] on li "Photos" at bounding box center [471, 257] width 137 height 21
type input "Photos"
click at [557, 213] on div "Issue Photos ​ Repairs Prefill ​" at bounding box center [544, 189] width 282 height 52
click at [563, 207] on input "text" at bounding box center [598, 198] width 101 height 20
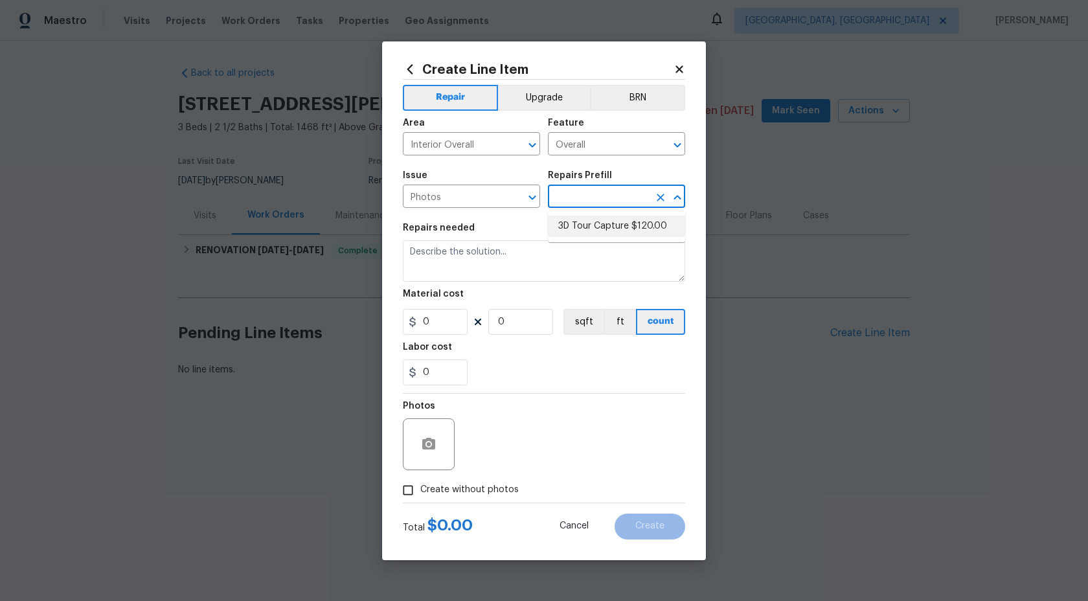
click at [563, 229] on li "3D Tour Capture $120.00" at bounding box center [616, 226] width 137 height 21
type input "3D Tour Capture $120.00"
type textarea "Capture 3D tour of home"
type input "1"
type input "120"
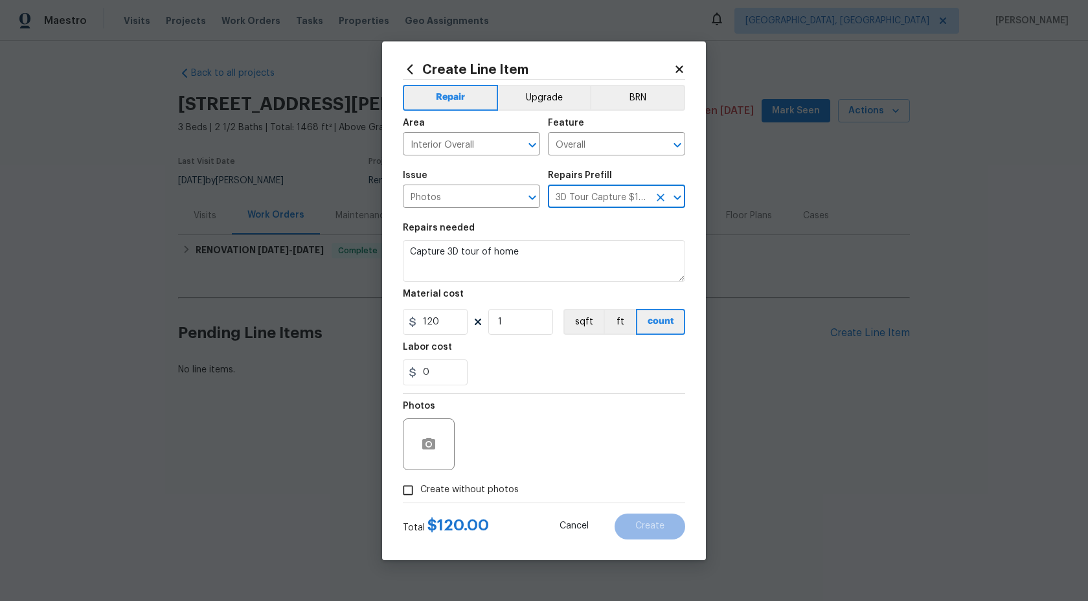
click at [409, 486] on input "Create without photos" at bounding box center [408, 490] width 25 height 25
checkbox input "true"
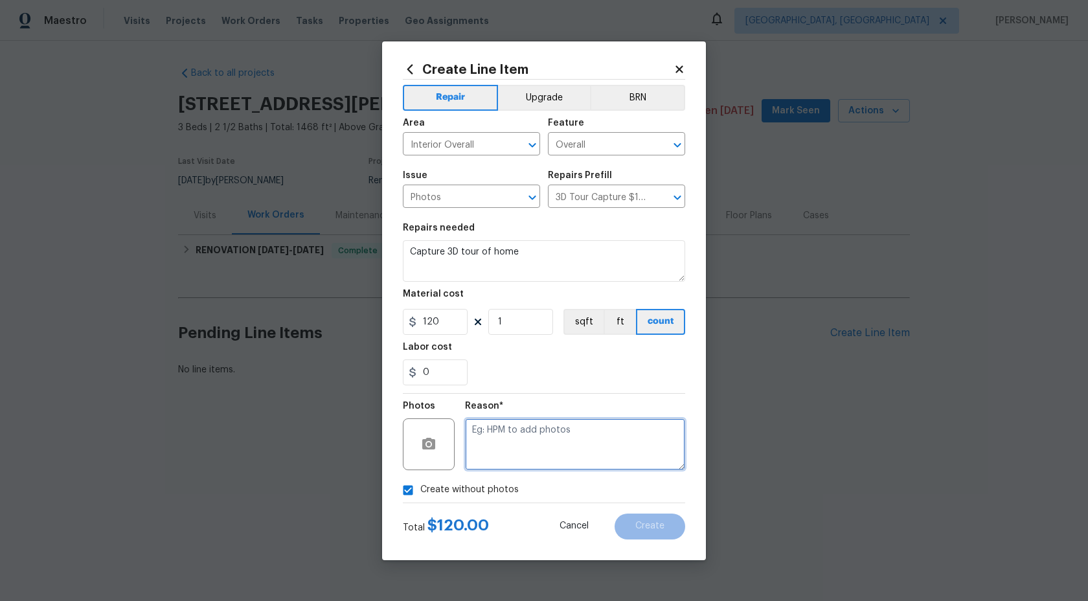
click at [570, 448] on textarea at bounding box center [575, 444] width 220 height 52
type textarea "."
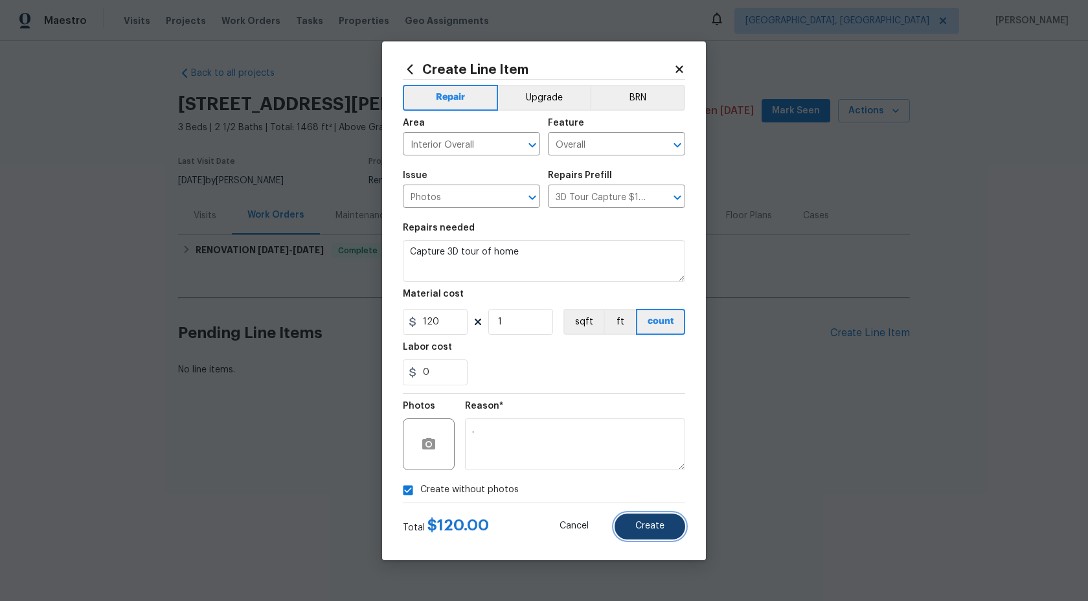
click at [654, 519] on button "Create" at bounding box center [650, 527] width 71 height 26
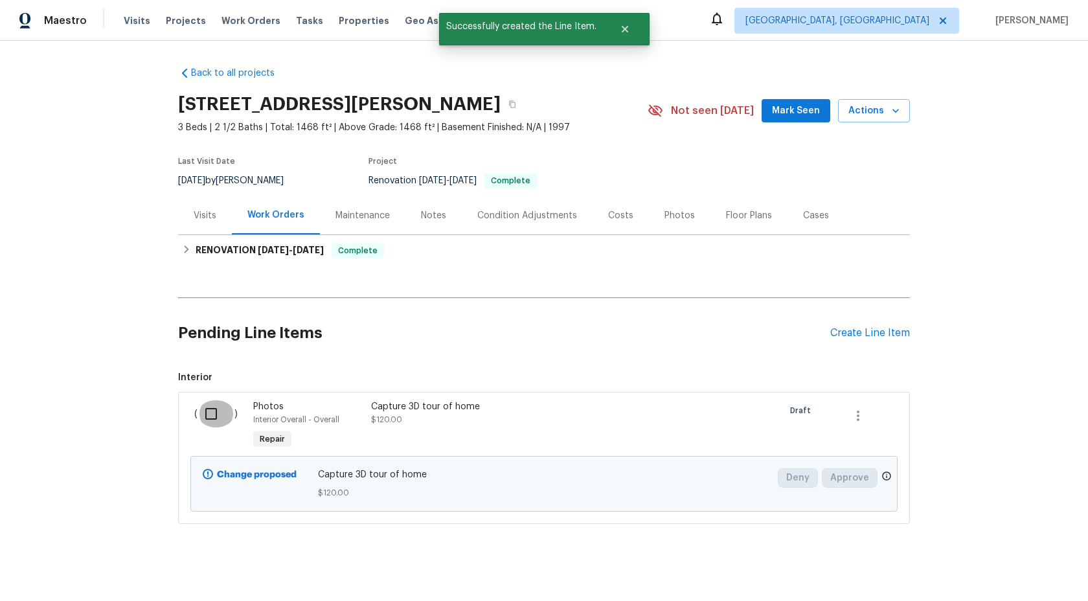
click at [209, 411] on input "checkbox" at bounding box center [216, 413] width 37 height 27
checkbox input "true"
click at [1016, 572] on span "Create Work Order" at bounding box center [1014, 569] width 86 height 16
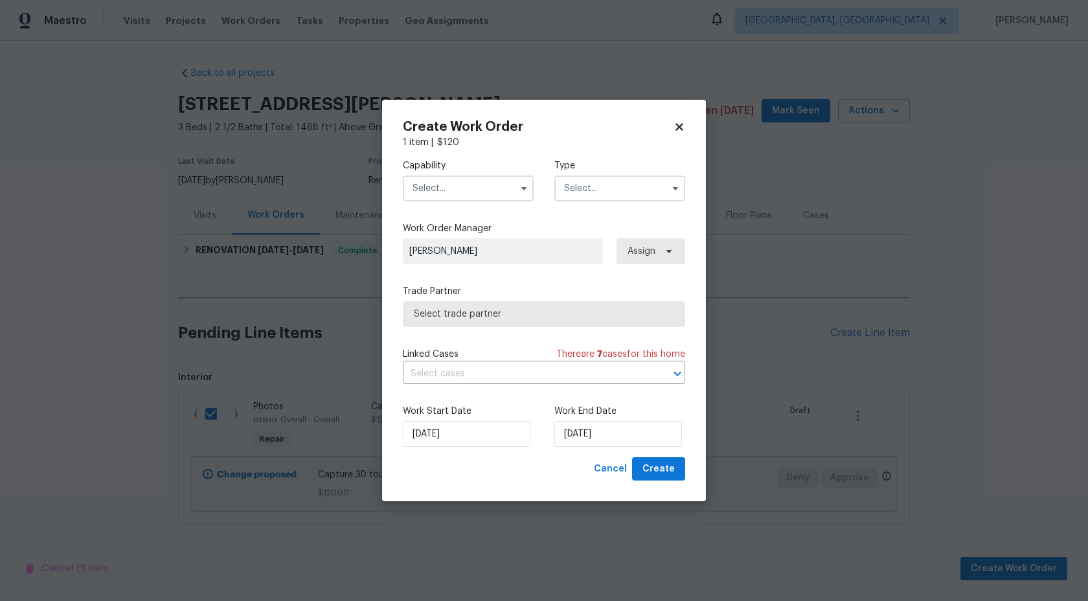
click at [460, 185] on input "text" at bounding box center [468, 188] width 131 height 26
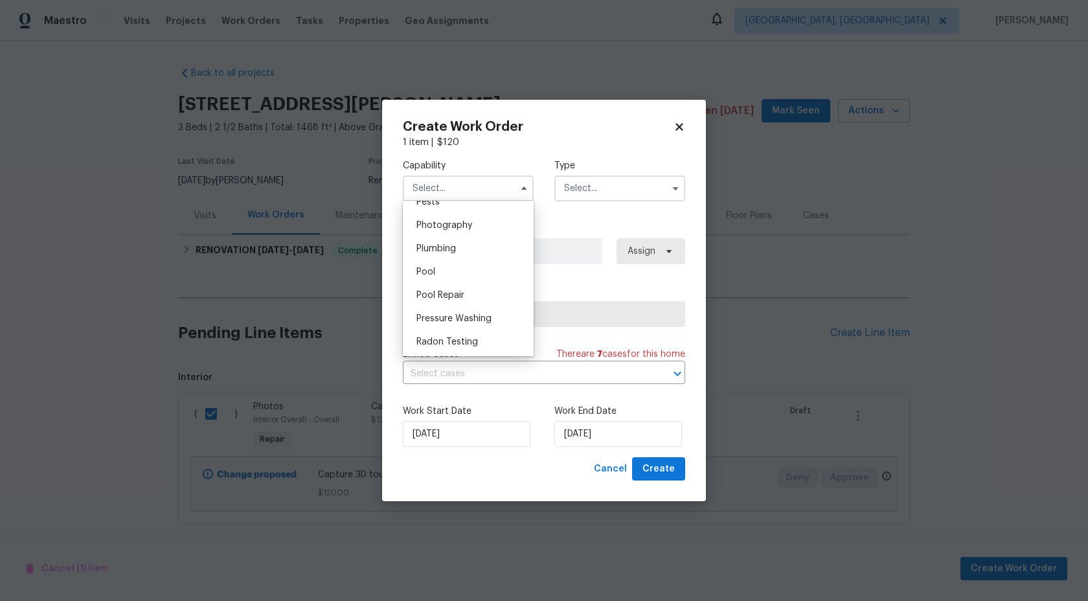
scroll to position [1119, 0]
click at [456, 236] on div "Photography" at bounding box center [468, 231] width 124 height 23
type input "Photography"
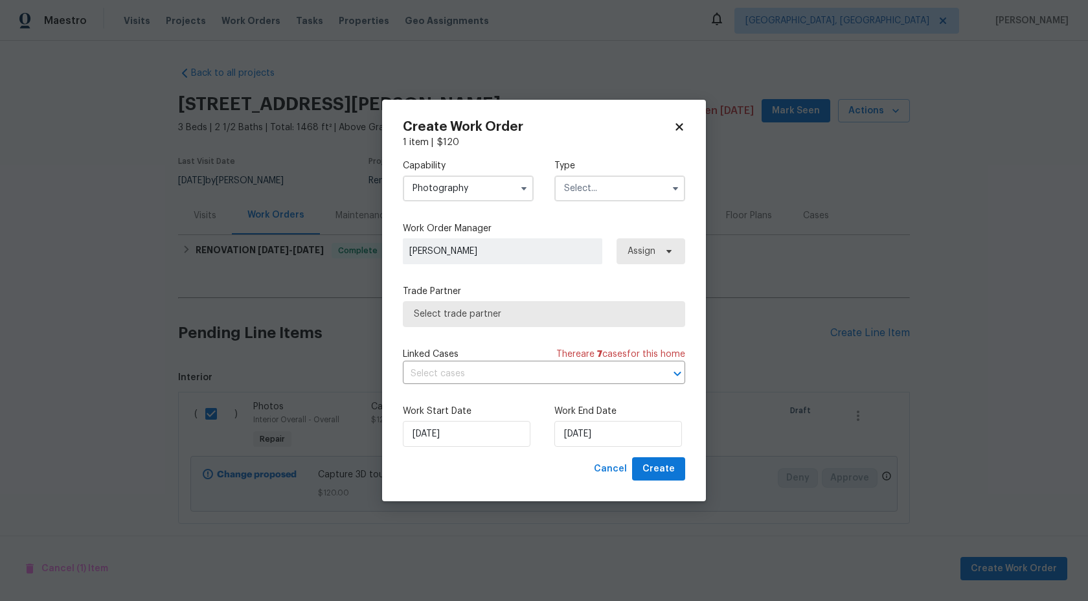
click at [589, 192] on input "text" at bounding box center [619, 188] width 131 height 26
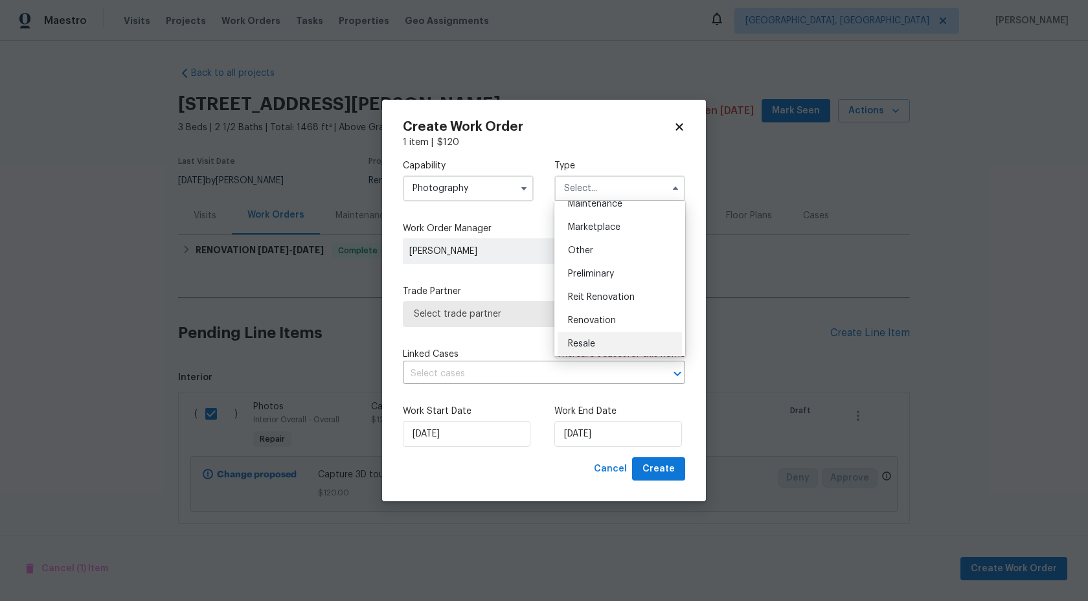
scroll to position [216, 0]
click at [590, 259] on span "Other" at bounding box center [580, 256] width 25 height 9
type input "Other"
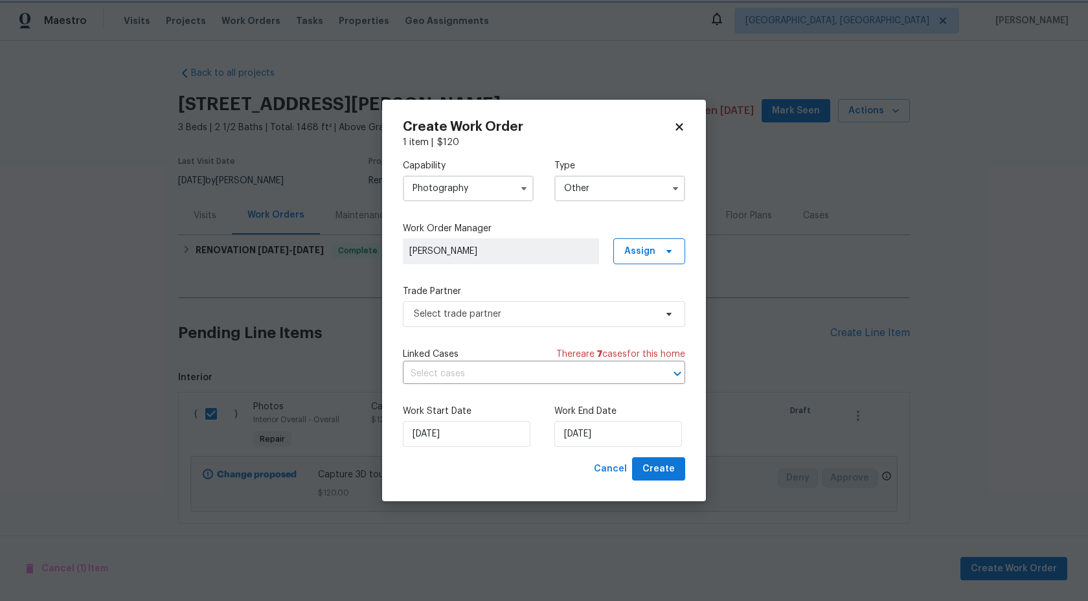
scroll to position [0, 0]
click at [504, 313] on span "Select trade partner" at bounding box center [535, 314] width 242 height 13
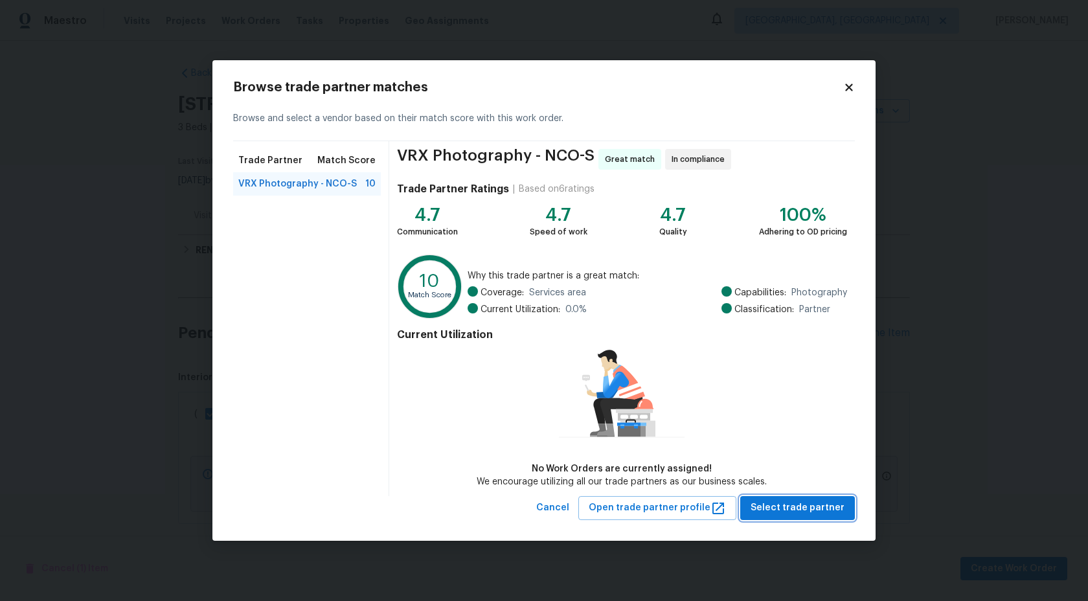
click at [787, 508] on span "Select trade partner" at bounding box center [798, 508] width 94 height 16
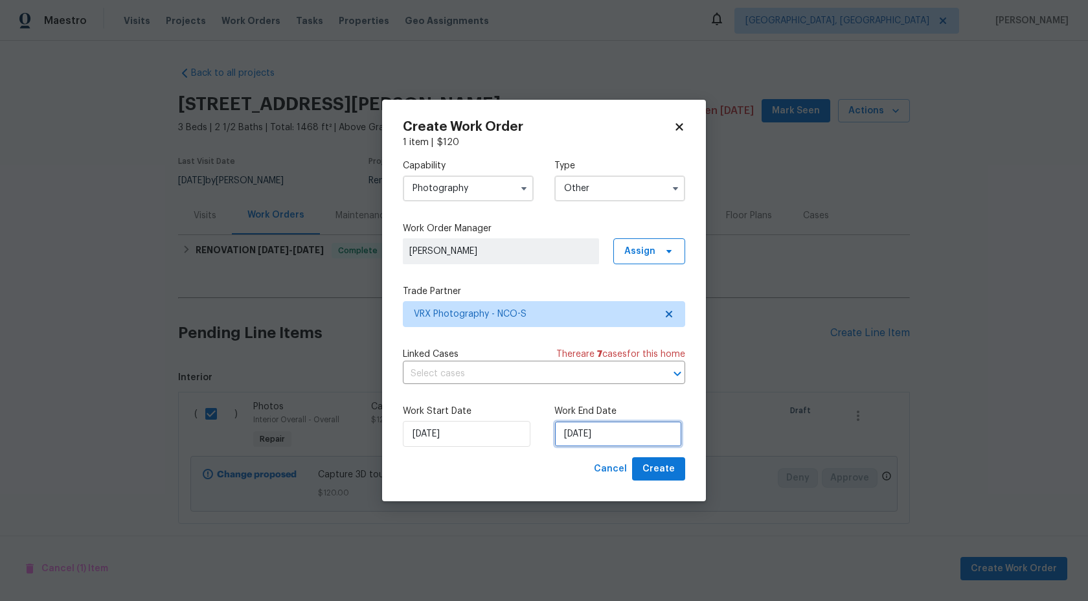
click at [598, 433] on input "[DATE]" at bounding box center [618, 434] width 128 height 26
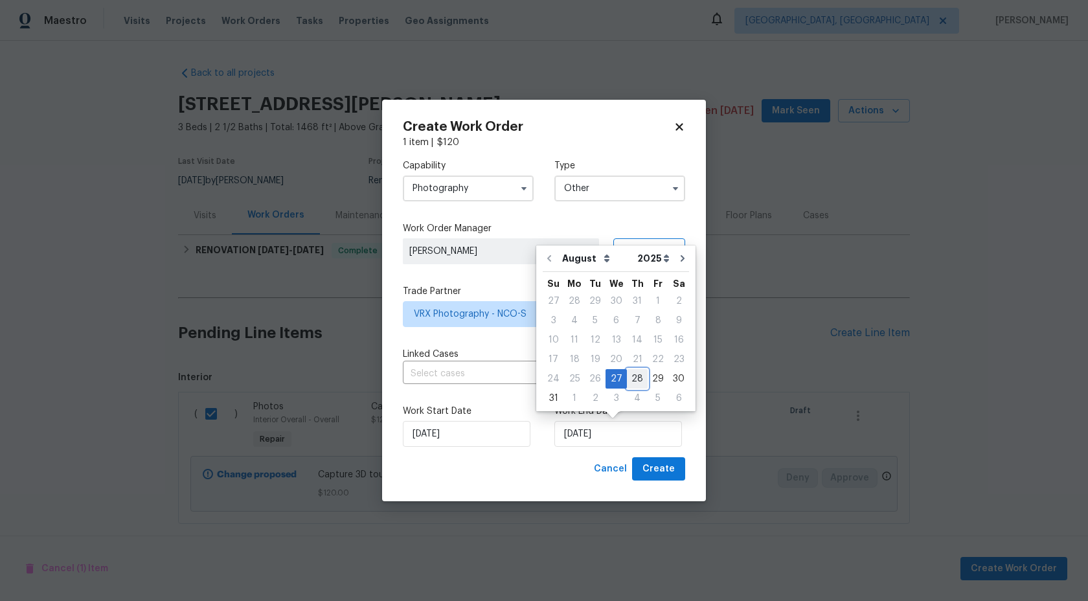
click at [635, 383] on div "28" at bounding box center [637, 379] width 21 height 18
type input "[DATE]"
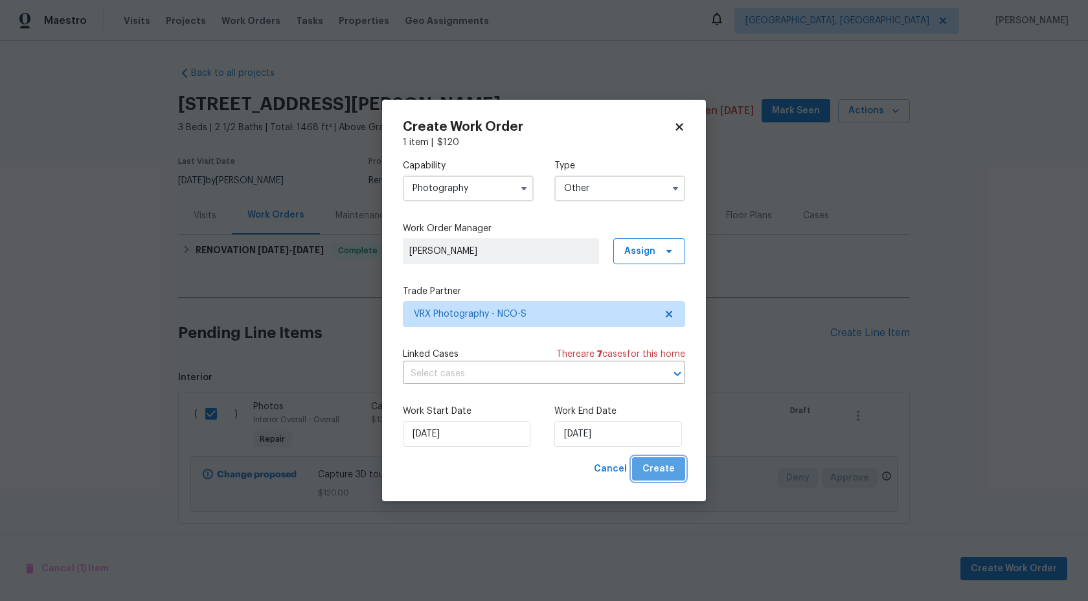
click at [662, 468] on span "Create" at bounding box center [658, 469] width 32 height 16
checkbox input "false"
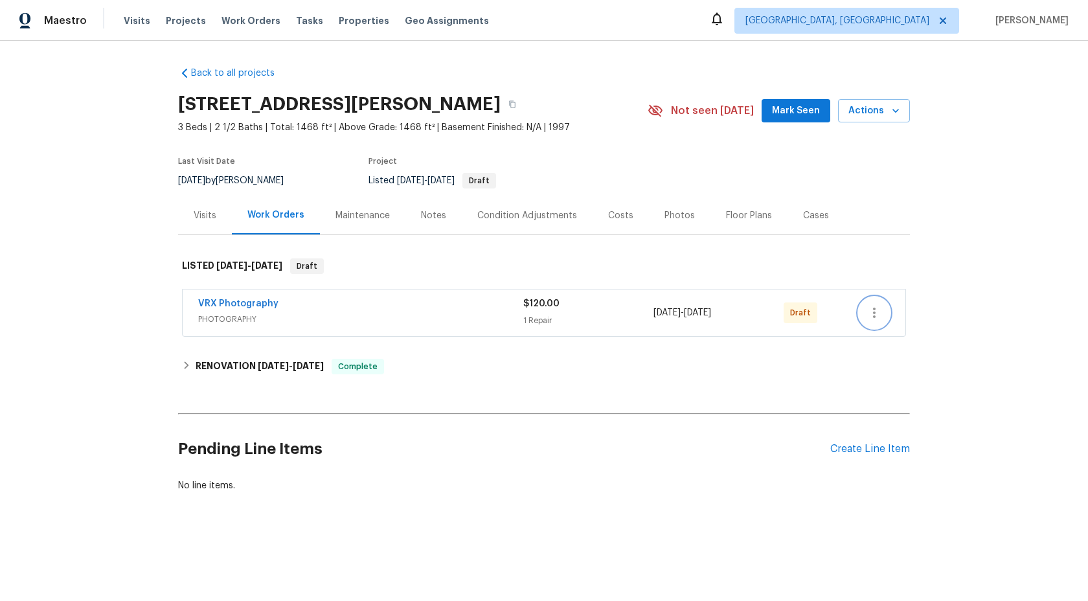
click at [877, 316] on icon "button" at bounding box center [874, 313] width 16 height 16
click at [877, 316] on li "Send to Vendor" at bounding box center [931, 312] width 144 height 21
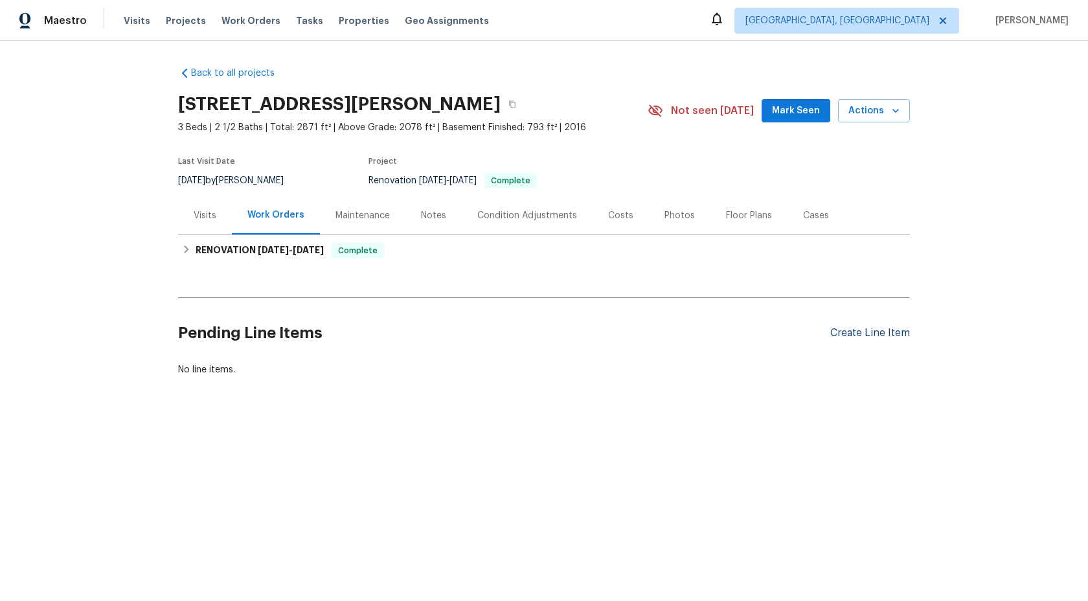
click at [849, 330] on div "Create Line Item" at bounding box center [870, 333] width 80 height 12
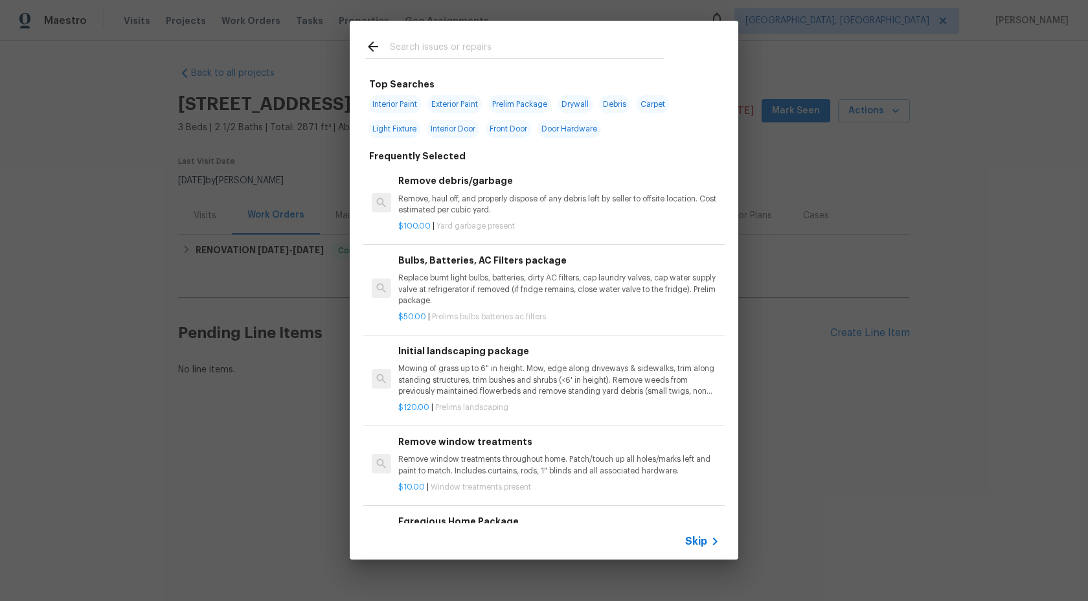
click at [699, 534] on div "Skip" at bounding box center [704, 542] width 38 height 16
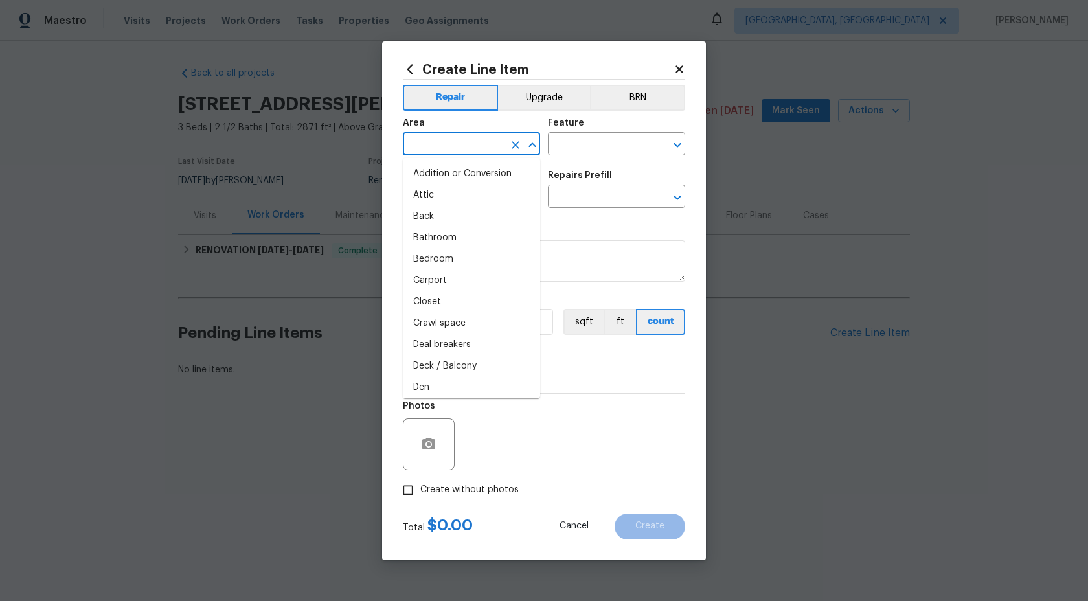
click at [476, 150] on input "text" at bounding box center [453, 145] width 101 height 20
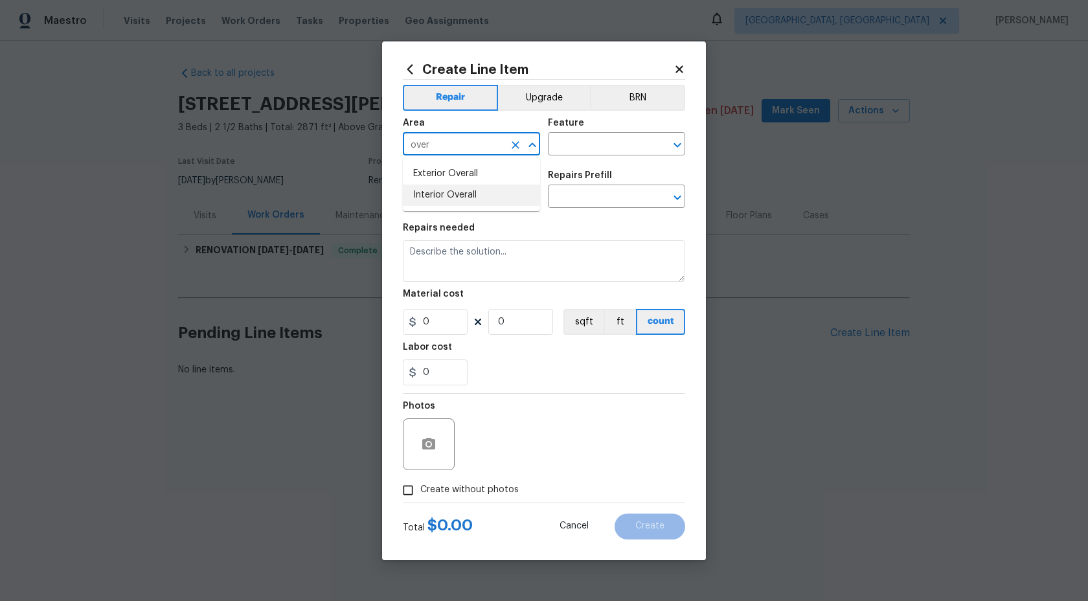
click at [466, 187] on li "Interior Overall" at bounding box center [471, 195] width 137 height 21
type input "Interior Overall"
click at [586, 131] on div "Feature" at bounding box center [616, 127] width 137 height 17
click at [587, 141] on input "text" at bounding box center [598, 145] width 101 height 20
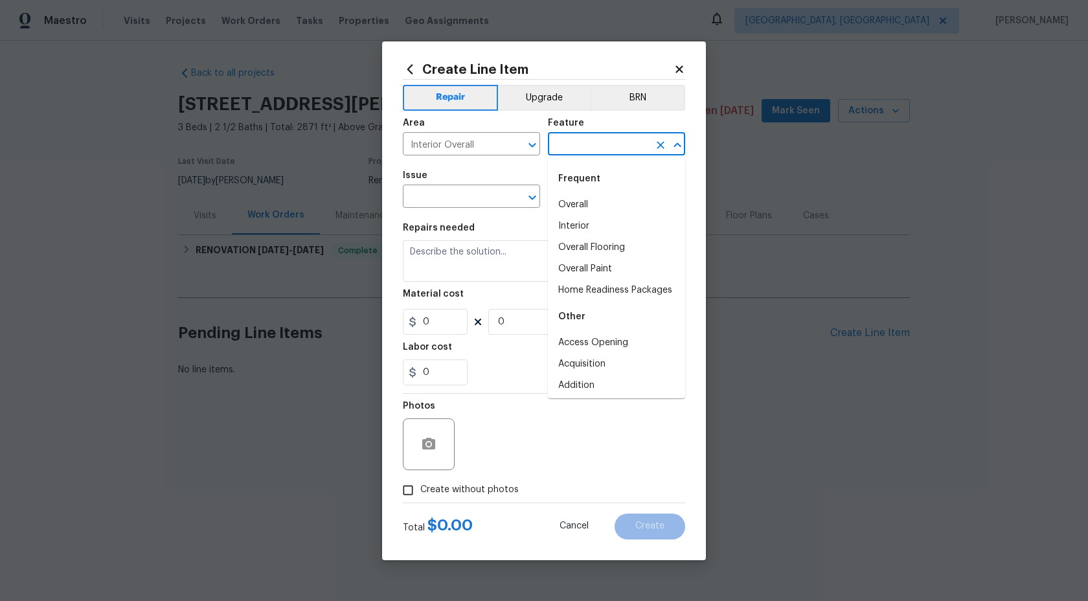
click at [585, 144] on input "text" at bounding box center [598, 145] width 101 height 20
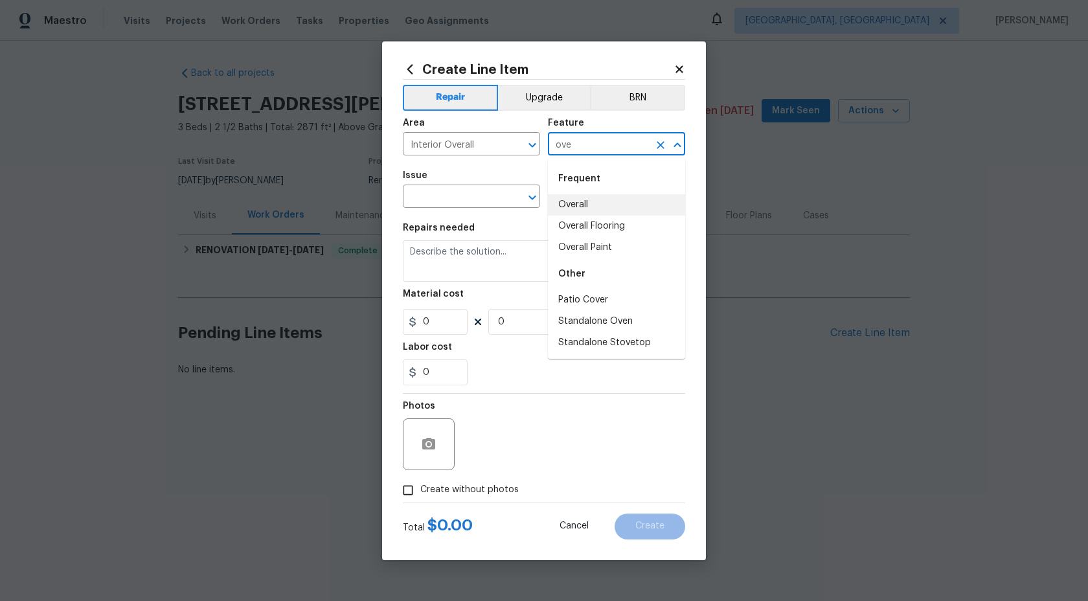
click at [589, 206] on li "Overall" at bounding box center [616, 204] width 137 height 21
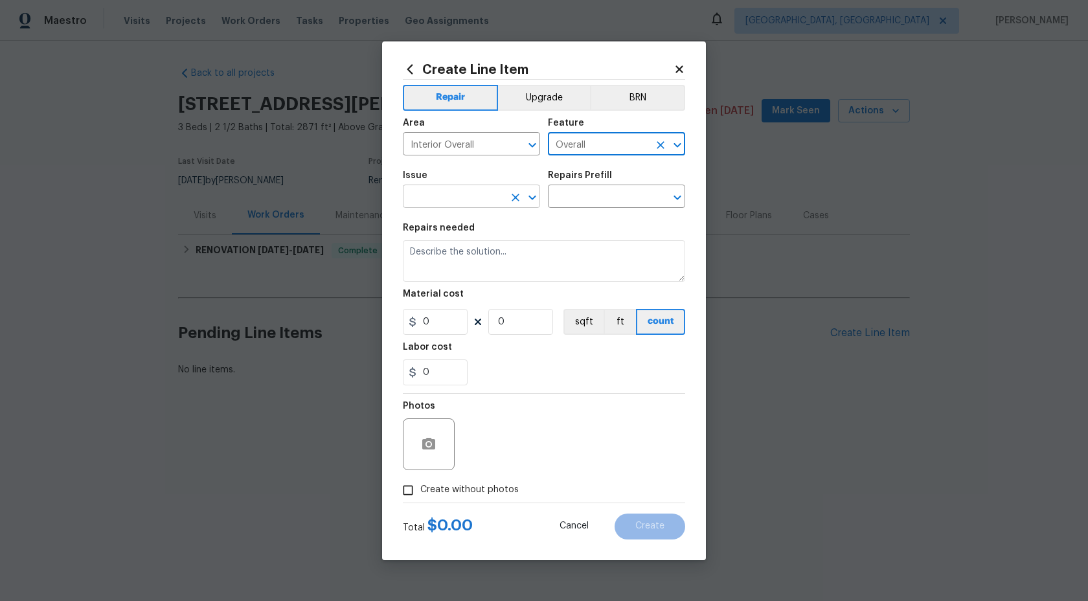
type input "Overall"
click at [477, 206] on input "text" at bounding box center [453, 198] width 101 height 20
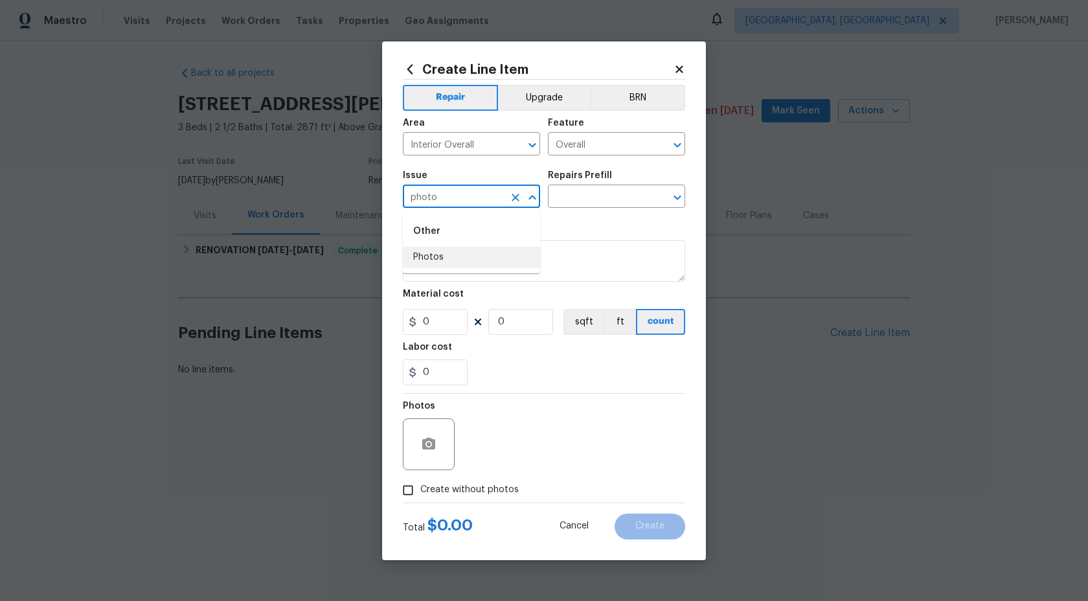
click at [464, 257] on li "Photos" at bounding box center [471, 257] width 137 height 21
type input "Photos"
click at [589, 188] on input "text" at bounding box center [598, 198] width 101 height 20
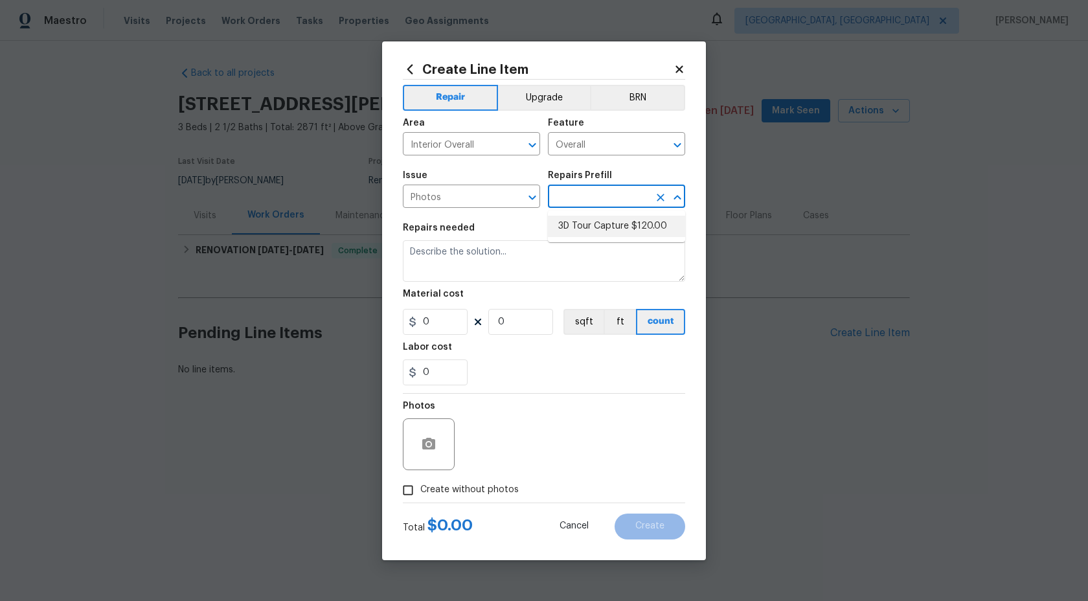
click at [588, 231] on li "3D Tour Capture $120.00" at bounding box center [616, 226] width 137 height 21
type input "3D Tour Capture $120.00"
type textarea "Capture 3D tour of home"
type input "1"
type input "120"
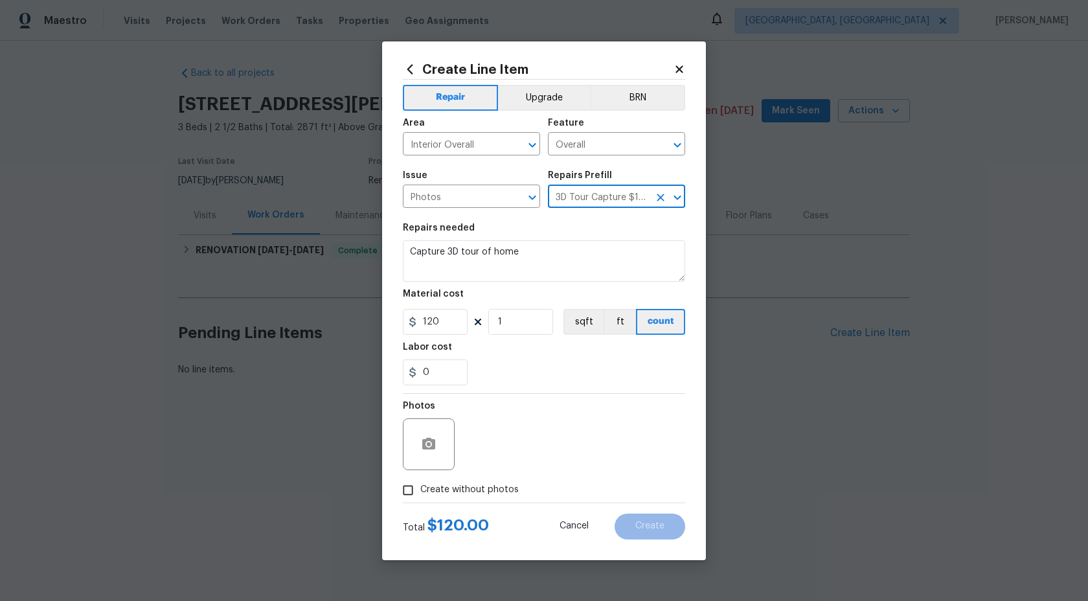
click at [409, 481] on input "Create without photos" at bounding box center [408, 490] width 25 height 25
checkbox input "true"
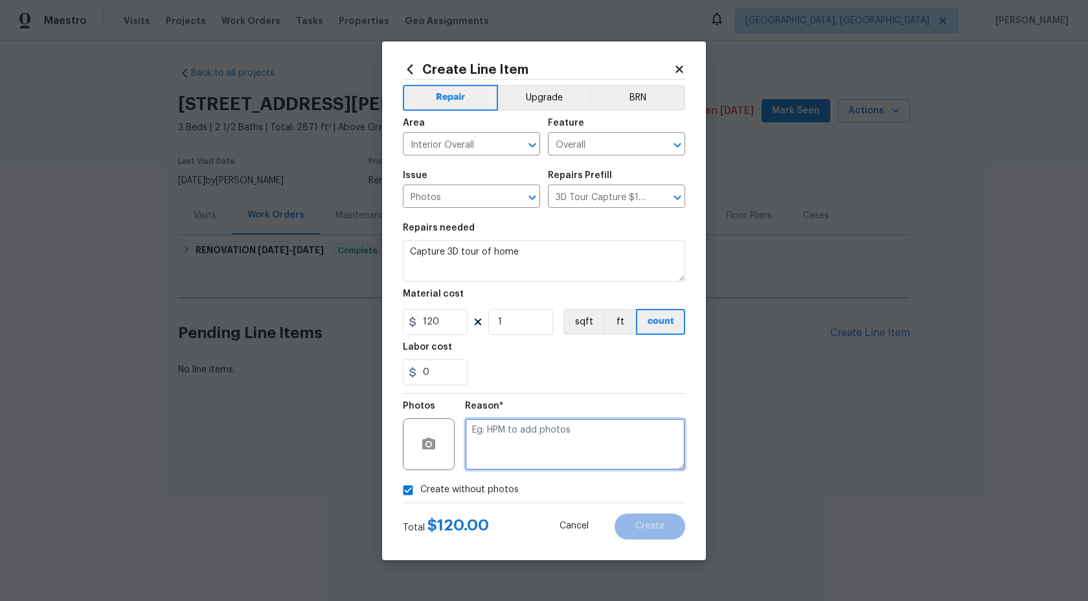
click at [498, 454] on textarea at bounding box center [575, 444] width 220 height 52
type textarea "."
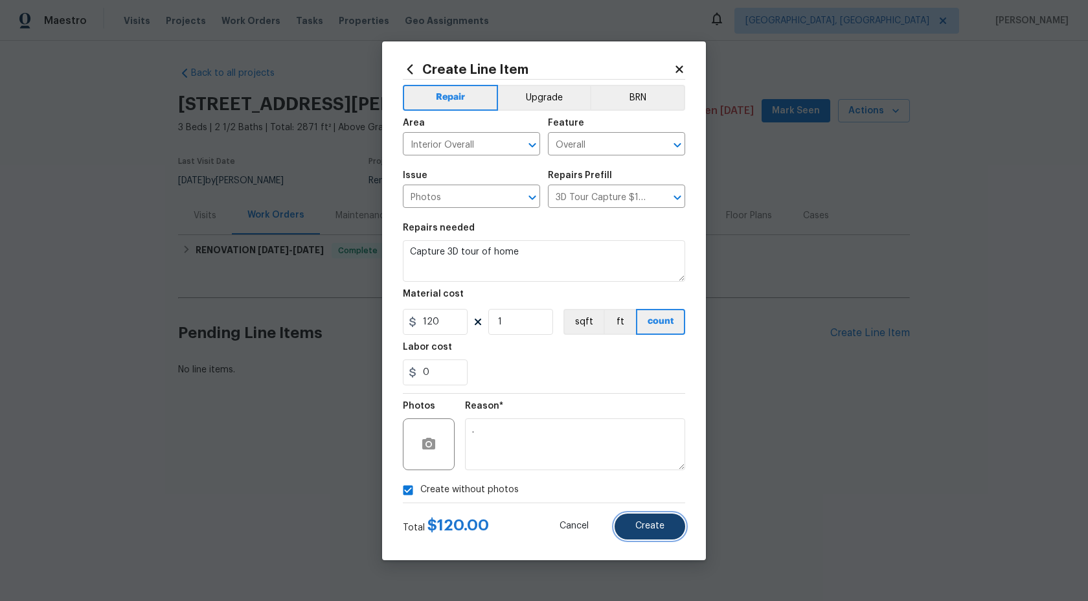
click at [628, 534] on button "Create" at bounding box center [650, 527] width 71 height 26
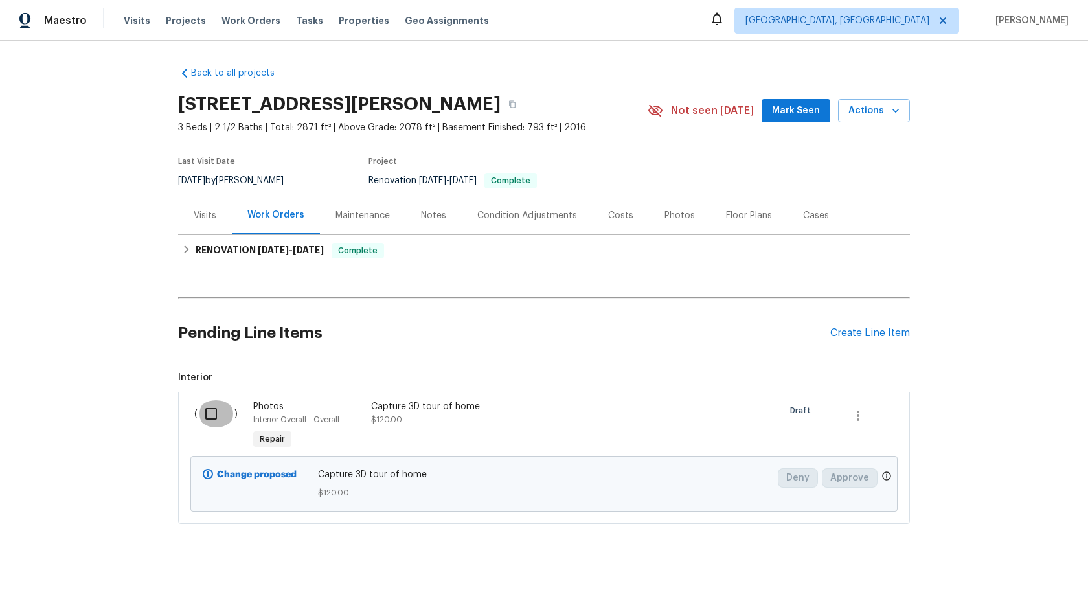
click at [210, 411] on input "checkbox" at bounding box center [216, 413] width 37 height 27
checkbox input "true"
click at [1003, 563] on span "Create Work Order" at bounding box center [1014, 569] width 86 height 16
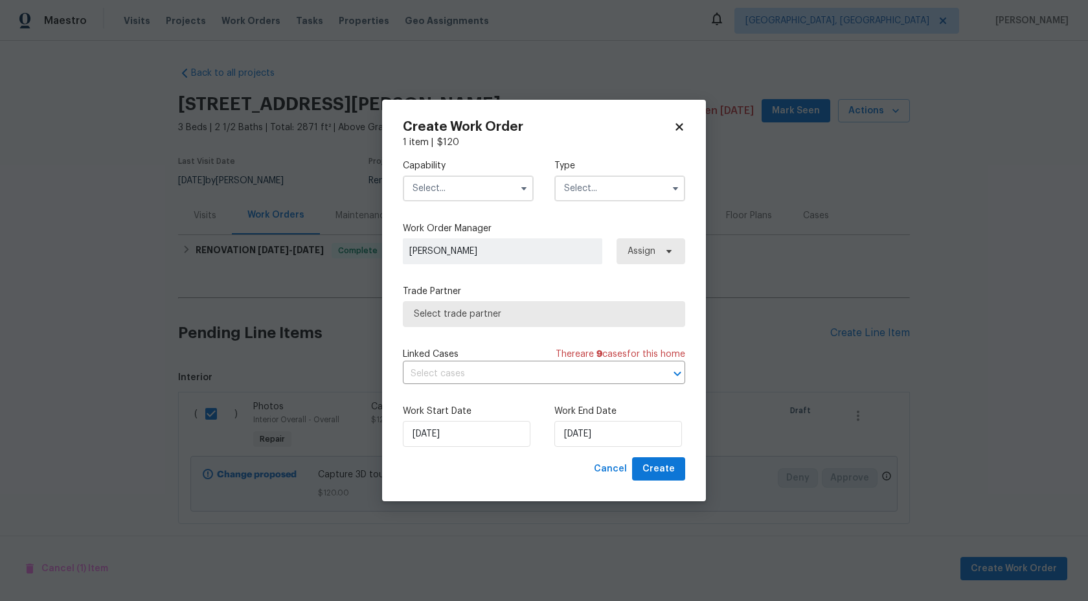
click at [490, 196] on input "text" at bounding box center [468, 188] width 131 height 26
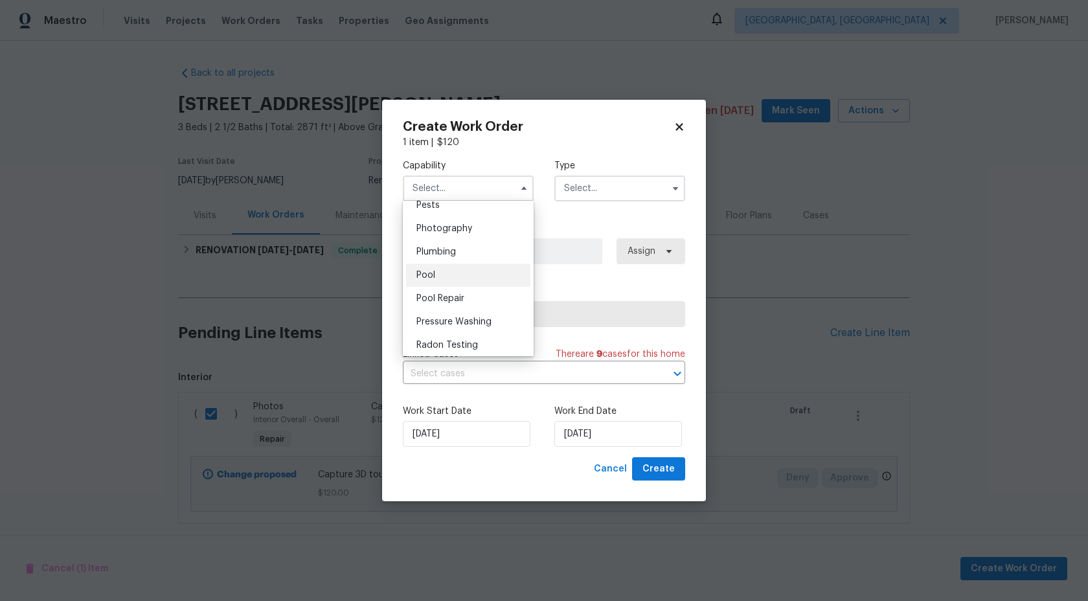
scroll to position [1121, 0]
click at [455, 227] on span "Photography" at bounding box center [444, 229] width 56 height 9
type input "Photography"
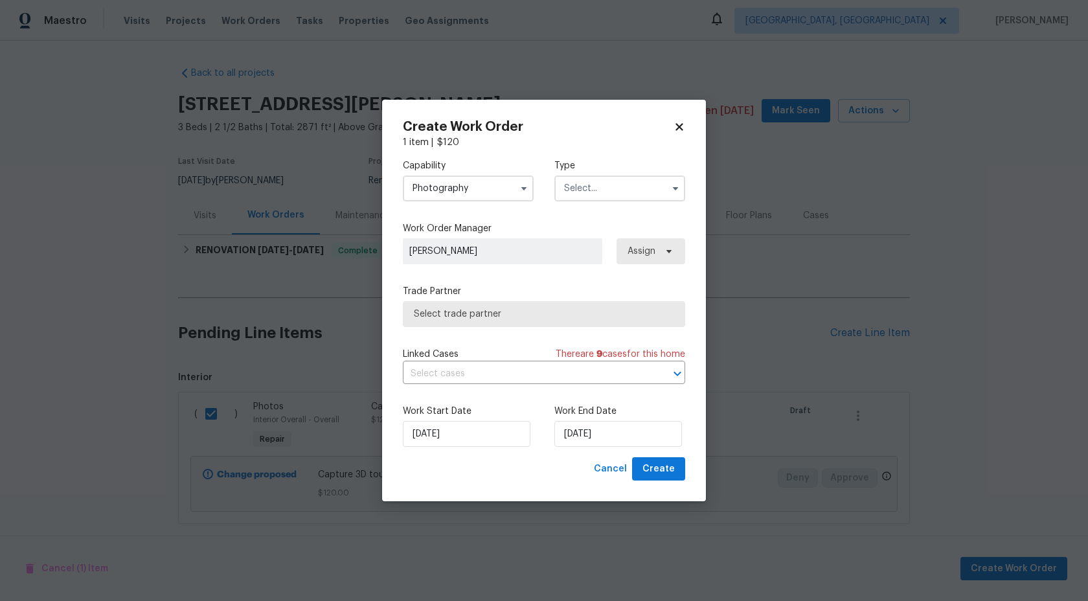
click at [591, 201] on div "Capability Photography Type" at bounding box center [544, 180] width 282 height 63
click at [595, 191] on input "text" at bounding box center [619, 188] width 131 height 26
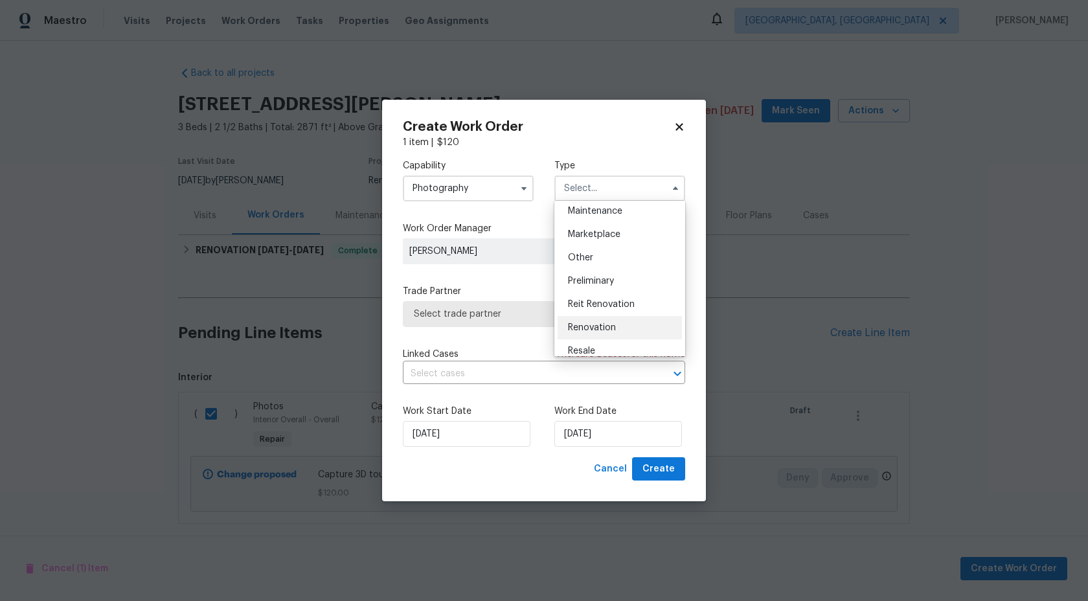
scroll to position [210, 0]
click at [593, 260] on div "Other" at bounding box center [620, 261] width 124 height 23
type input "Other"
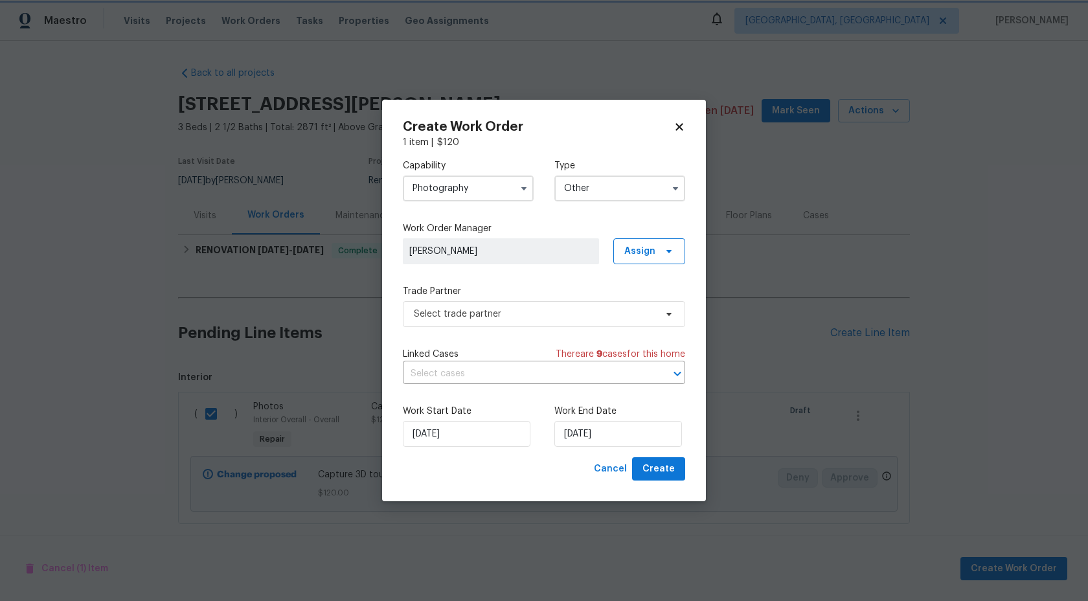
scroll to position [0, 0]
click at [506, 315] on span "Select trade partner" at bounding box center [535, 314] width 242 height 13
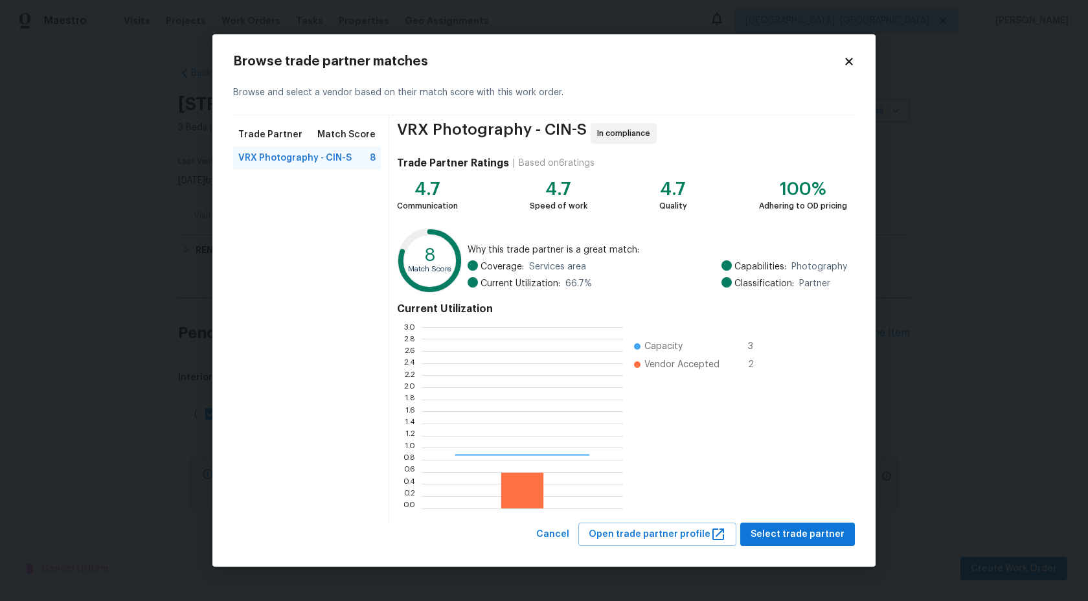
scroll to position [181, 201]
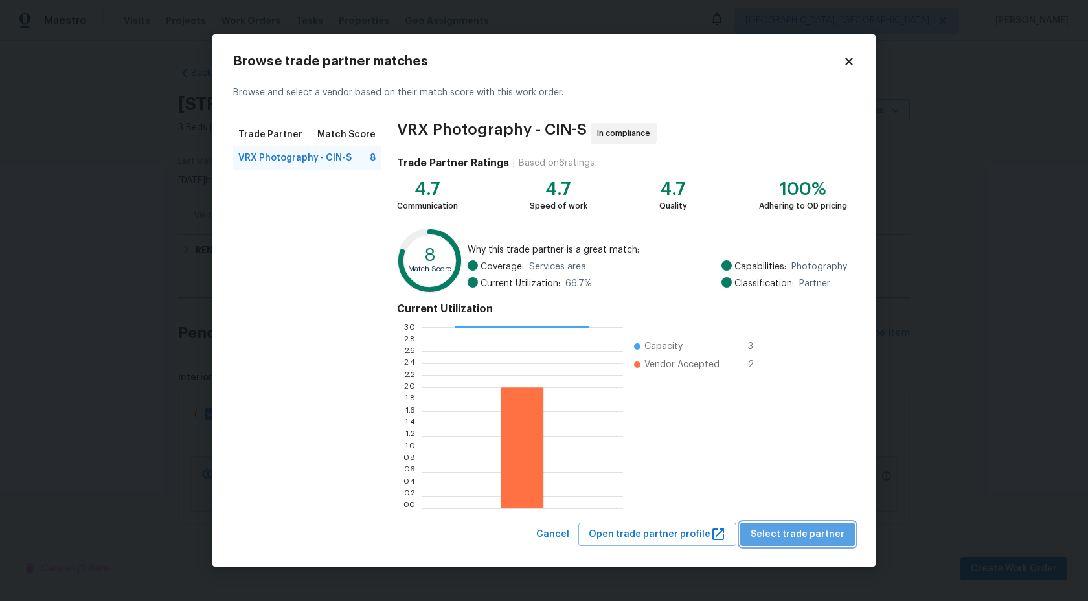
click at [811, 539] on span "Select trade partner" at bounding box center [798, 534] width 94 height 16
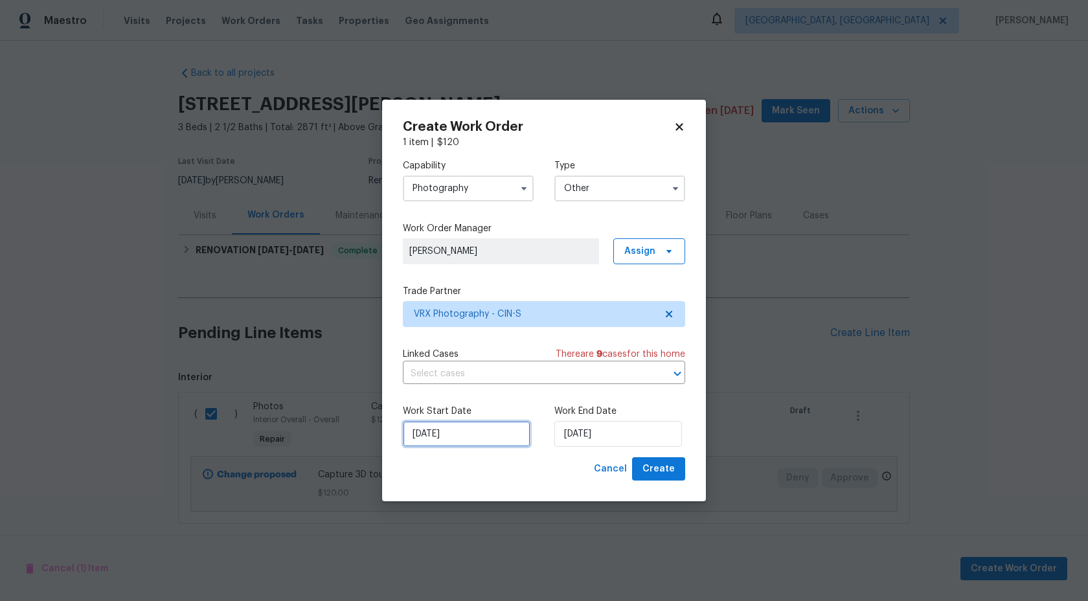
click at [493, 429] on input "27/08/2025" at bounding box center [467, 434] width 128 height 26
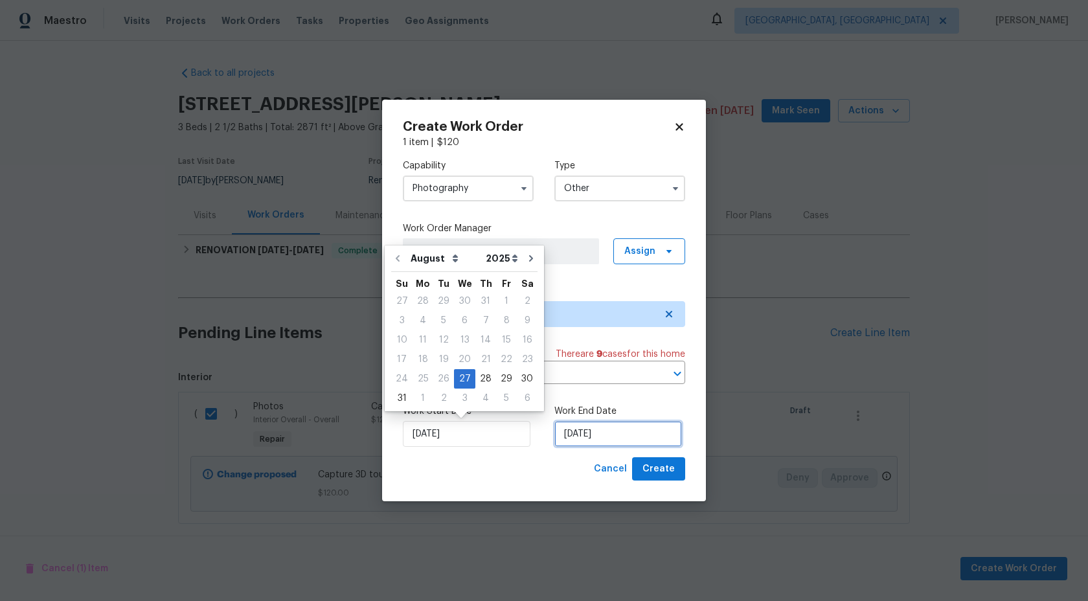
click at [646, 433] on input "27/08/2025" at bounding box center [618, 434] width 128 height 26
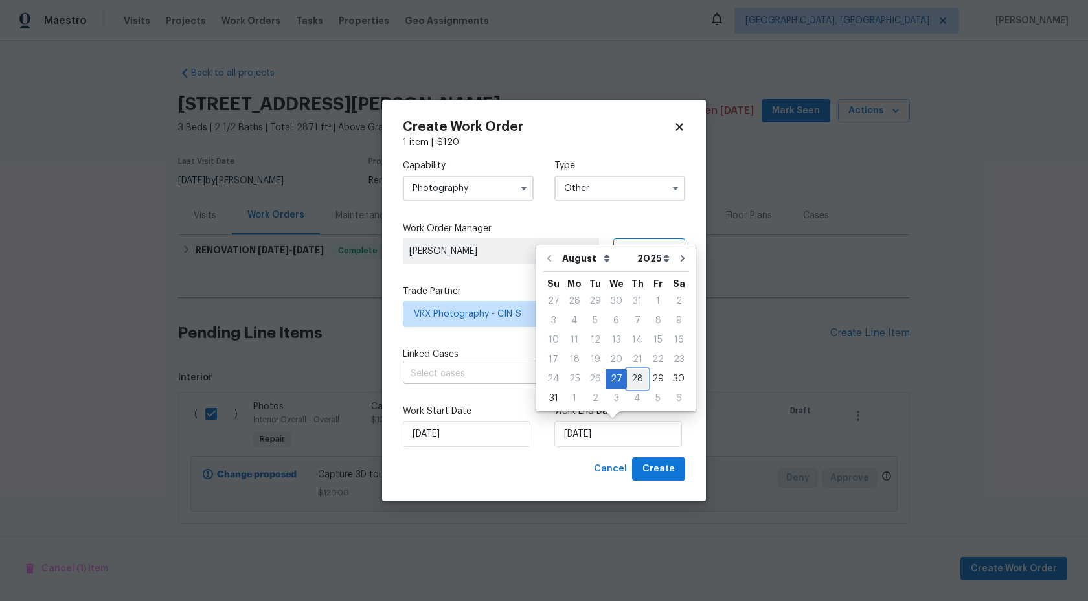
click at [635, 377] on div "28" at bounding box center [637, 379] width 21 height 18
type input "28/08/2025"
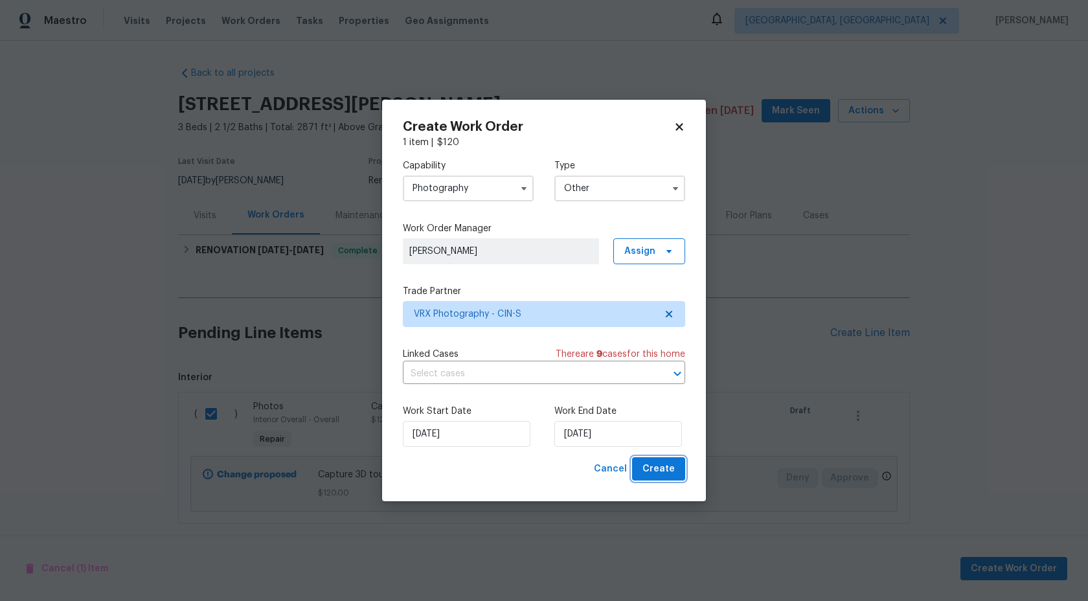
click at [662, 468] on span "Create" at bounding box center [658, 469] width 32 height 16
checkbox input "false"
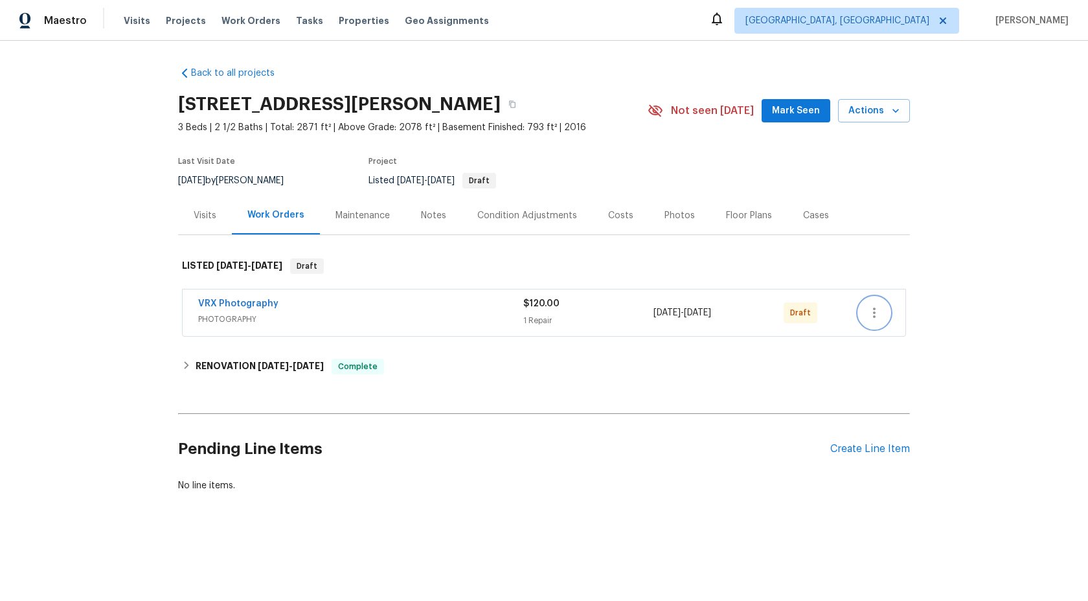
click at [875, 317] on icon "button" at bounding box center [874, 313] width 3 height 10
click at [875, 317] on li "Send to Vendor" at bounding box center [931, 312] width 144 height 21
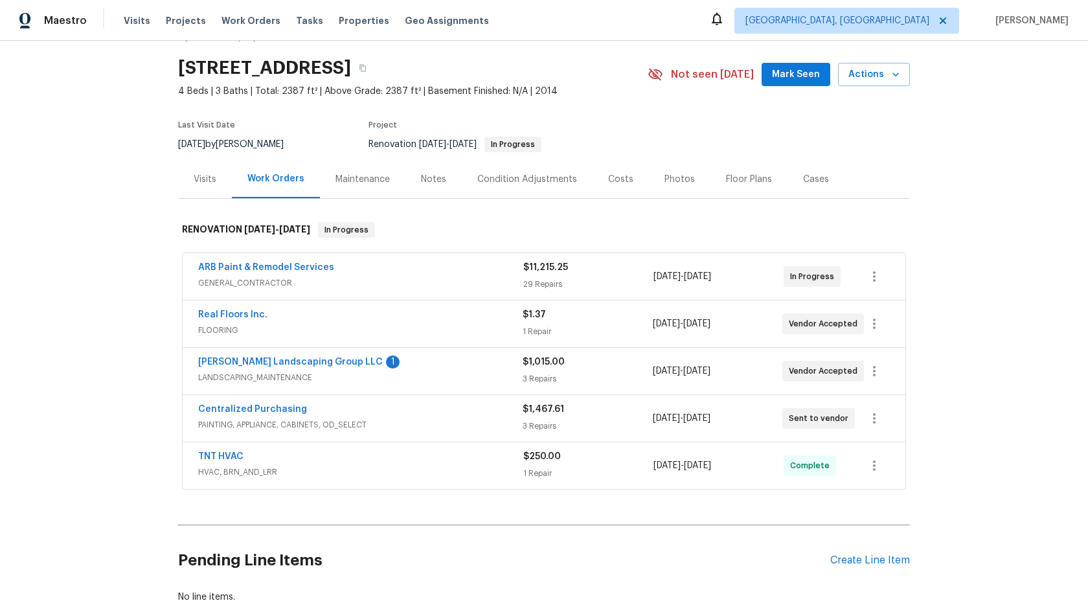
scroll to position [40, 0]
